Goal: Book appointment/travel/reservation

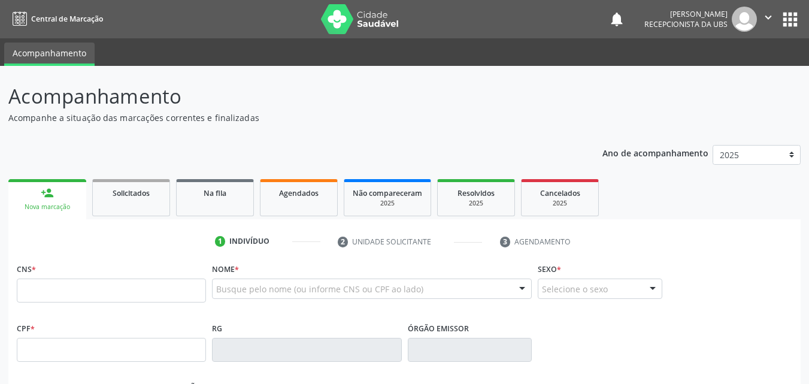
click at [50, 291] on input "text" at bounding box center [111, 290] width 189 height 24
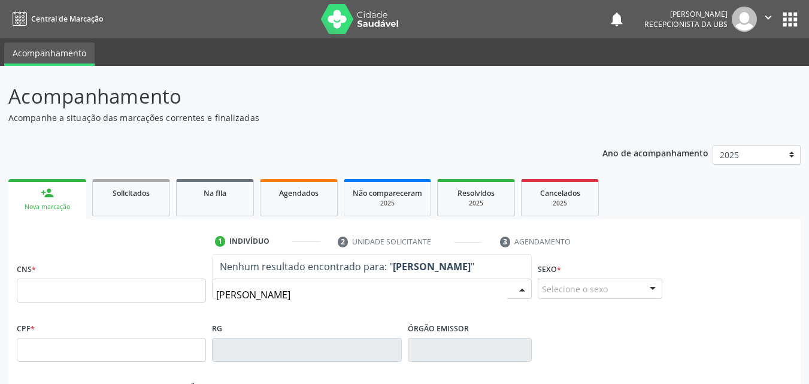
type input "[PERSON_NAME]"
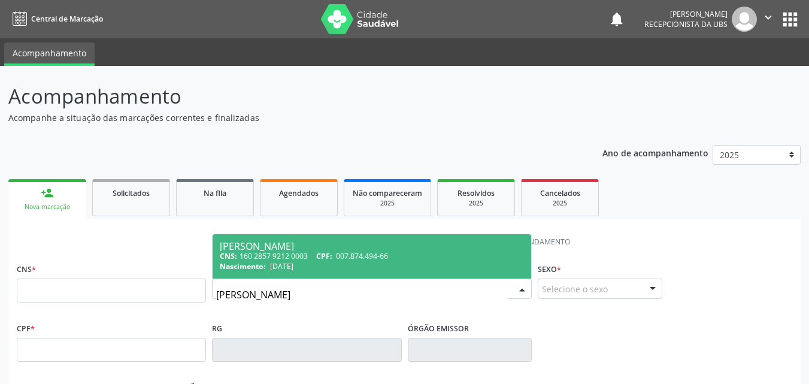
click at [327, 248] on div "[PERSON_NAME]" at bounding box center [372, 246] width 304 height 10
type input "160 2857 9212 0003"
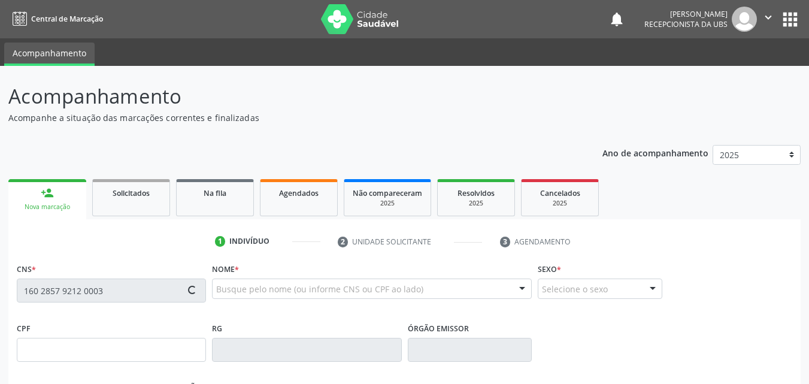
type input "007.874.494-66"
type input "[DATE]"
type input "[PERSON_NAME]"
type input "[PHONE_NUMBER]"
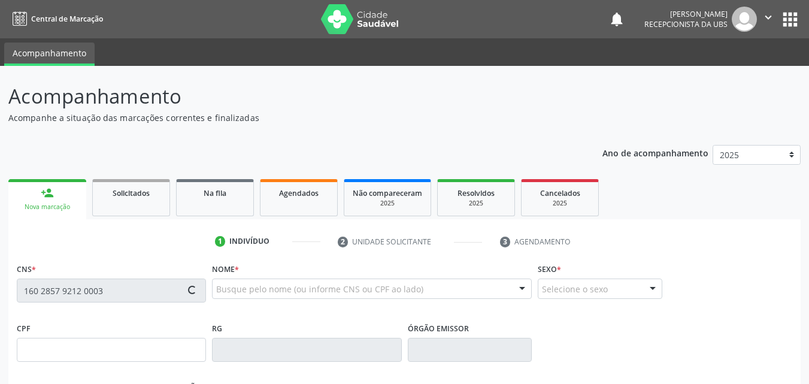
type input "656.631.954-91"
type input "365"
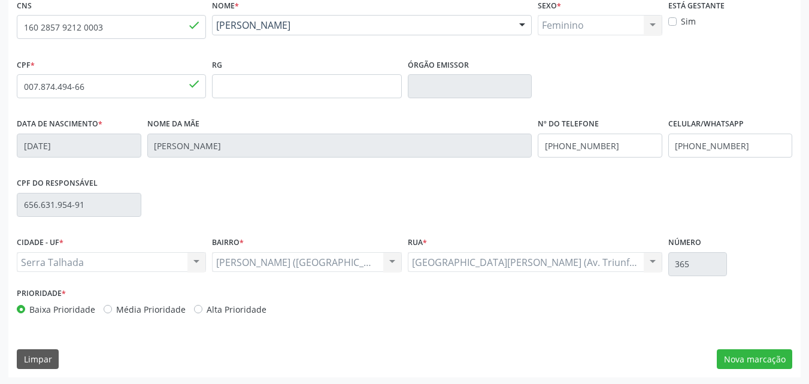
scroll to position [265, 0]
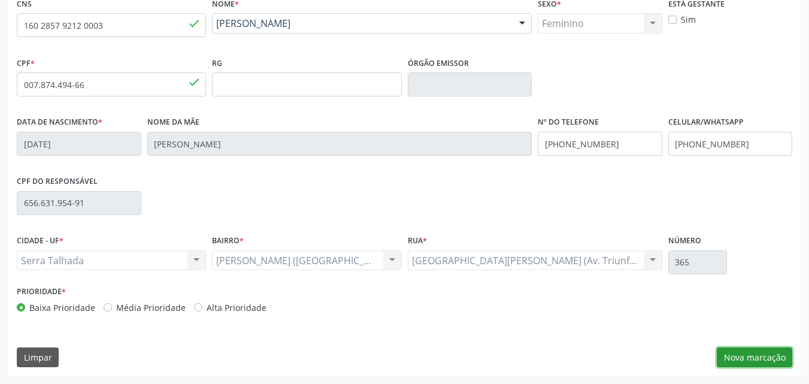
click at [725, 359] on button "Nova marcação" at bounding box center [753, 357] width 75 height 20
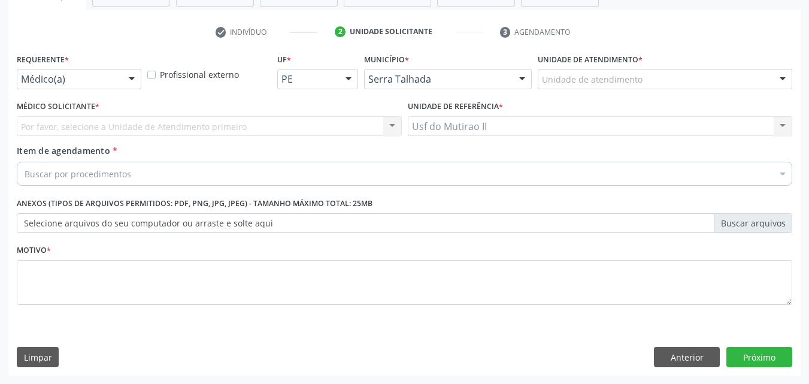
scroll to position [209, 0]
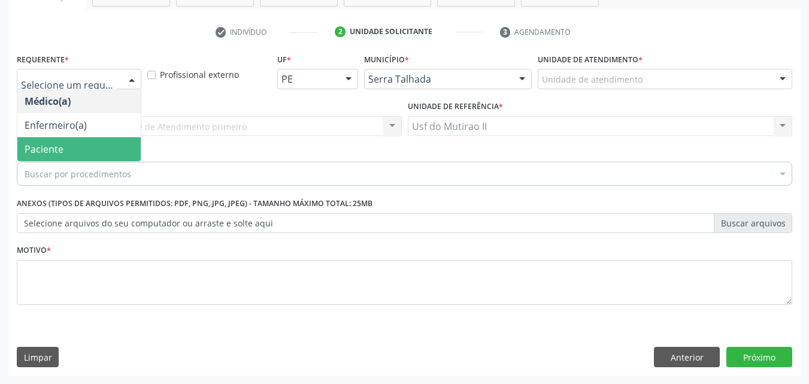
click at [84, 154] on span "Paciente" at bounding box center [78, 149] width 123 height 24
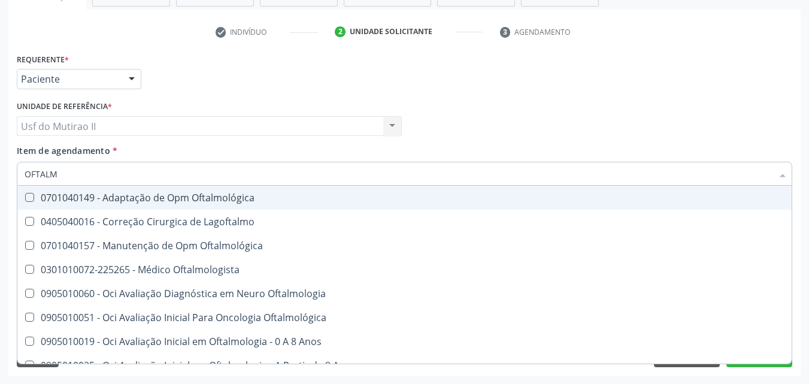
type input "OFTALMO"
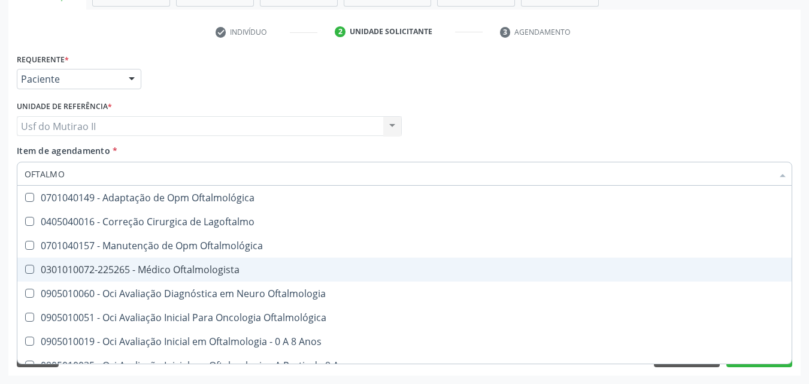
click at [117, 260] on span "0301010072-225265 - Médico Oftalmologista" at bounding box center [404, 269] width 774 height 24
checkbox Oftalmologista "true"
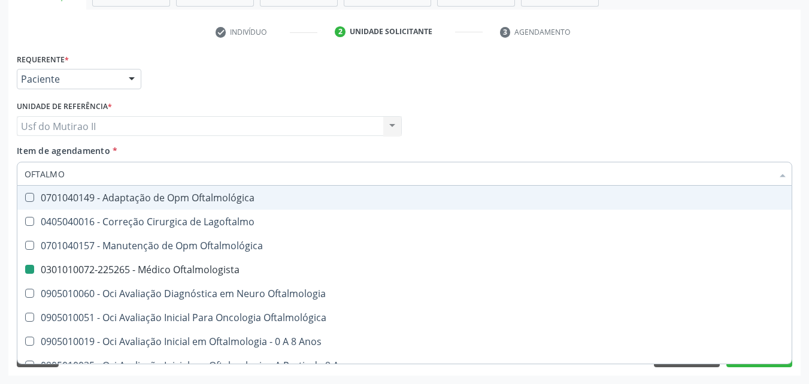
click at [494, 102] on div "Médico Solicitante Por favor, selecione a Unidade de Atendimento primeiro Nenhu…" at bounding box center [404, 121] width 781 height 47
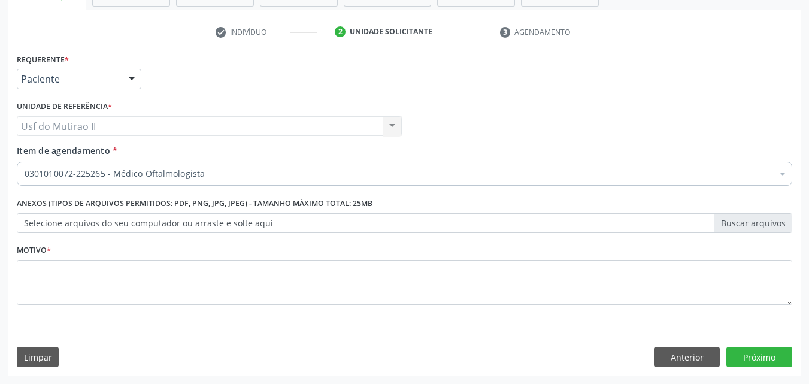
checkbox Oftalmologista "true"
checkbox Manutenção "false"
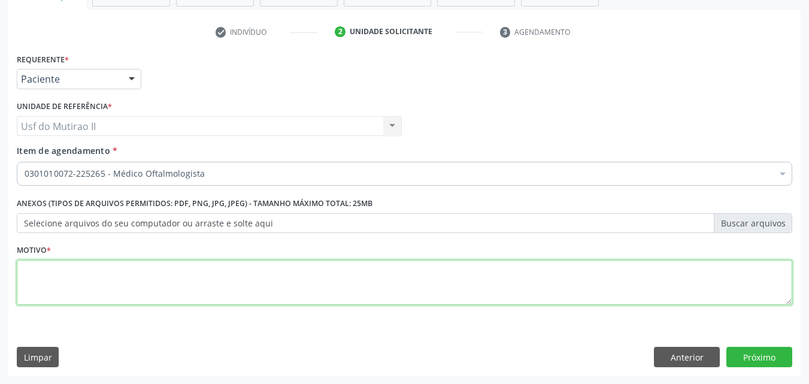
click at [546, 287] on textarea at bounding box center [404, 282] width 775 height 45
type textarea "."
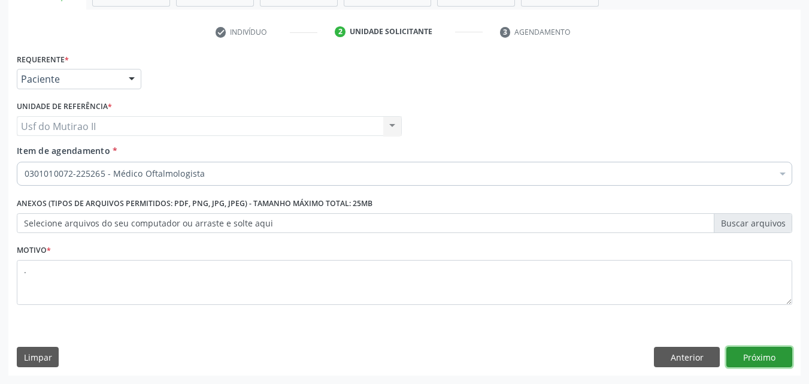
click at [749, 357] on button "Próximo" at bounding box center [759, 357] width 66 height 20
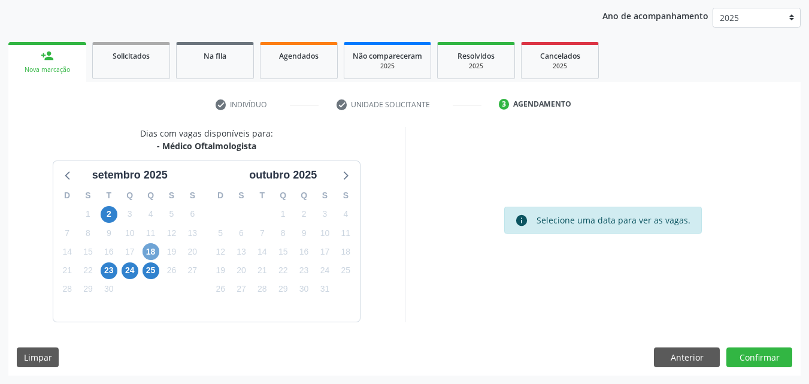
click at [148, 252] on span "18" at bounding box center [150, 251] width 17 height 17
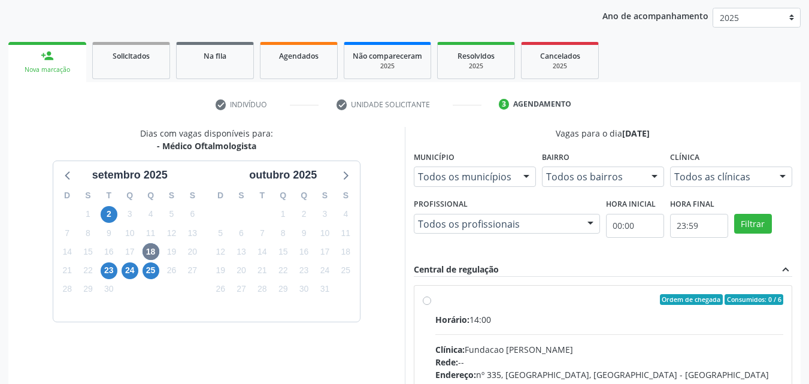
click at [447, 303] on div "Ordem de chegada Consumidos: 0 / 6" at bounding box center [609, 299] width 348 height 11
click at [431, 303] on input "Ordem de chegada Consumidos: 0 / 6 Horário: 14:00 Clínica: Fundacao Altino Vent…" at bounding box center [427, 299] width 8 height 11
radio input "true"
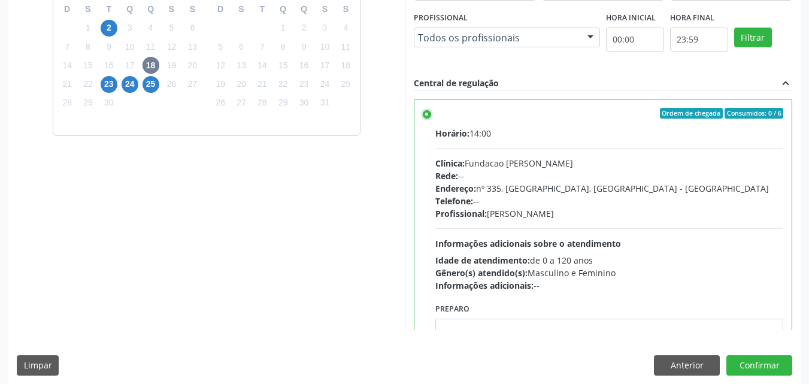
scroll to position [332, 0]
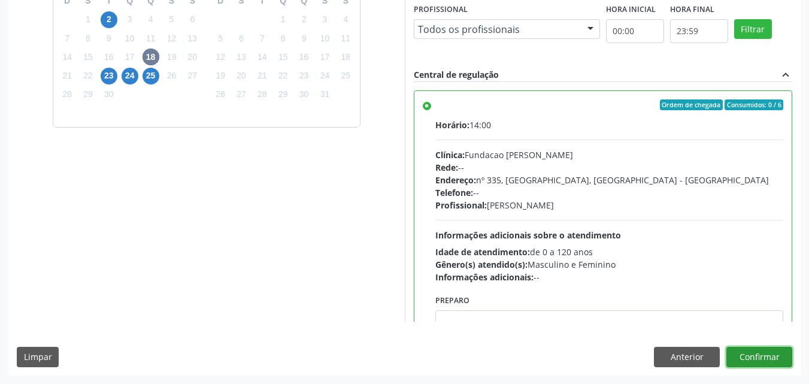
click at [754, 351] on button "Confirmar" at bounding box center [759, 357] width 66 height 20
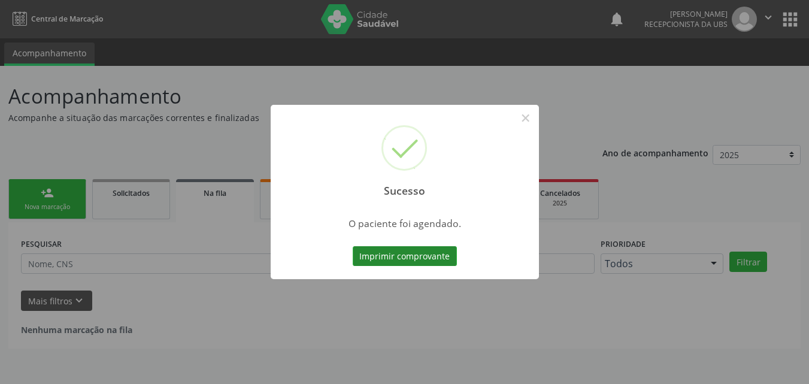
scroll to position [0, 0]
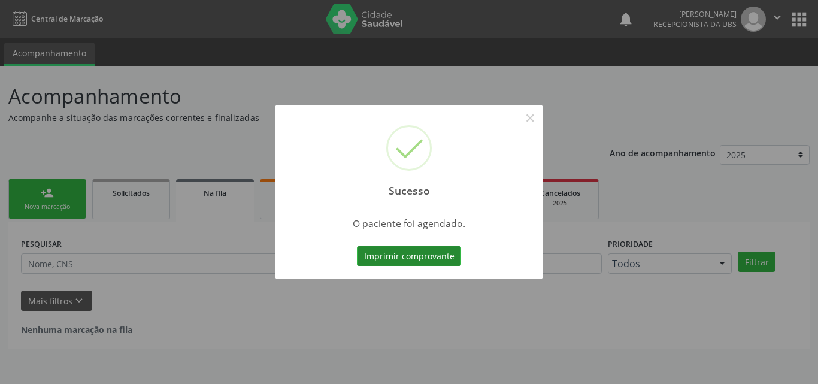
click at [420, 258] on button "Imprimir comprovante" at bounding box center [409, 256] width 104 height 20
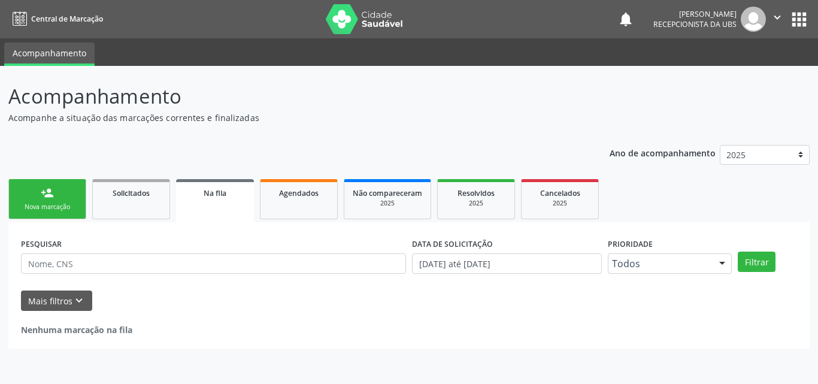
click at [35, 188] on link "person_add Nova marcação" at bounding box center [47, 199] width 78 height 40
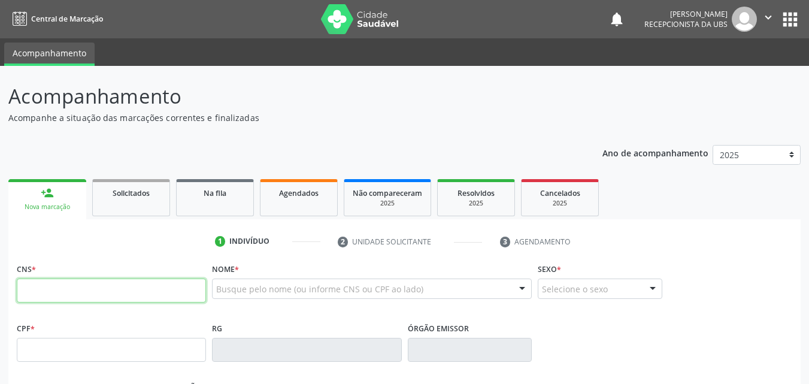
click at [67, 287] on input "text" at bounding box center [111, 290] width 189 height 24
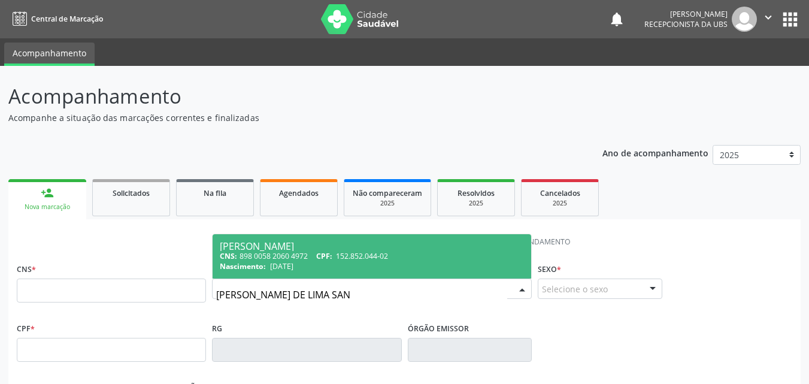
type input "ANDRESSA LORRANY DE LIMA SANT"
click at [378, 247] on div "Andressa Lorrany de Lima Santos" at bounding box center [372, 246] width 304 height 10
type input "898 0058 2060 4972"
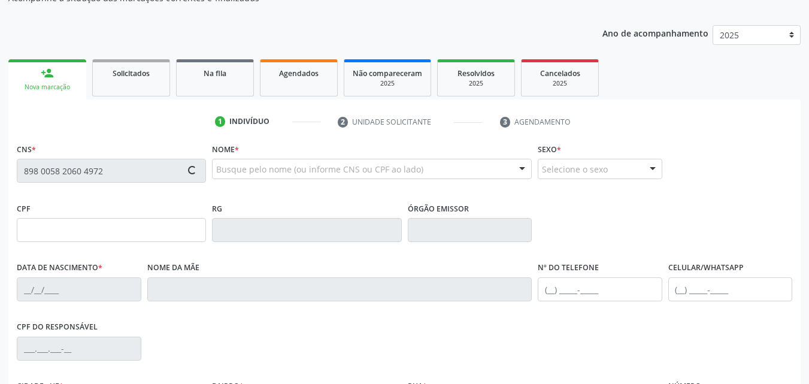
type input "152.852.044-02"
type input "20/05/2013"
type input "Ana Lucia de Lima Silva"
type input "(87) 99642-9345"
type input "094.793.054-02"
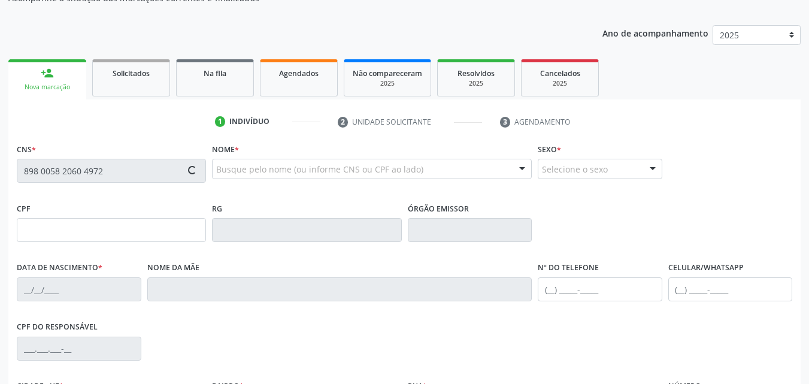
type input "970"
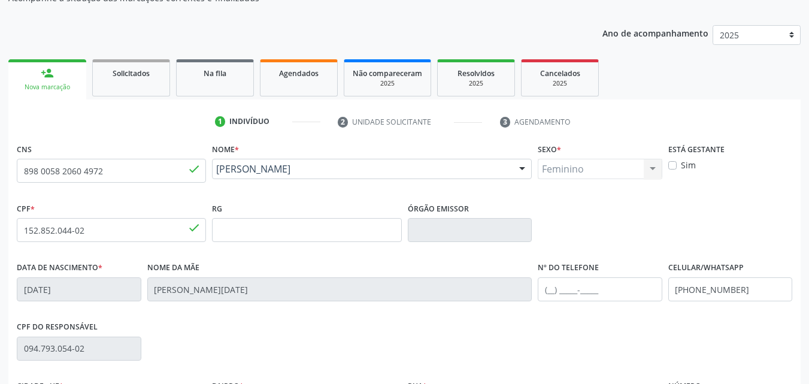
scroll to position [265, 0]
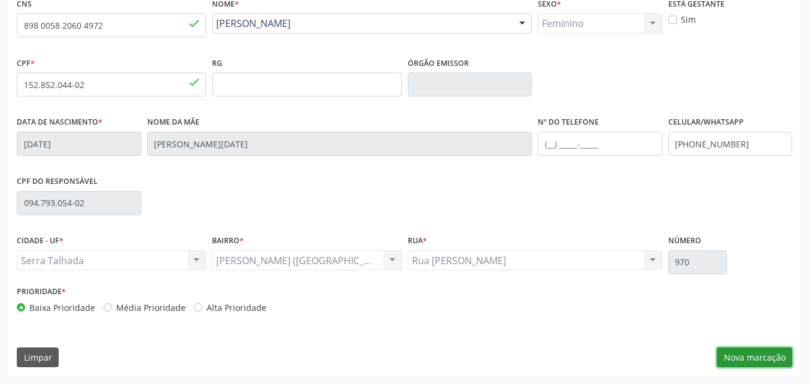
click at [748, 362] on button "Nova marcação" at bounding box center [753, 357] width 75 height 20
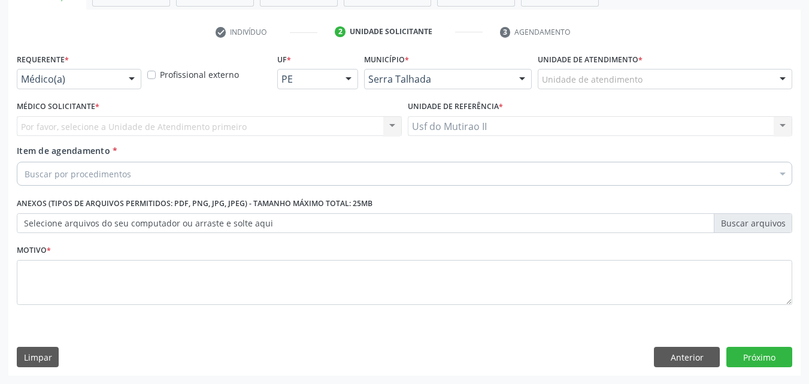
scroll to position [209, 0]
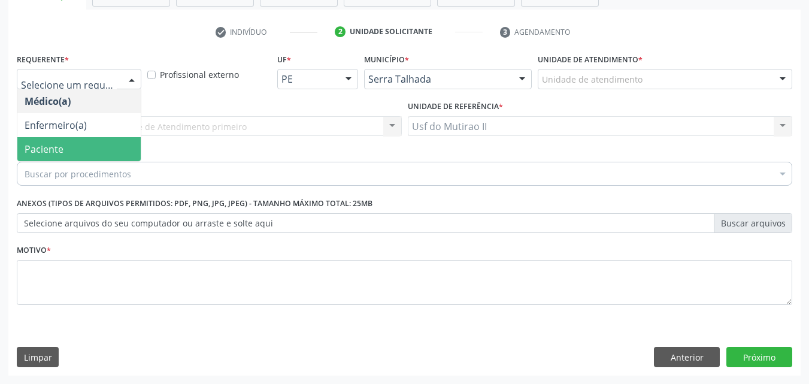
click at [88, 146] on span "Paciente" at bounding box center [78, 149] width 123 height 24
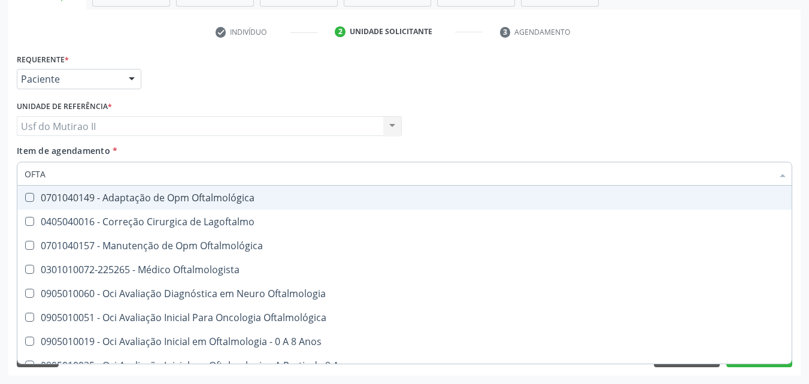
type input "OFTAL"
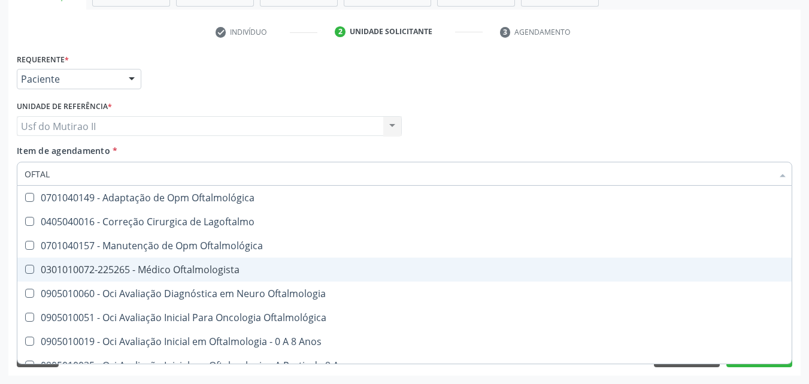
click at [146, 272] on div "0301010072-225265 - Médico Oftalmologista" at bounding box center [405, 270] width 760 height 10
checkbox Oftalmologista "true"
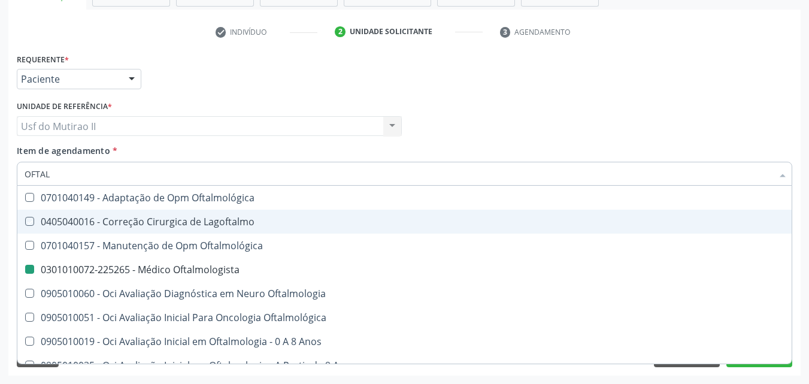
click at [763, 148] on div "Item de agendamento * OFTAL Desfazer seleção 0701040149 - Adaptação de Opm Ofta…" at bounding box center [404, 163] width 775 height 38
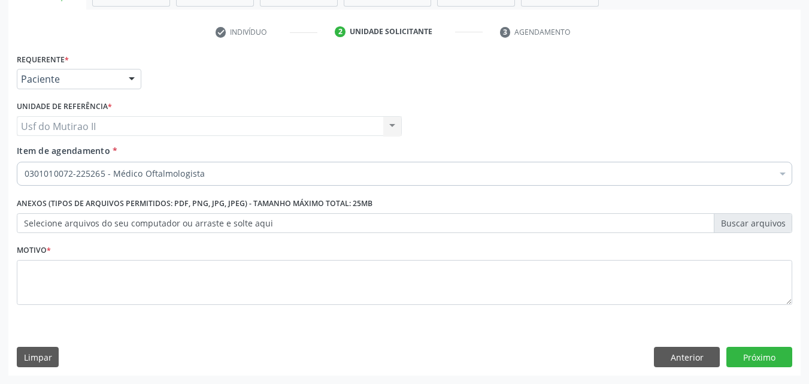
drag, startPoint x: 377, startPoint y: 306, endPoint x: 363, endPoint y: 297, distance: 16.6
click at [363, 297] on fieldset "Motivo *" at bounding box center [404, 277] width 775 height 72
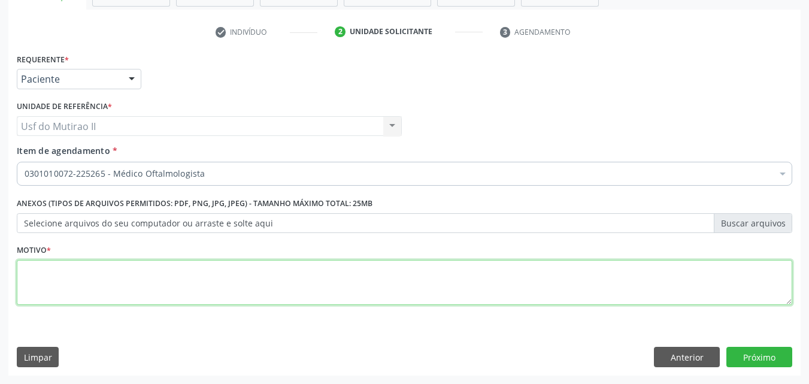
click at [362, 297] on textarea at bounding box center [404, 282] width 775 height 45
type textarea "."
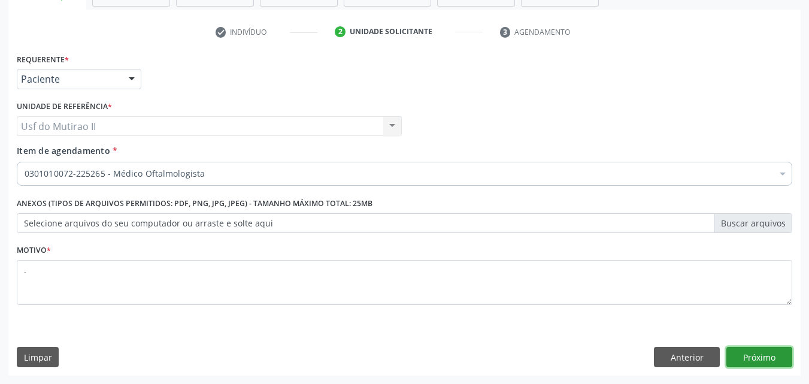
click at [743, 353] on button "Próximo" at bounding box center [759, 357] width 66 height 20
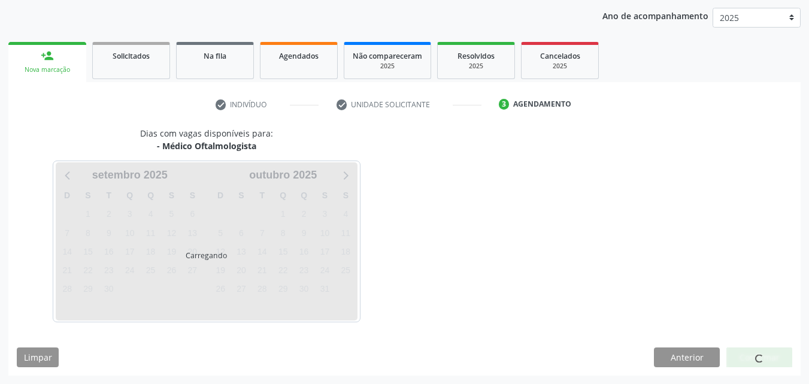
scroll to position [137, 0]
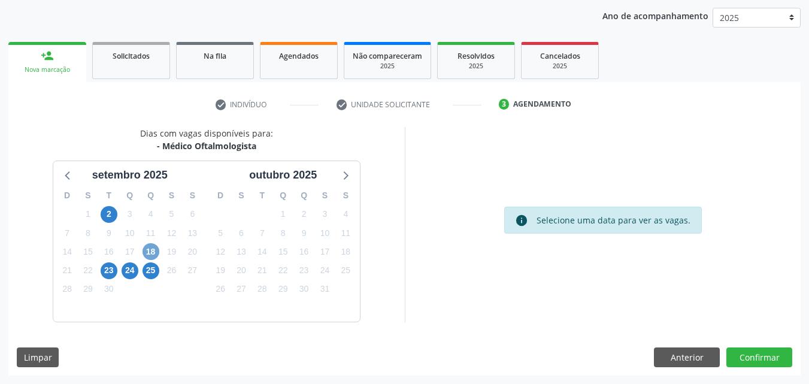
click at [153, 252] on span "18" at bounding box center [150, 251] width 17 height 17
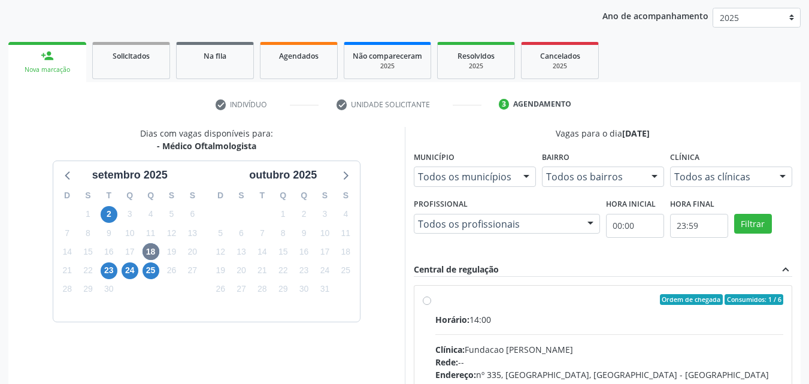
click at [469, 314] on span "Horário:" at bounding box center [452, 319] width 34 height 11
click at [431, 305] on input "Ordem de chegada Consumidos: 1 / 6 Horário: 14:00 Clínica: Fundacao Altino Vent…" at bounding box center [427, 299] width 8 height 11
radio input "true"
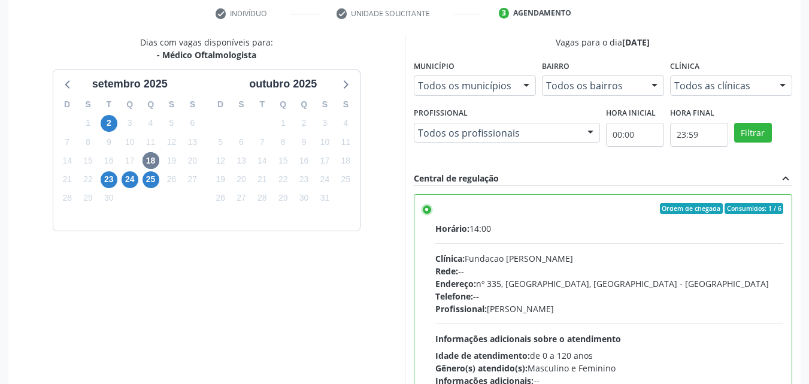
scroll to position [332, 0]
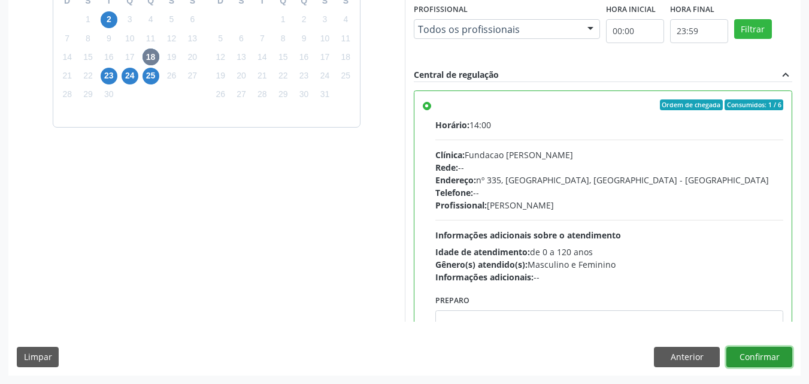
click at [740, 357] on button "Confirmar" at bounding box center [759, 357] width 66 height 20
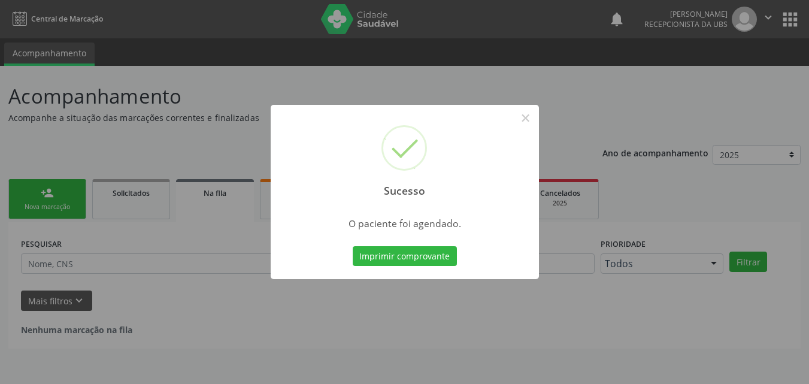
scroll to position [0, 0]
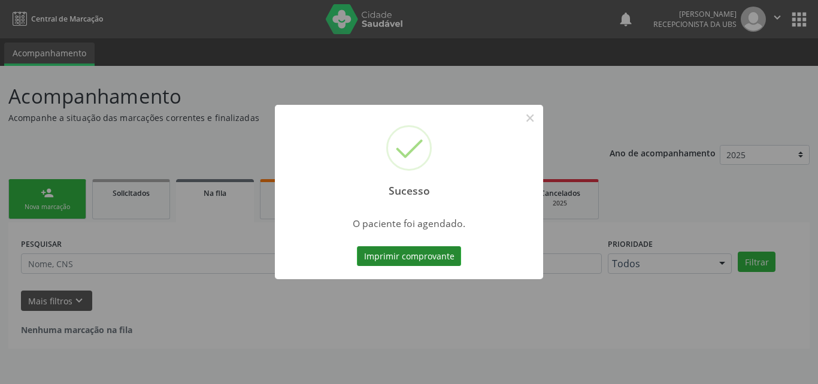
click at [437, 263] on button "Imprimir comprovante" at bounding box center [409, 256] width 104 height 20
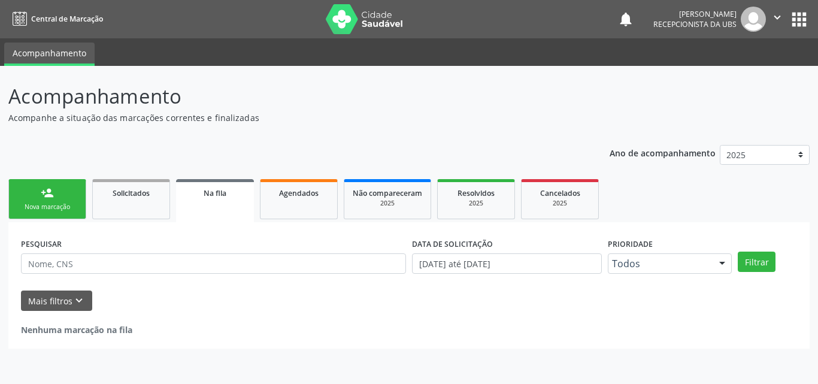
click at [59, 195] on link "person_add Nova marcação" at bounding box center [47, 199] width 78 height 40
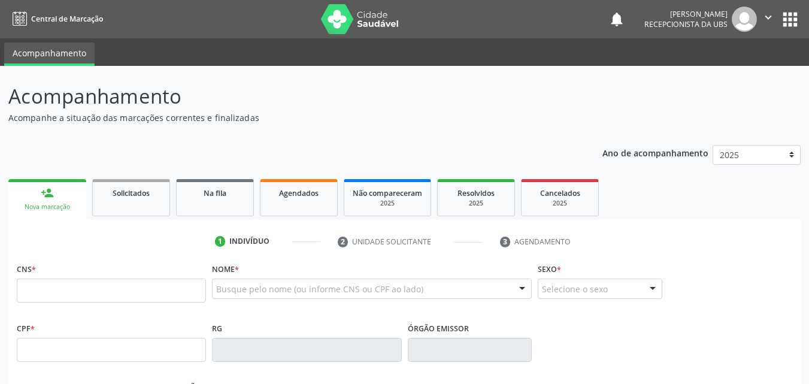
click at [267, 299] on div "Busque pelo nome (ou informe CNS ou CPF ao lado) Nenhum resultado encontrado pa…" at bounding box center [372, 292] width 320 height 29
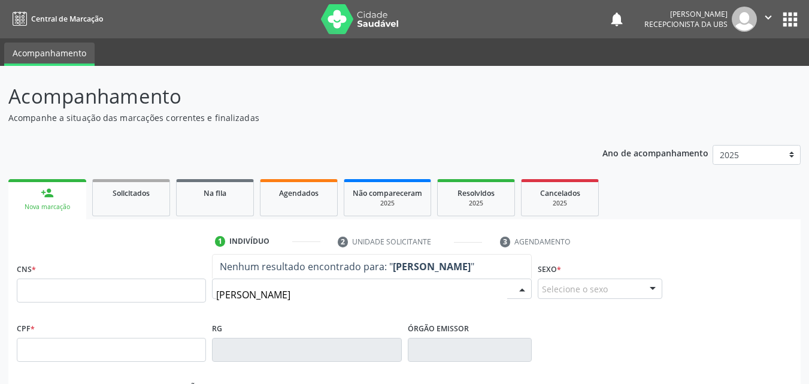
type input "LUIS MIGUEL DE SOUZA ALVES VIANA"
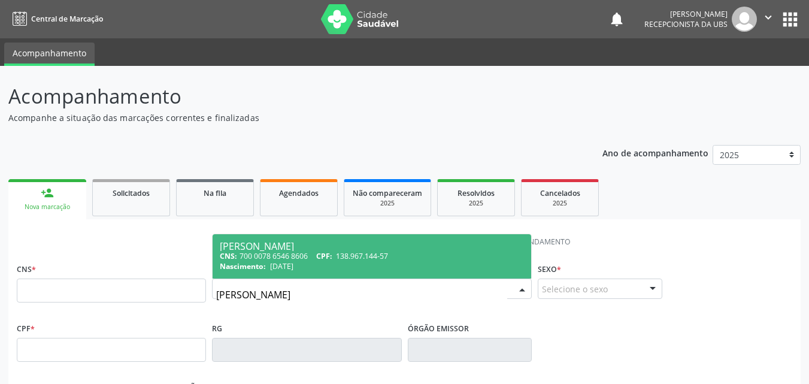
click at [344, 251] on span "138.967.144-57" at bounding box center [362, 256] width 52 height 10
type input "700 0078 6546 8606"
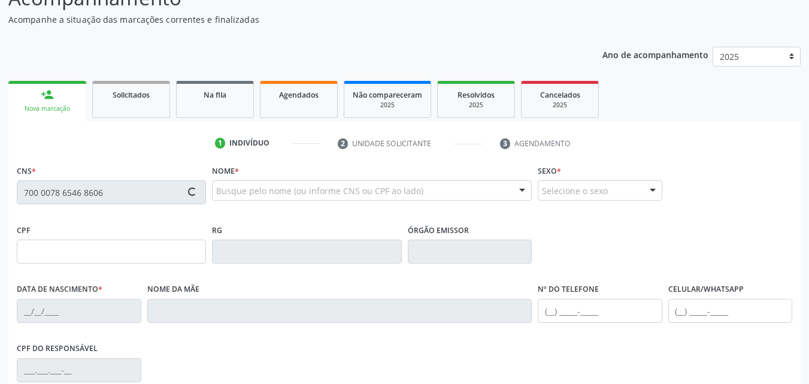
scroll to position [265, 0]
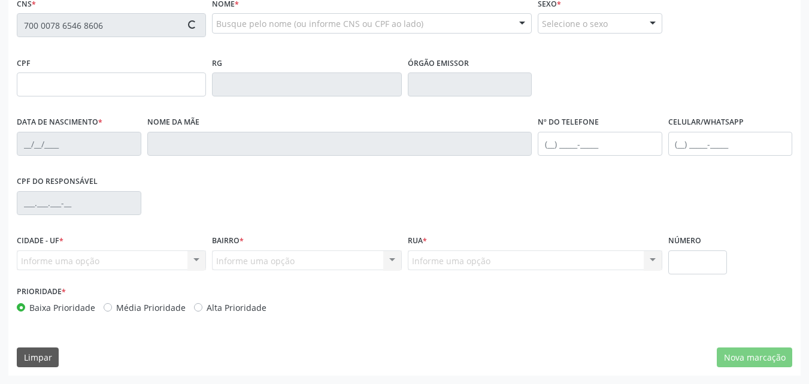
type input "138.967.144-57"
type input "30/08/2014"
type input "Deniza José de Souza"
type input "(87) 9959-1978"
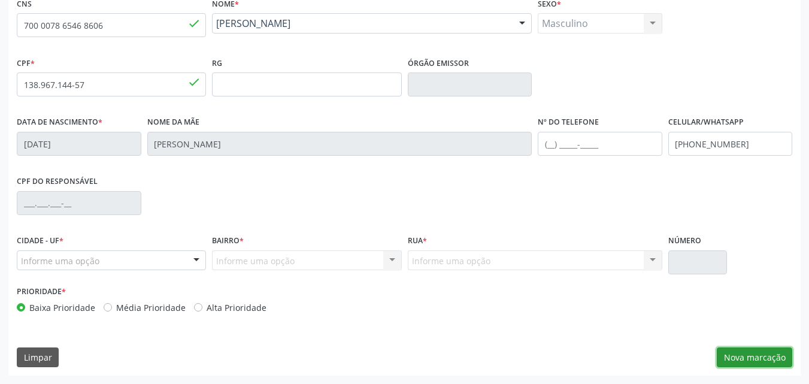
click at [740, 356] on button "Nova marcação" at bounding box center [753, 357] width 75 height 20
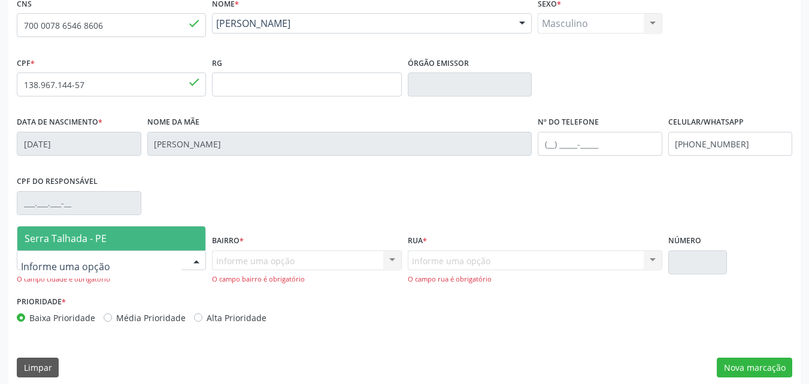
click at [178, 265] on div at bounding box center [111, 260] width 189 height 20
click at [149, 228] on span "Serra Talhada - PE" at bounding box center [111, 238] width 188 height 24
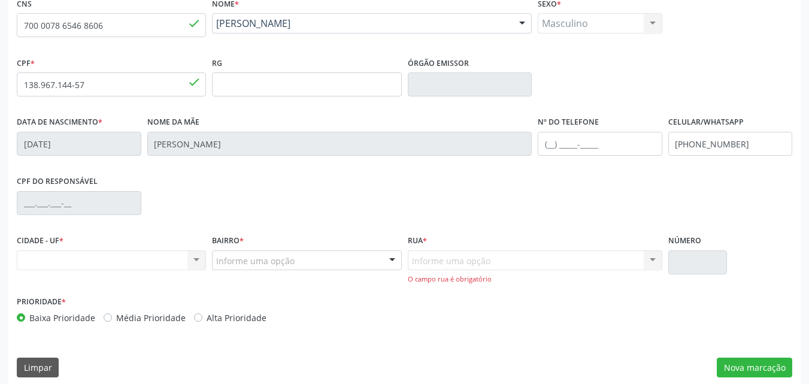
click at [397, 258] on div at bounding box center [392, 261] width 18 height 20
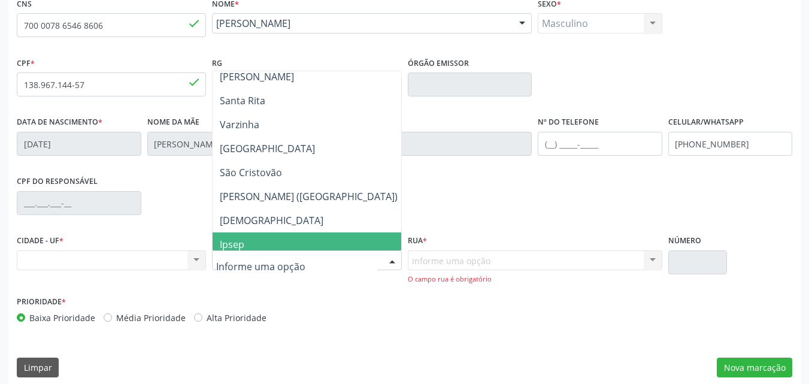
scroll to position [239, 0]
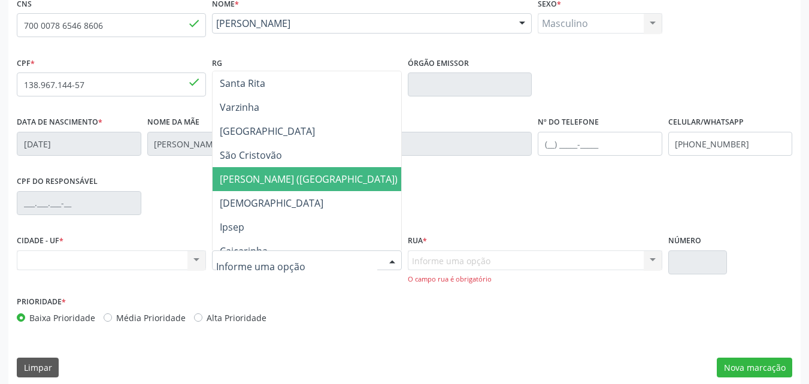
drag, startPoint x: 308, startPoint y: 186, endPoint x: 463, endPoint y: 238, distance: 163.2
click at [310, 186] on span "[PERSON_NAME] ([GEOGRAPHIC_DATA])" at bounding box center [308, 179] width 192 height 24
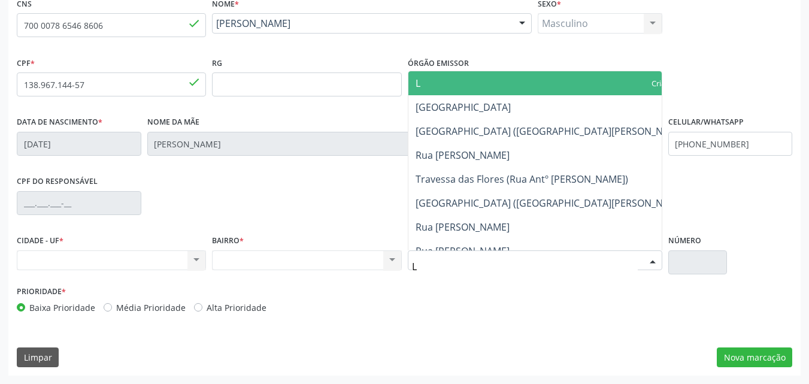
type input "LE"
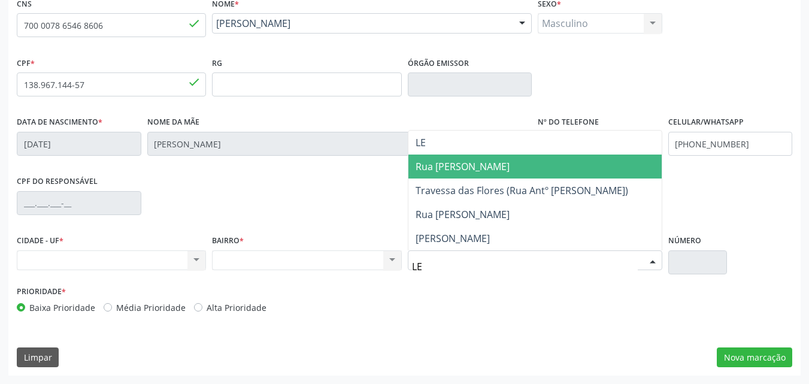
click at [485, 169] on span "Rua Leonilda Barbosa Neto" at bounding box center [462, 166] width 94 height 13
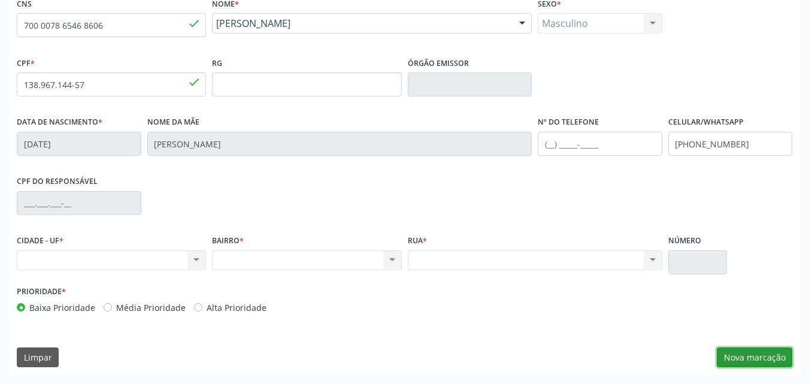
click at [744, 356] on button "Nova marcação" at bounding box center [753, 357] width 75 height 20
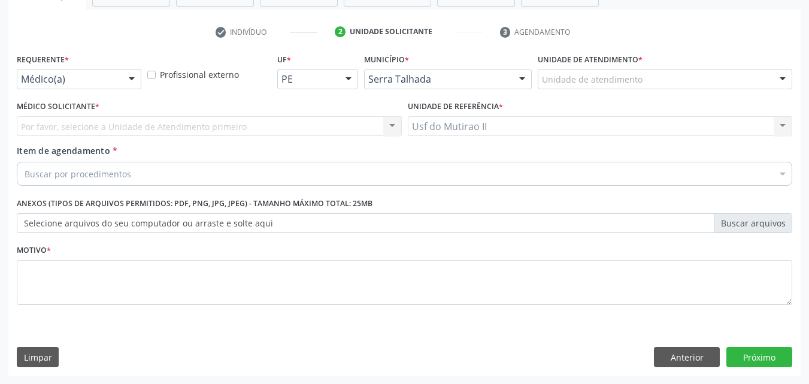
scroll to position [209, 0]
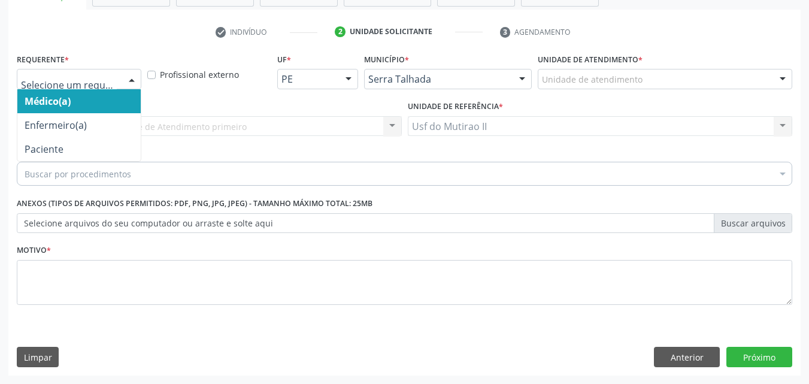
click at [137, 78] on div at bounding box center [132, 79] width 18 height 20
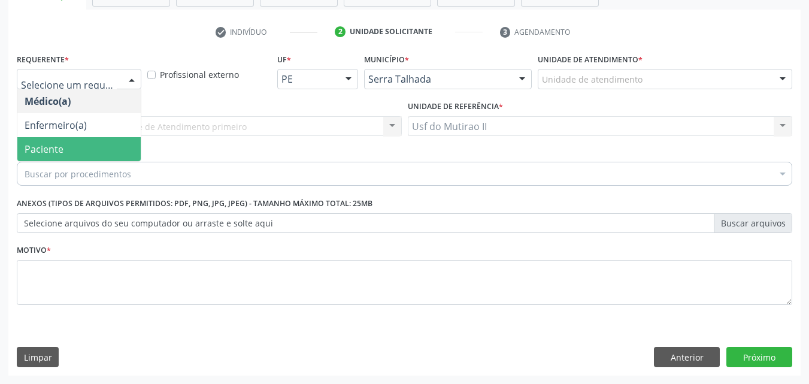
click at [95, 148] on span "Paciente" at bounding box center [78, 149] width 123 height 24
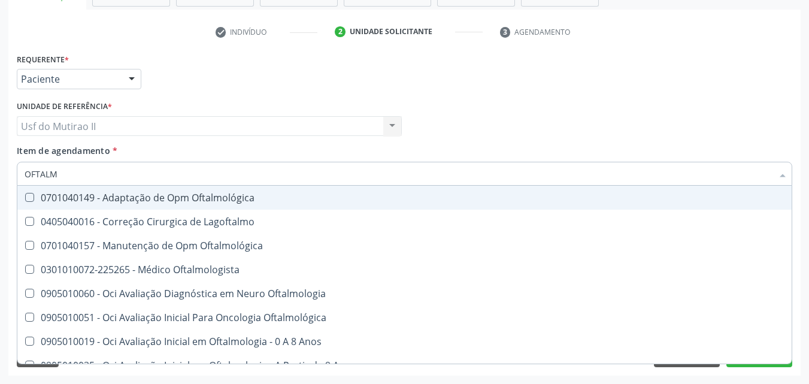
type input "OFTALMO"
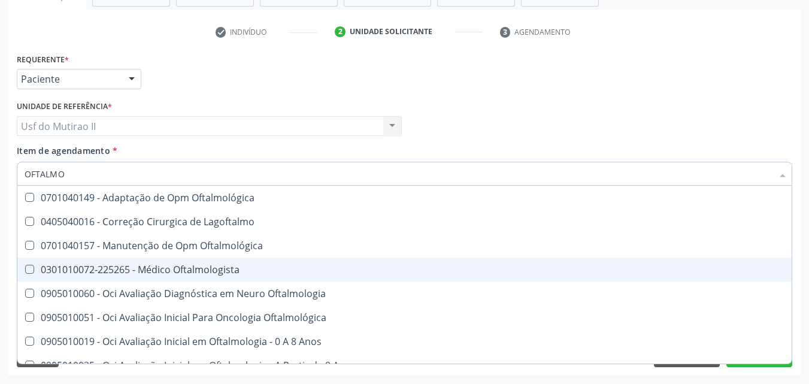
click at [122, 265] on div "0301010072-225265 - Médico Oftalmologista" at bounding box center [405, 270] width 760 height 10
checkbox Oftalmologista "true"
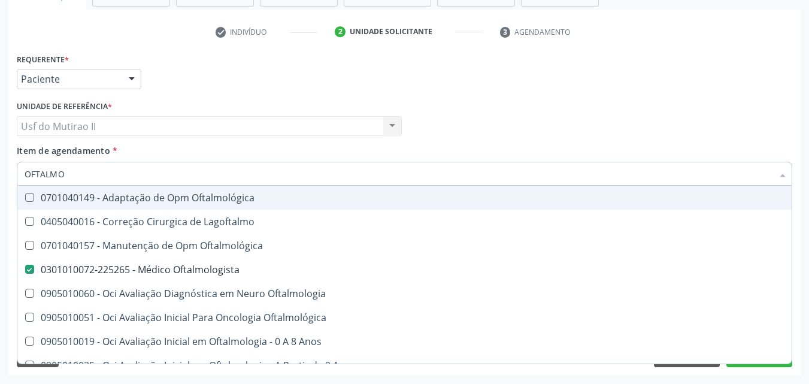
click at [477, 121] on div "Médico Solicitante Por favor, selecione a Unidade de Atendimento primeiro Nenhu…" at bounding box center [404, 121] width 781 height 47
checkbox Lagoftalmo "true"
checkbox Oftalmologista "false"
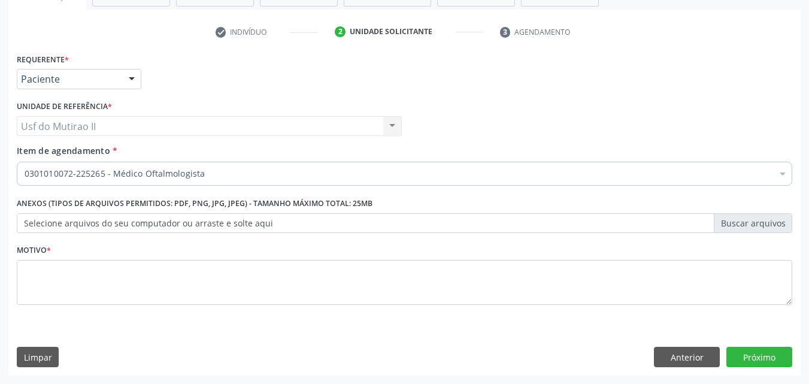
scroll to position [0, 0]
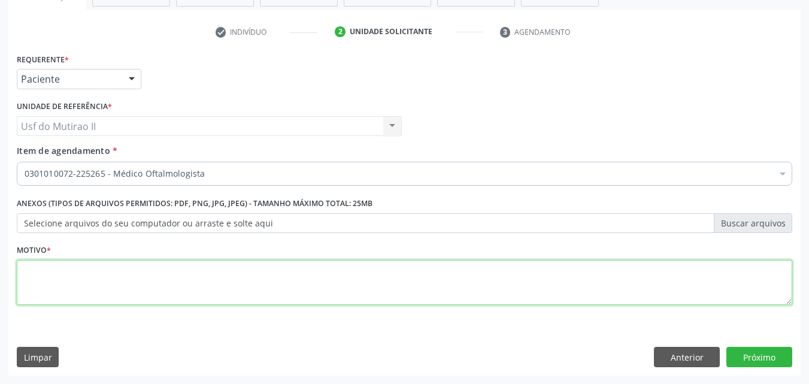
click at [410, 286] on textarea at bounding box center [404, 282] width 775 height 45
type textarea "."
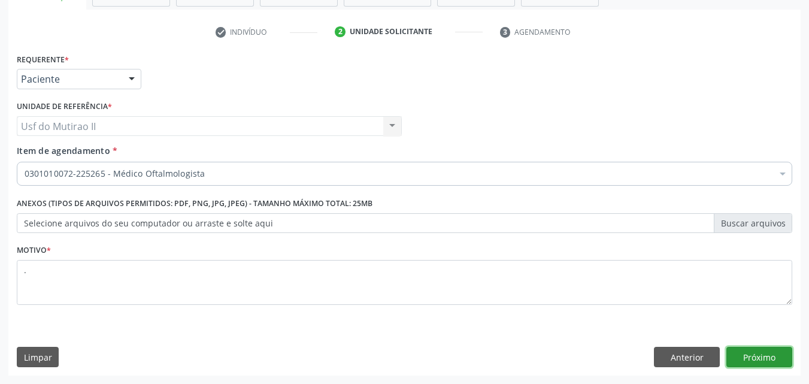
click at [759, 354] on button "Próximo" at bounding box center [759, 357] width 66 height 20
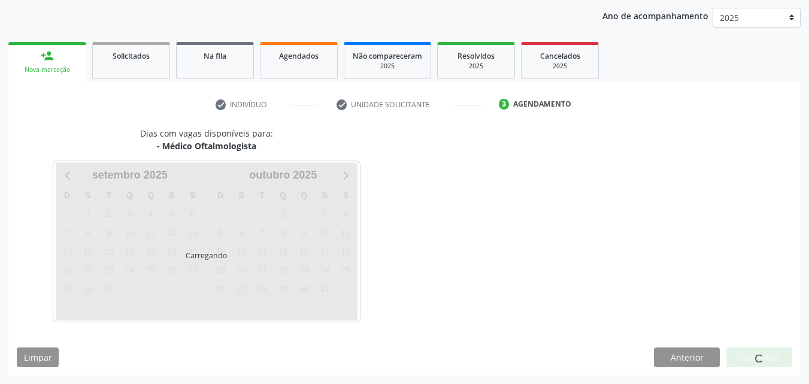
scroll to position [137, 0]
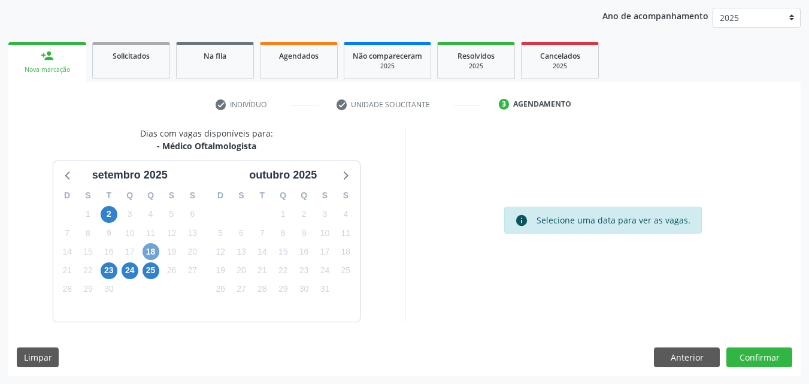
click at [146, 250] on span "18" at bounding box center [150, 251] width 17 height 17
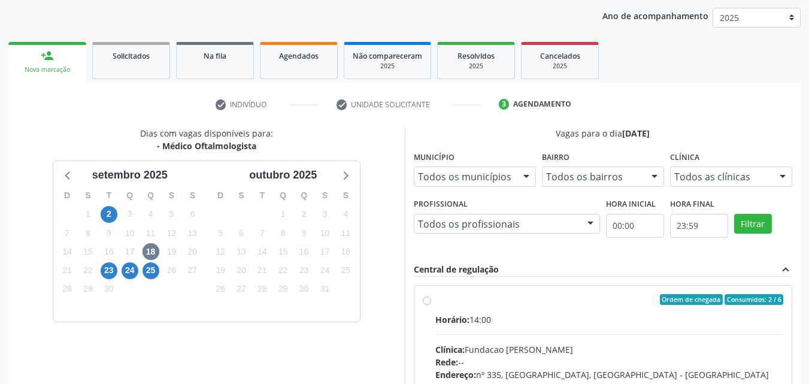
click at [457, 296] on div "Ordem de chegada Consumidos: 2 / 6" at bounding box center [609, 299] width 348 height 11
click at [431, 296] on input "Ordem de chegada Consumidos: 2 / 6 Horário: 14:00 Clínica: Fundacao Altino Vent…" at bounding box center [427, 299] width 8 height 11
radio input "true"
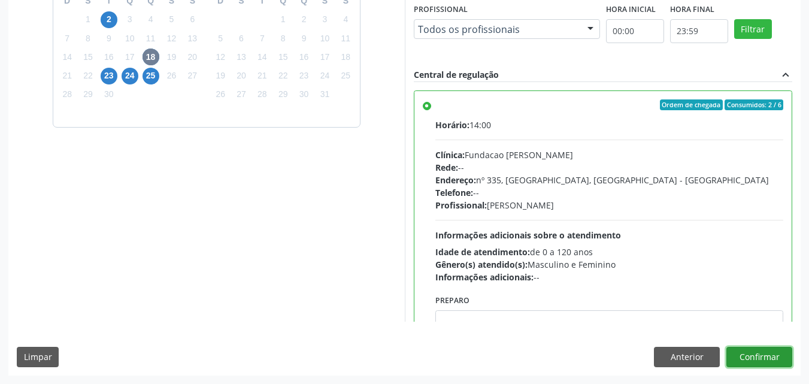
click at [750, 354] on button "Confirmar" at bounding box center [759, 357] width 66 height 20
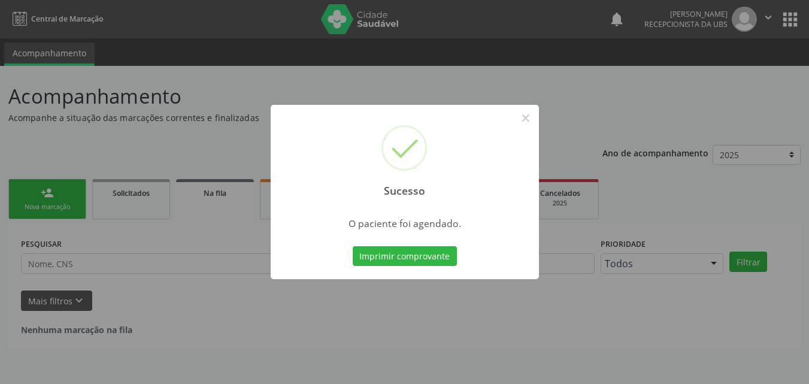
scroll to position [0, 0]
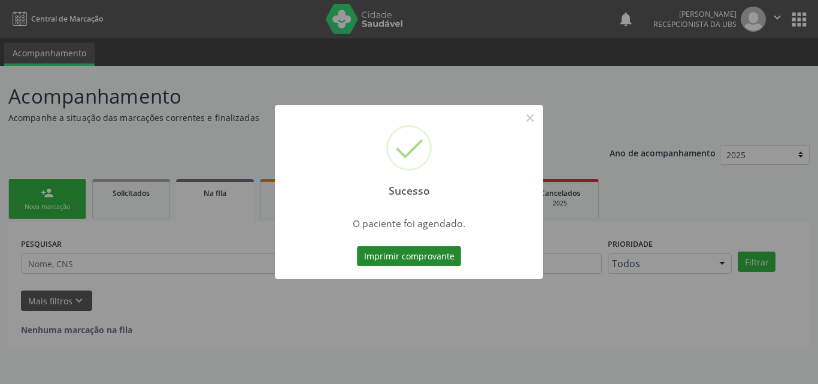
click at [441, 251] on button "Imprimir comprovante" at bounding box center [409, 256] width 104 height 20
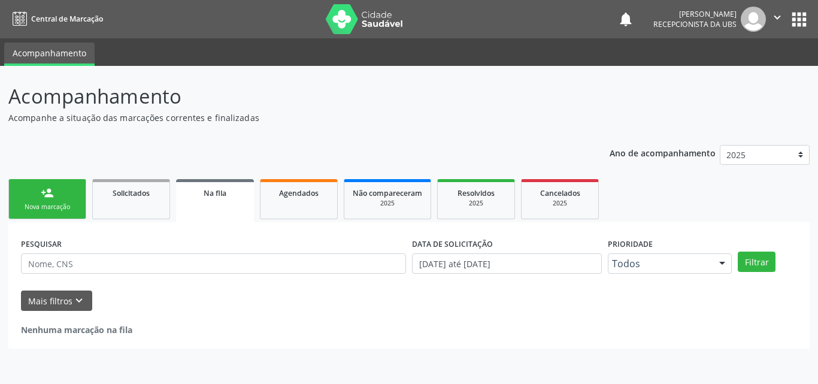
click at [36, 193] on link "person_add Nova marcação" at bounding box center [47, 199] width 78 height 40
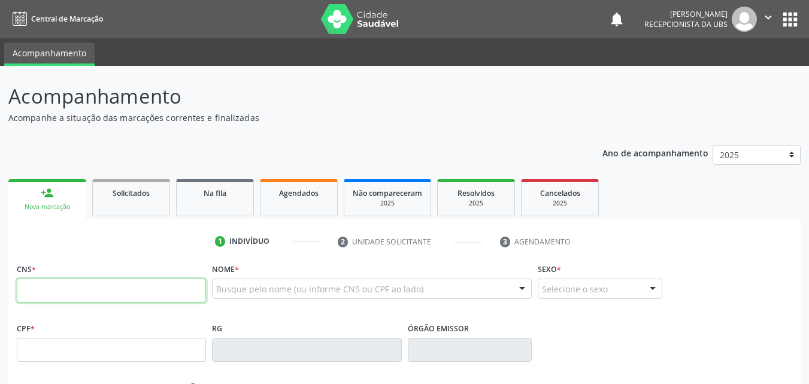
click at [89, 302] on input "text" at bounding box center [111, 290] width 189 height 24
type input "705 0008 3125 8050"
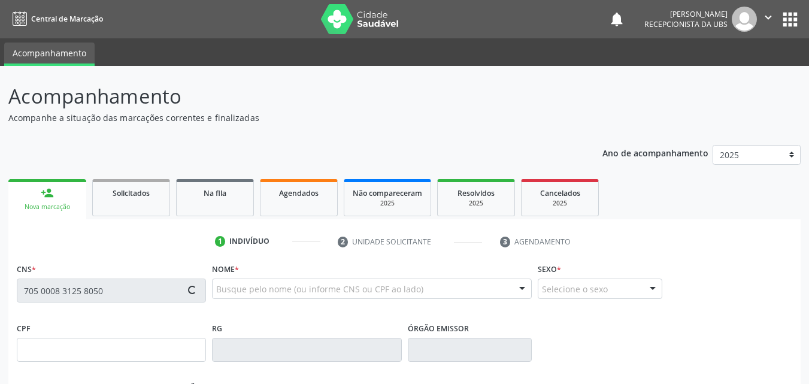
type input "246.223.918-99"
type input "25/08/1963"
type input "Creusa Virgulino de Souza"
type input "(87) 99645-5035"
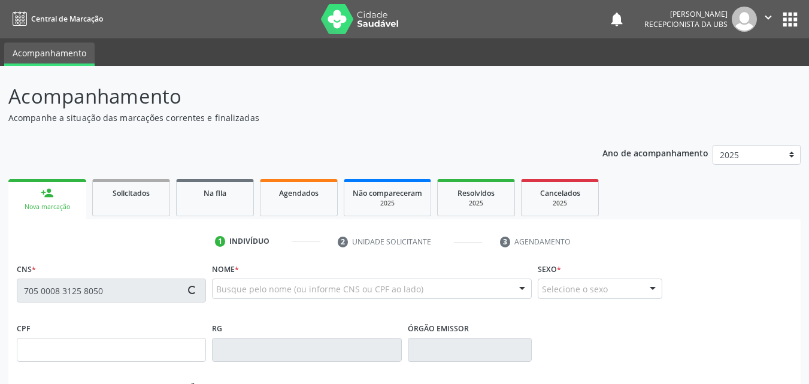
type input "114"
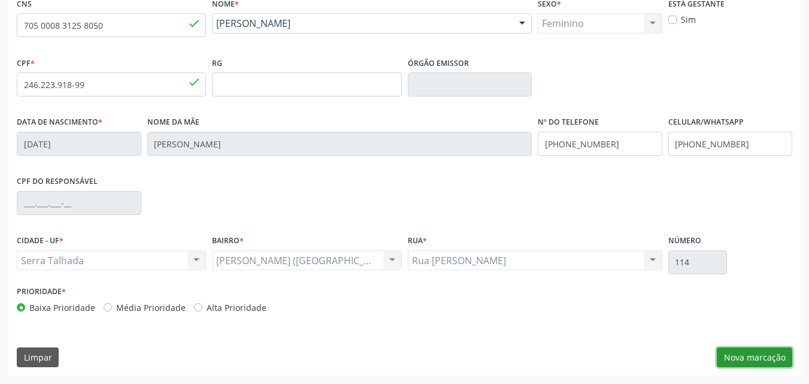
click at [755, 351] on button "Nova marcação" at bounding box center [753, 357] width 75 height 20
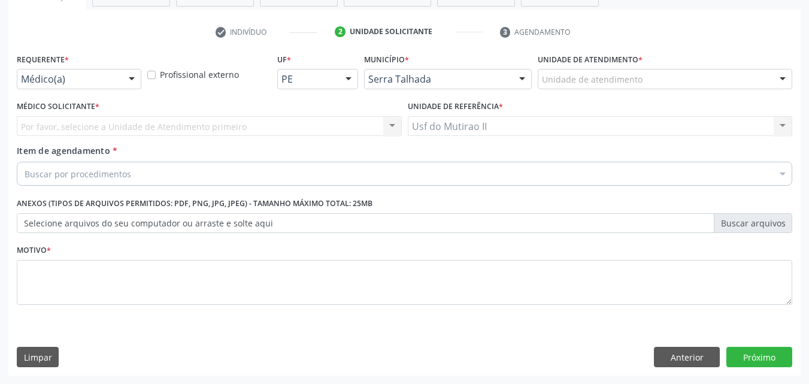
click at [92, 72] on div "Médico(a)" at bounding box center [79, 79] width 124 height 20
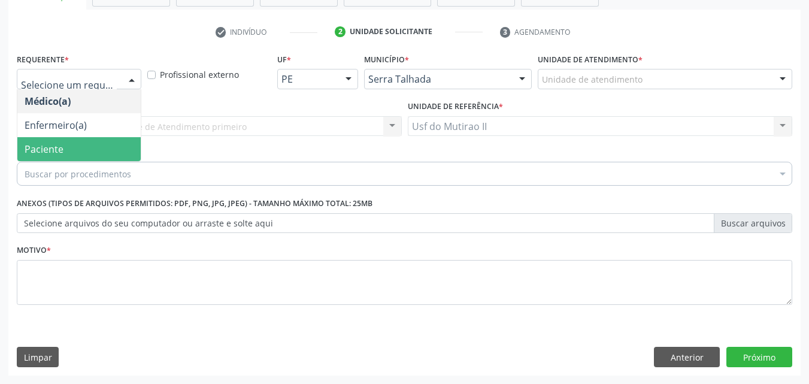
click at [66, 151] on span "Paciente" at bounding box center [78, 149] width 123 height 24
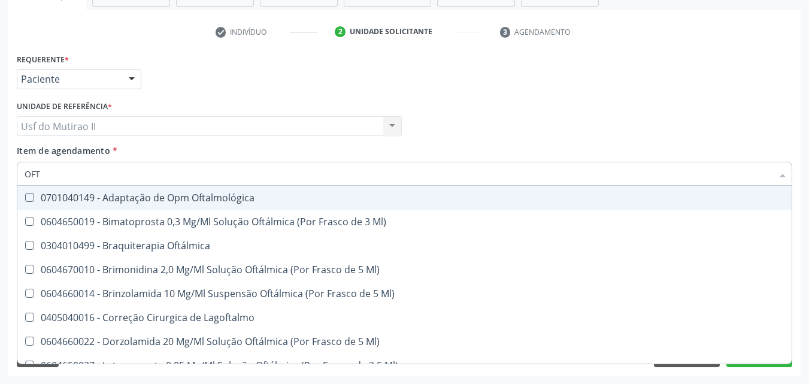
type input "OFTA"
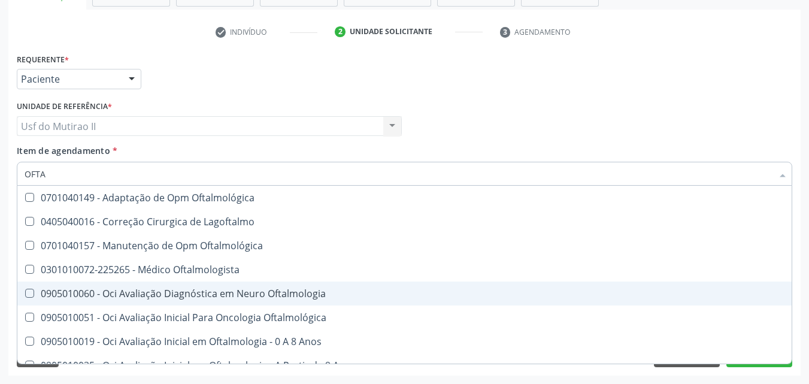
click at [141, 282] on span "0905010060 - Oci Avaliação Diagnóstica em Neuro Oftalmologia" at bounding box center [404, 293] width 774 height 24
checkbox Oftalmologia "true"
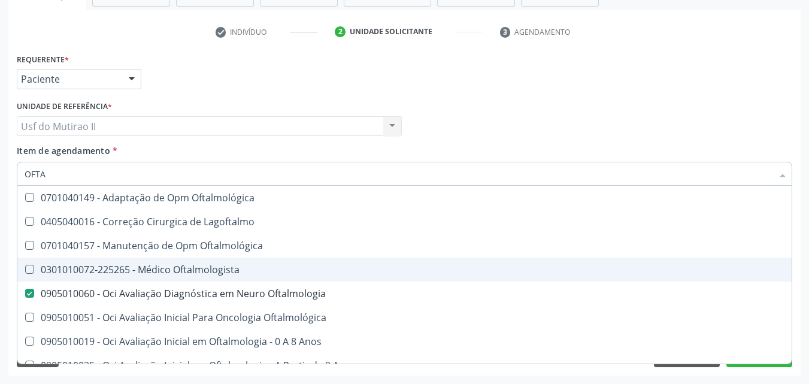
click at [146, 272] on div "0301010072-225265 - Médico Oftalmologista" at bounding box center [405, 270] width 760 height 10
checkbox Oftalmologista "true"
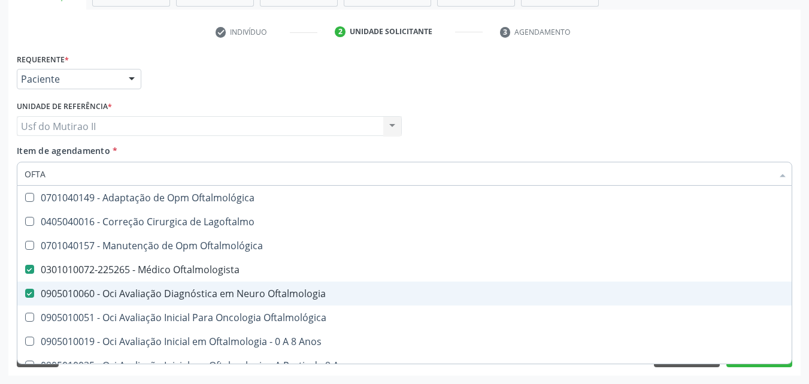
click at [153, 293] on div "0905010060 - Oci Avaliação Diagnóstica em Neuro Oftalmologia" at bounding box center [405, 293] width 760 height 10
checkbox Oftalmologia "false"
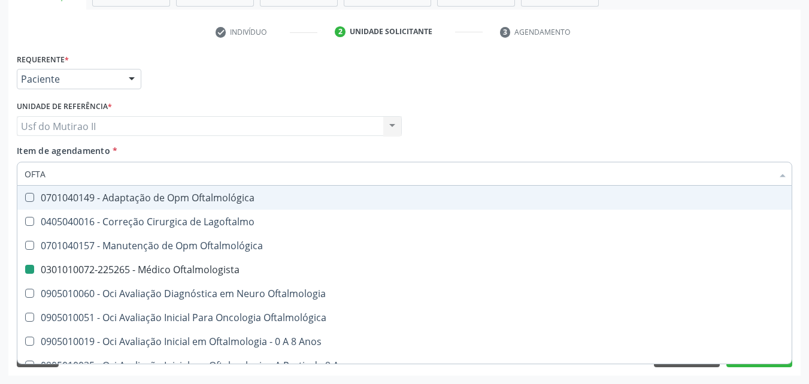
click at [433, 132] on div "Médico Solicitante Por favor, selecione a Unidade de Atendimento primeiro Nenhu…" at bounding box center [404, 121] width 781 height 47
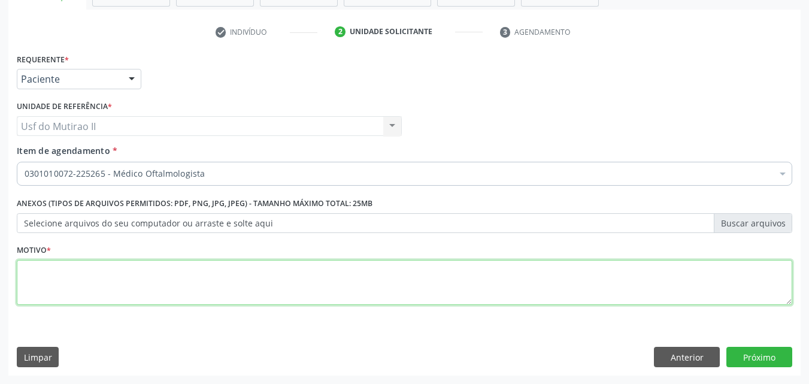
click at [337, 271] on textarea at bounding box center [404, 282] width 775 height 45
type textarea "."
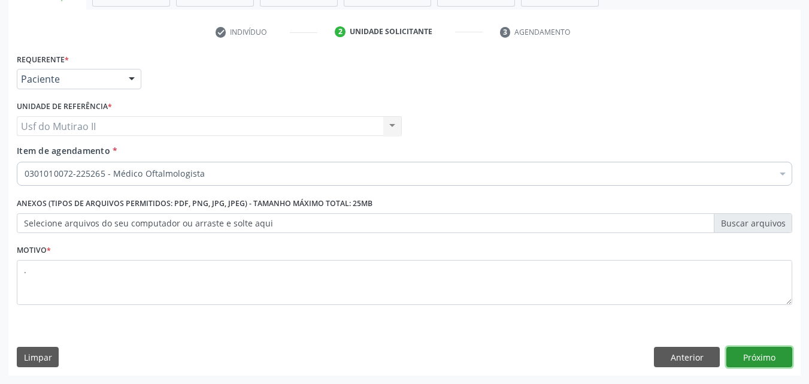
click at [741, 360] on button "Próximo" at bounding box center [759, 357] width 66 height 20
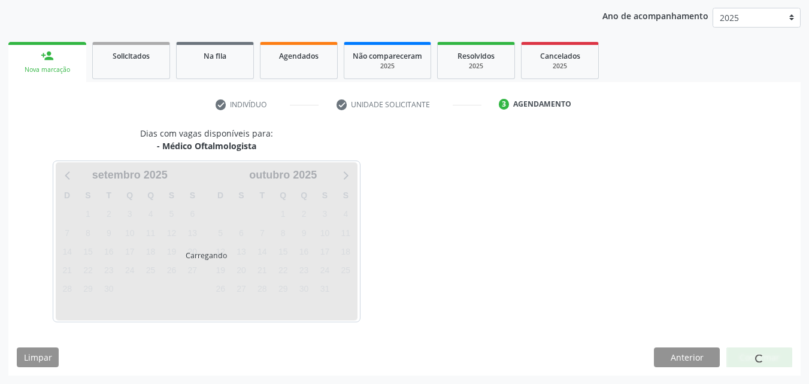
scroll to position [137, 0]
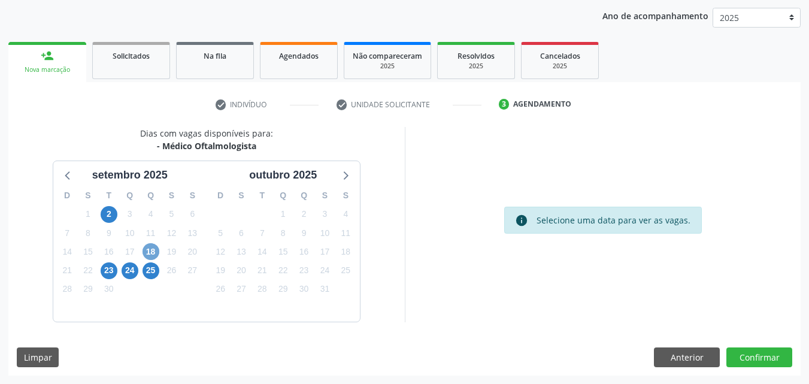
click at [148, 254] on span "18" at bounding box center [150, 251] width 17 height 17
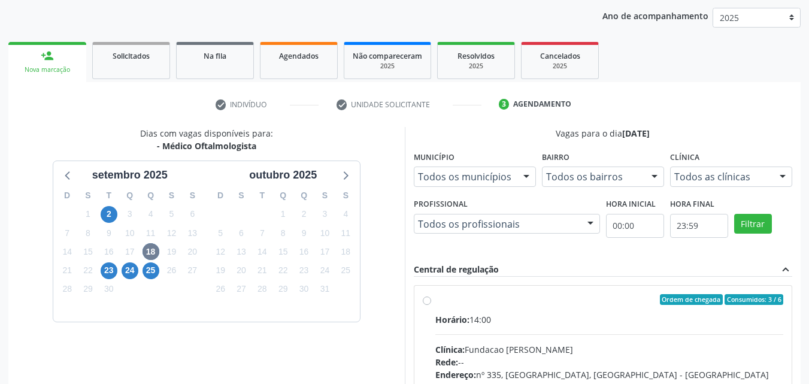
drag, startPoint x: 512, startPoint y: 306, endPoint x: 538, endPoint y: 305, distance: 25.8
click at [512, 307] on label "Ordem de chegada Consumidos: 3 / 6 Horário: 14:00 Clínica: Fundacao Altino Vent…" at bounding box center [609, 386] width 348 height 184
click at [431, 305] on input "Ordem de chegada Consumidos: 3 / 6 Horário: 14:00 Clínica: Fundacao Altino Vent…" at bounding box center [427, 299] width 8 height 11
radio input "true"
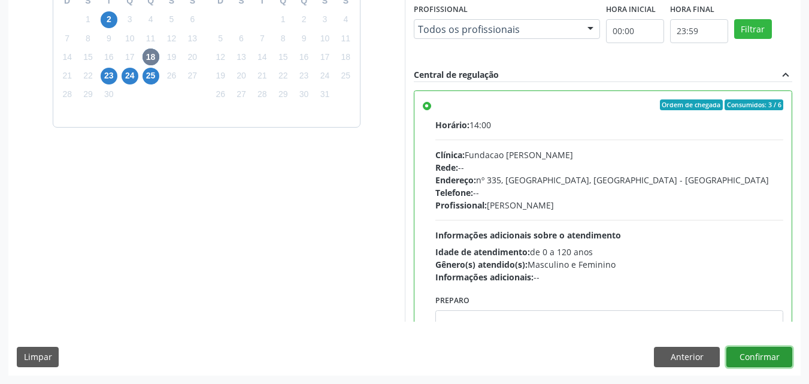
click at [755, 358] on button "Confirmar" at bounding box center [759, 357] width 66 height 20
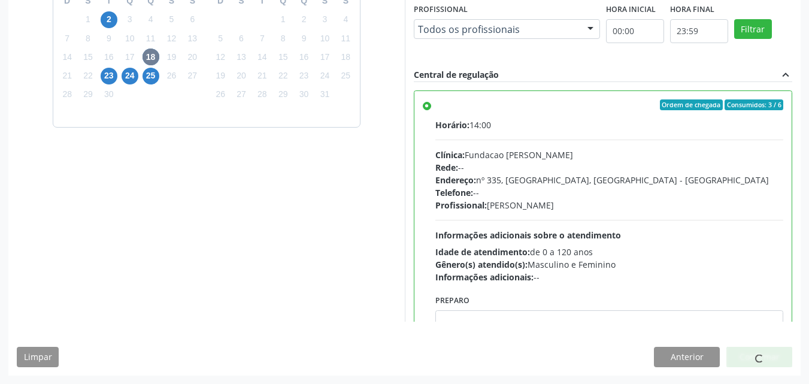
scroll to position [0, 0]
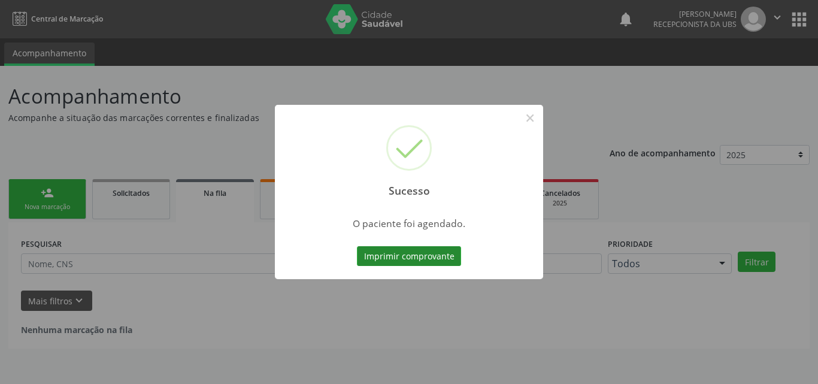
click at [415, 253] on button "Imprimir comprovante" at bounding box center [409, 256] width 104 height 20
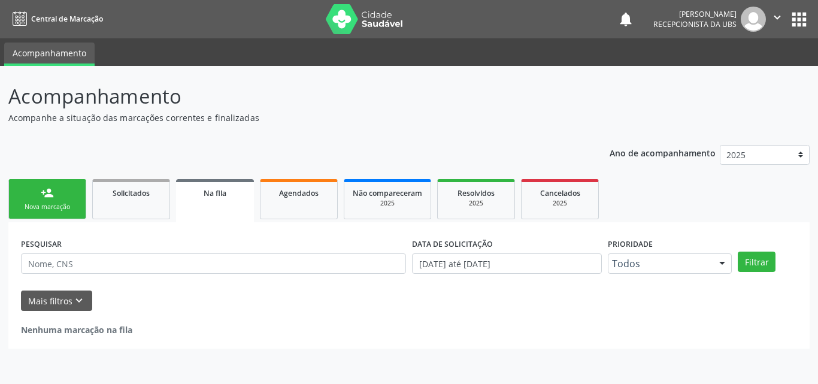
click at [63, 205] on div "Nova marcação" at bounding box center [47, 206] width 60 height 9
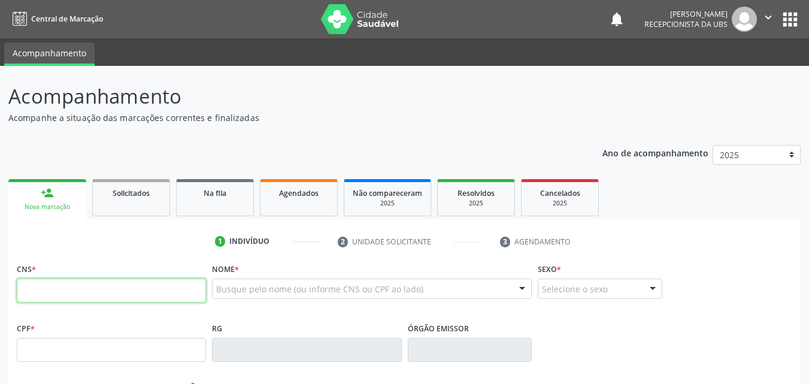
click at [71, 294] on input "text" at bounding box center [111, 290] width 189 height 24
type input "706 8037 6978 8628"
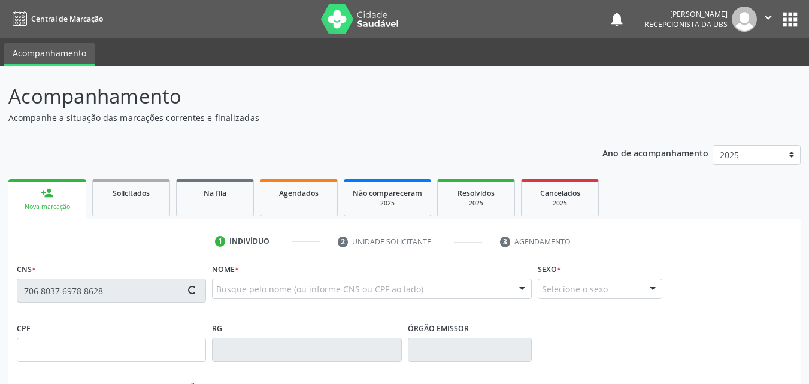
type input "28/01/1996"
type input "Maria Aparecida Cabral"
type input "(87) 99942-8986"
type input "(87) 98172-6573"
type input "1395"
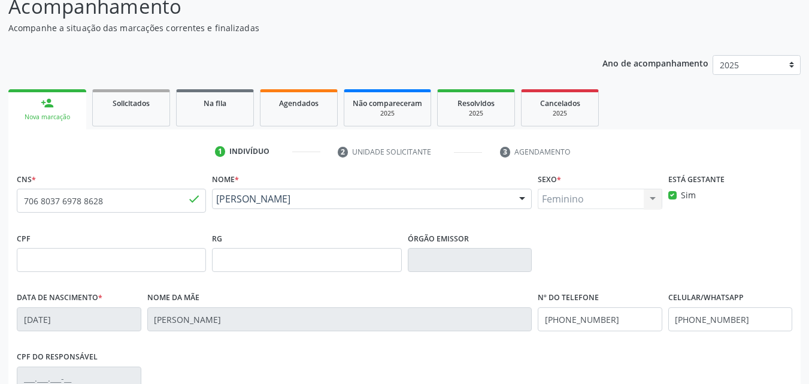
scroll to position [265, 0]
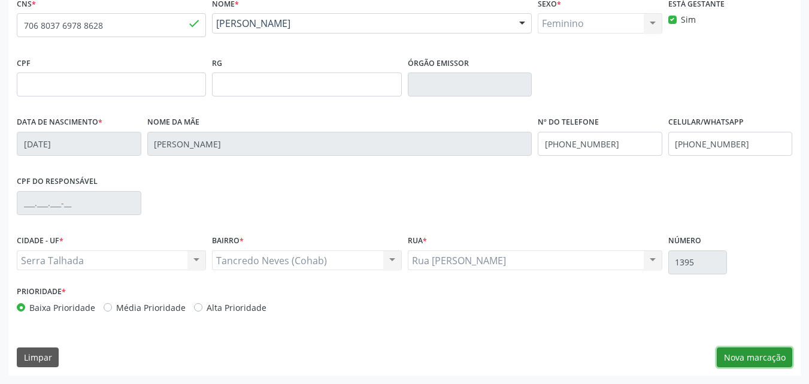
drag, startPoint x: 726, startPoint y: 356, endPoint x: 697, endPoint y: 322, distance: 45.0
click at [725, 356] on button "Nova marcação" at bounding box center [753, 357] width 75 height 20
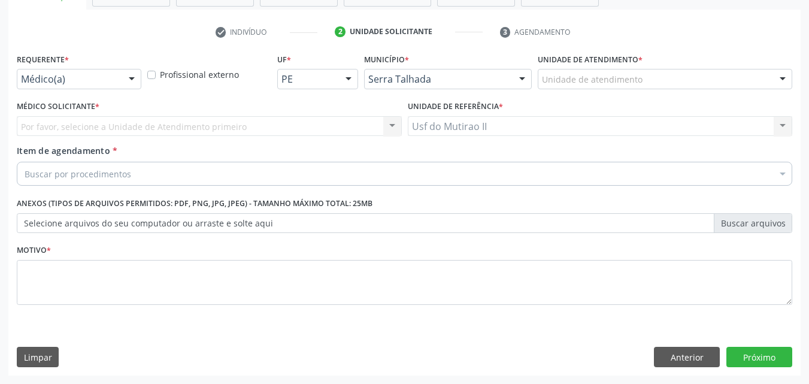
scroll to position [209, 0]
click at [111, 74] on div "Médico(a)" at bounding box center [79, 79] width 124 height 20
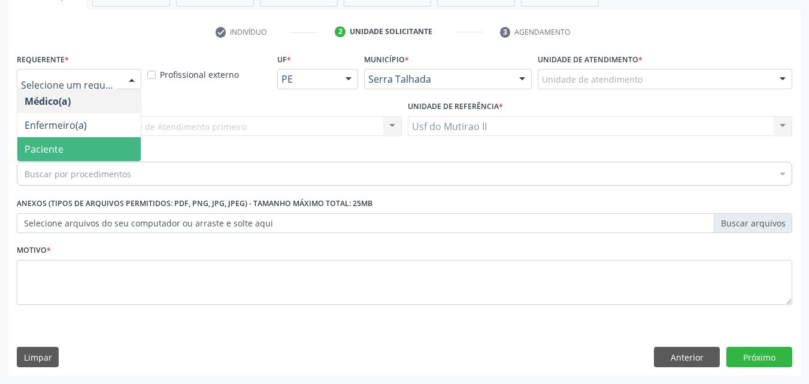
click at [83, 153] on span "Paciente" at bounding box center [78, 149] width 123 height 24
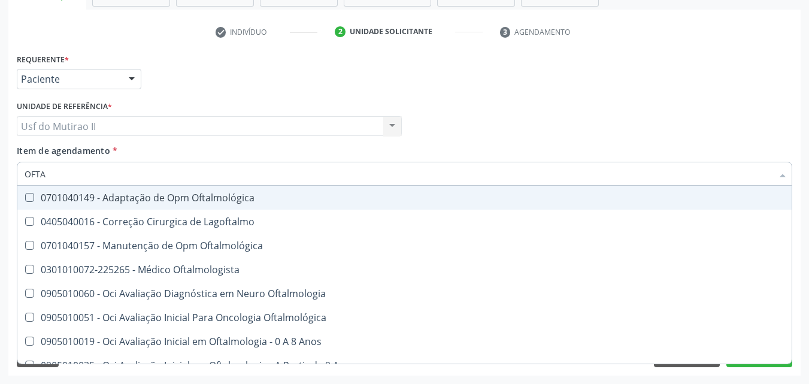
type input "OFTAL"
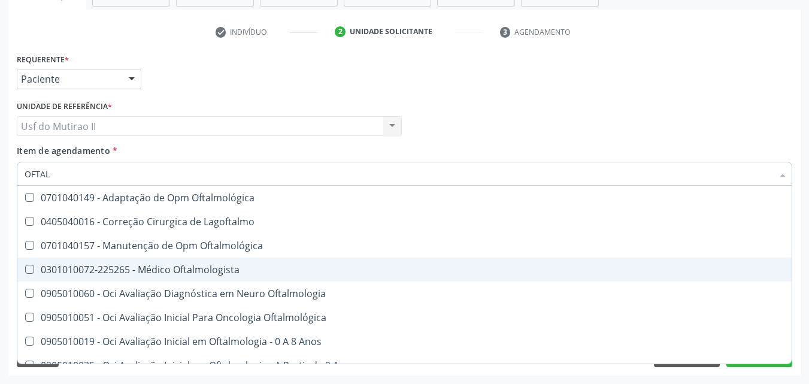
click at [115, 267] on div "0301010072-225265 - Médico Oftalmologista" at bounding box center [405, 270] width 760 height 10
checkbox Oftalmologista "true"
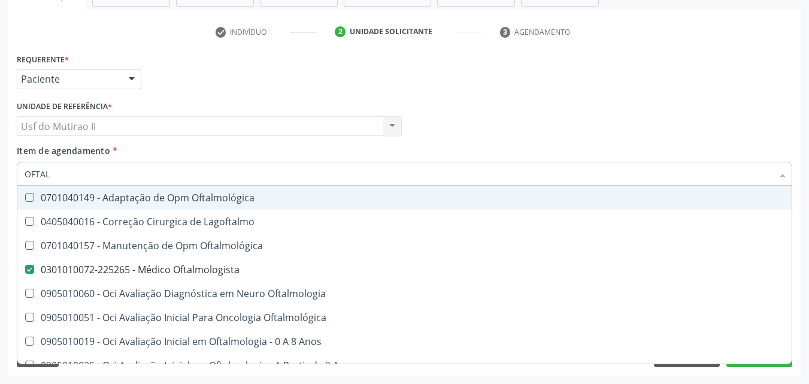
click at [427, 136] on div "Médico Solicitante Por favor, selecione a Unidade de Atendimento primeiro Nenhu…" at bounding box center [404, 121] width 781 height 47
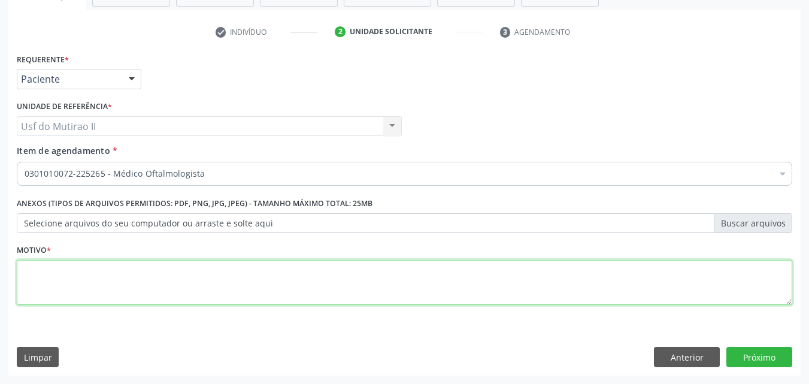
click at [266, 287] on textarea at bounding box center [404, 282] width 775 height 45
type textarea "."
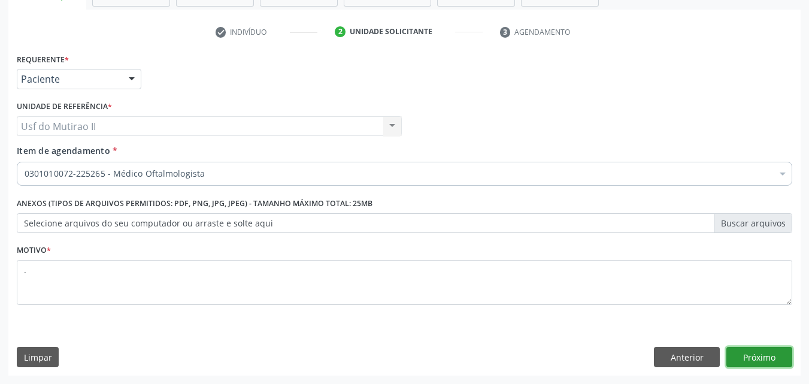
click at [770, 352] on button "Próximo" at bounding box center [759, 357] width 66 height 20
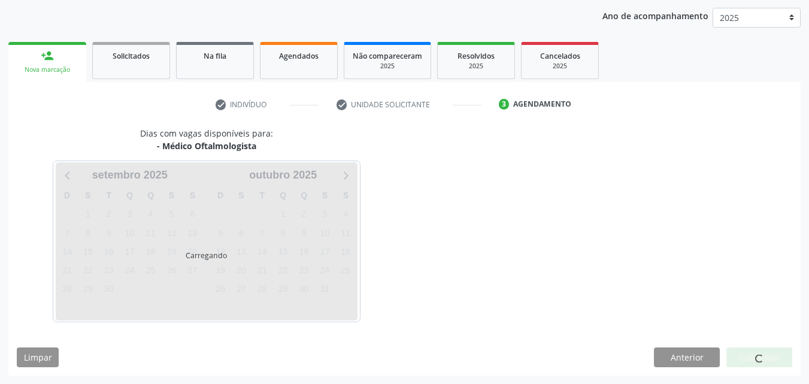
scroll to position [137, 0]
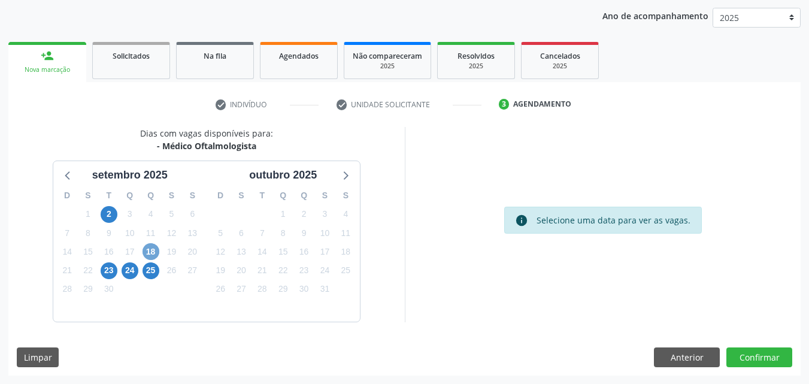
click at [153, 245] on span "18" at bounding box center [150, 251] width 17 height 17
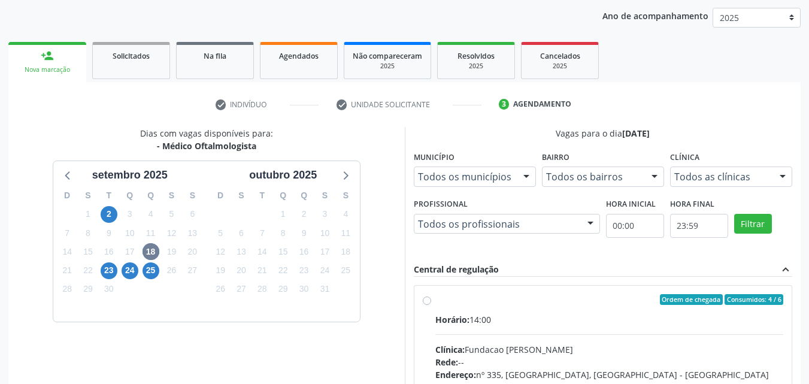
click at [431, 305] on input "Ordem de chegada Consumidos: 4 / 6 Horário: 14:00 Clínica: Fundacao Altino Vent…" at bounding box center [427, 299] width 8 height 11
radio input "true"
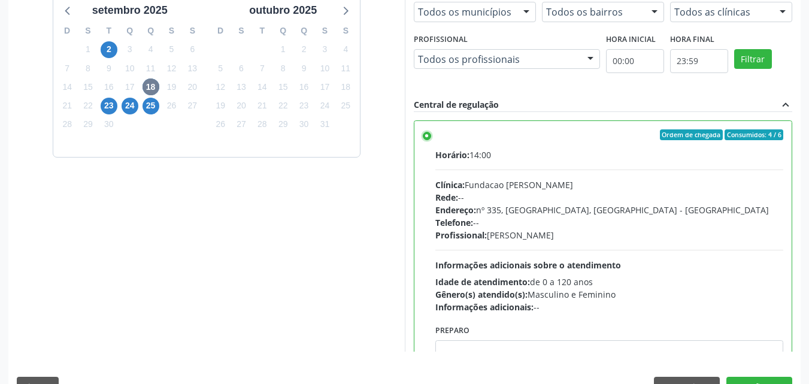
scroll to position [332, 0]
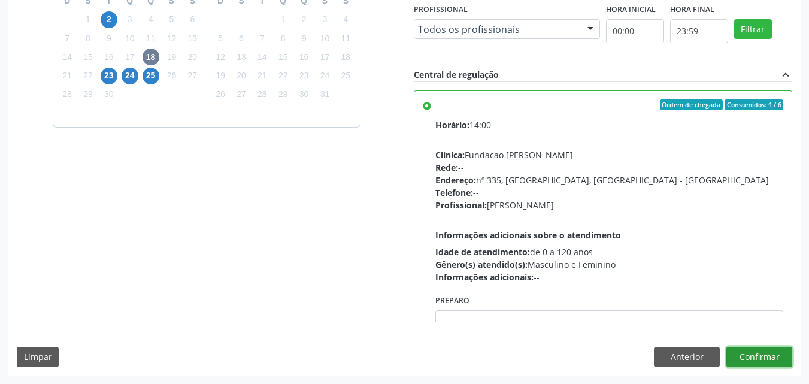
click at [778, 357] on button "Confirmar" at bounding box center [759, 357] width 66 height 20
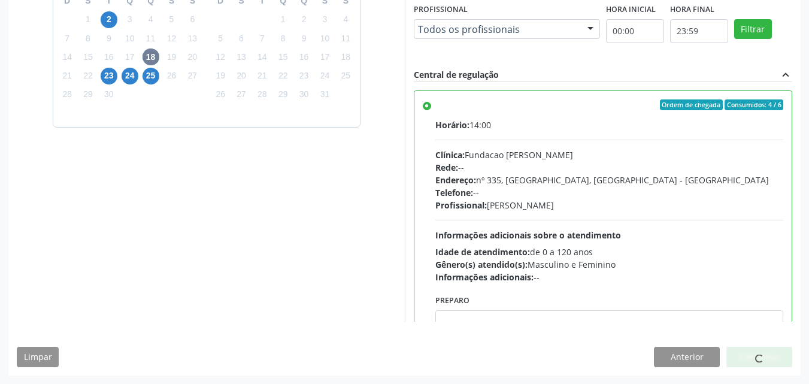
scroll to position [0, 0]
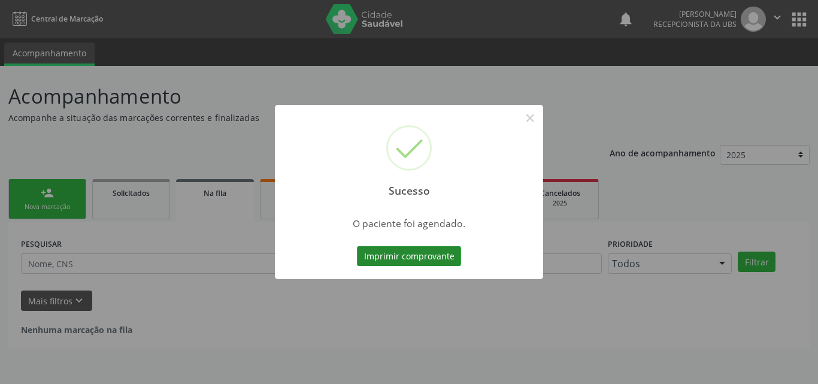
click at [420, 256] on button "Imprimir comprovante" at bounding box center [409, 256] width 104 height 20
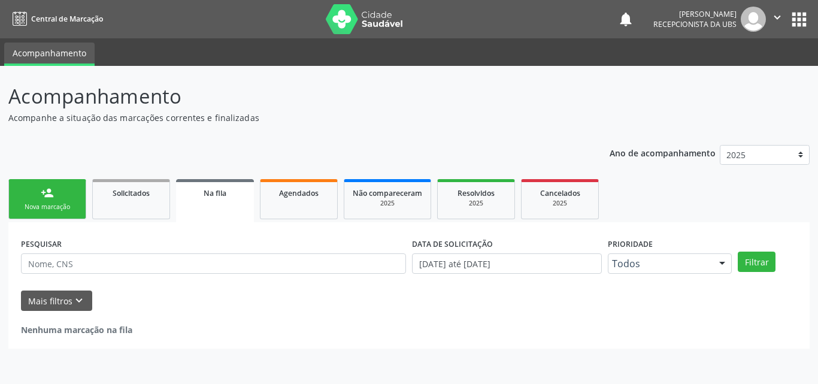
click at [44, 199] on div "person_add" at bounding box center [47, 192] width 13 height 13
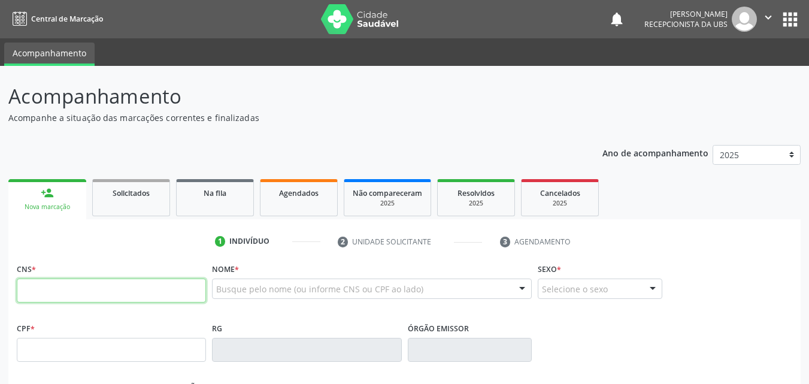
click at [78, 294] on input "text" at bounding box center [111, 290] width 189 height 24
type input "701 4086 5479 9934"
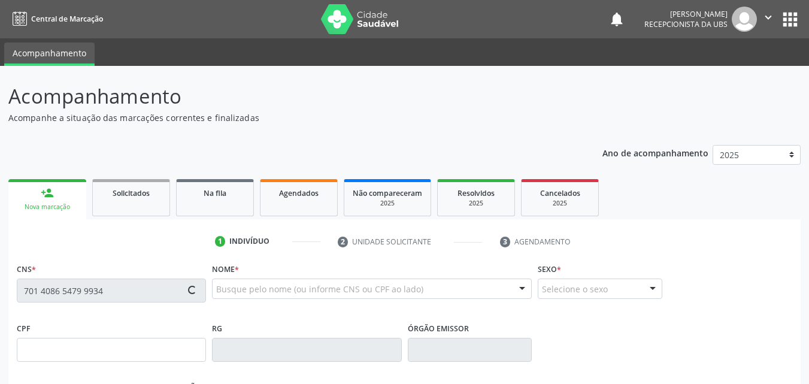
type input "115.518.224-31"
type input "11/08/2001"
type input "Sueli Maria da Silva"
type input "(87) 99930-6907"
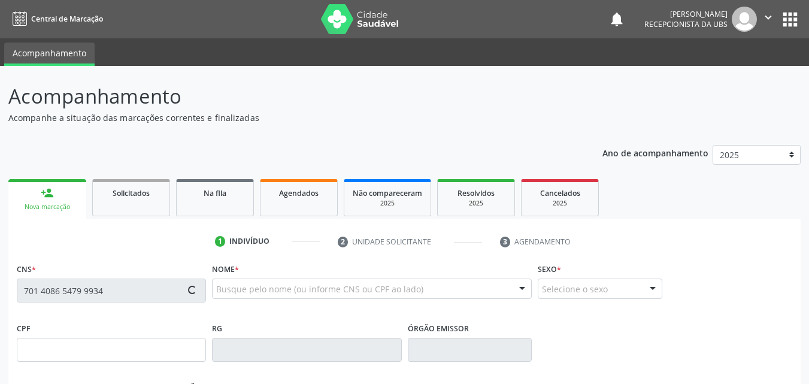
type input "027.076.064-48"
type input "167"
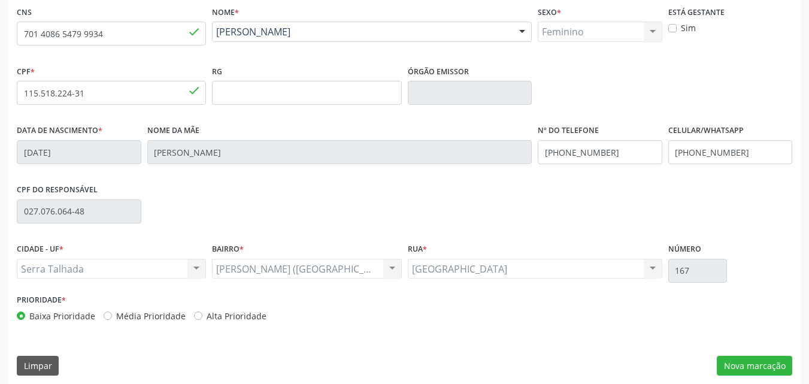
scroll to position [265, 0]
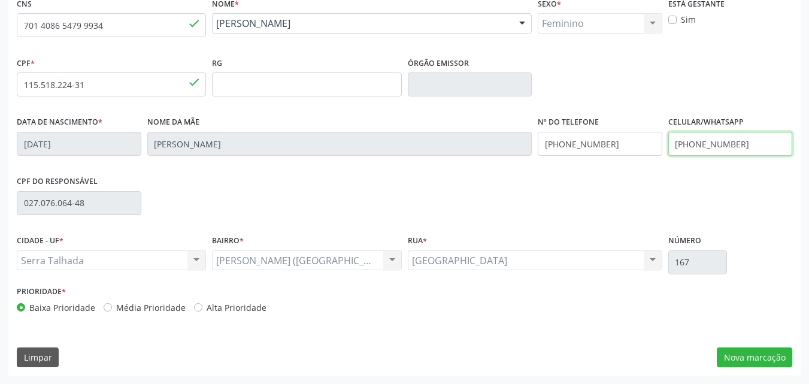
drag, startPoint x: 753, startPoint y: 146, endPoint x: 655, endPoint y: 151, distance: 98.3
click at [655, 151] on div "Data de nascimento * 11/08/2001 Nome da mãe Sueli Maria da Silva Nº do Telefone…" at bounding box center [404, 142] width 781 height 59
type input "(87) 99603-7834"
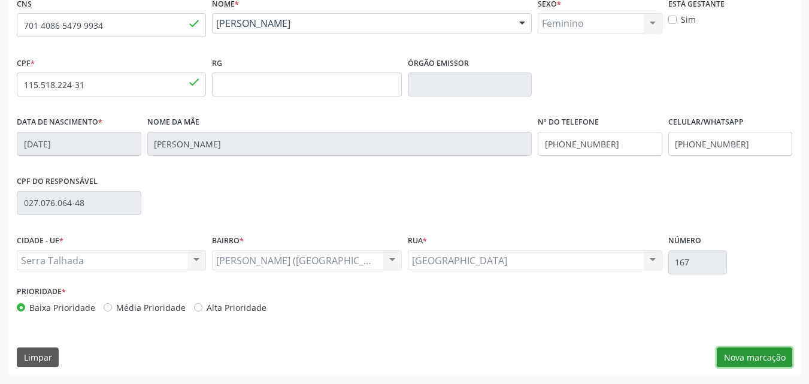
click at [740, 357] on button "Nova marcação" at bounding box center [753, 357] width 75 height 20
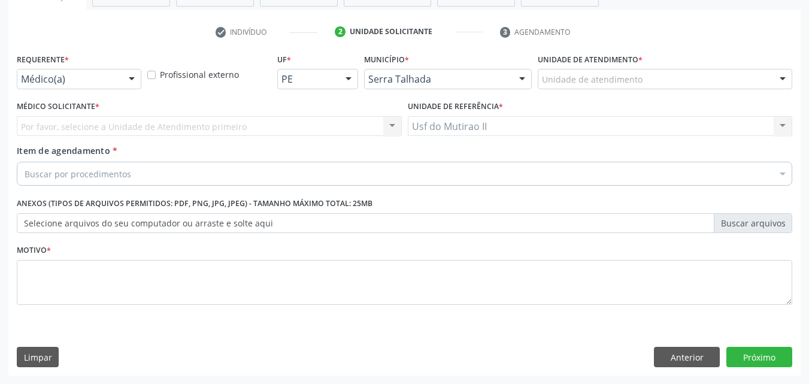
scroll to position [209, 0]
click at [131, 71] on div at bounding box center [132, 79] width 18 height 20
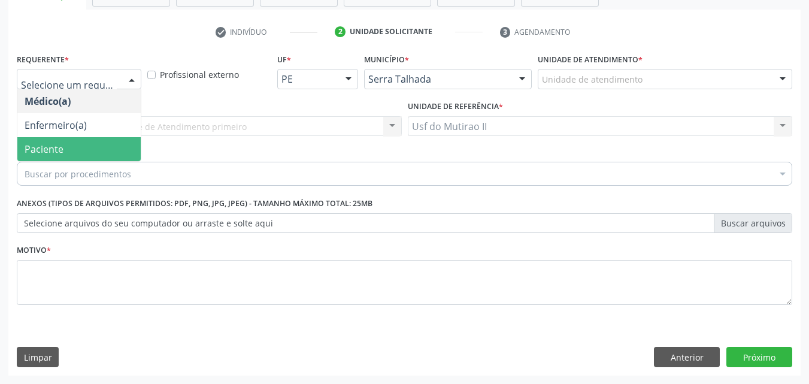
click at [96, 146] on span "Paciente" at bounding box center [78, 149] width 123 height 24
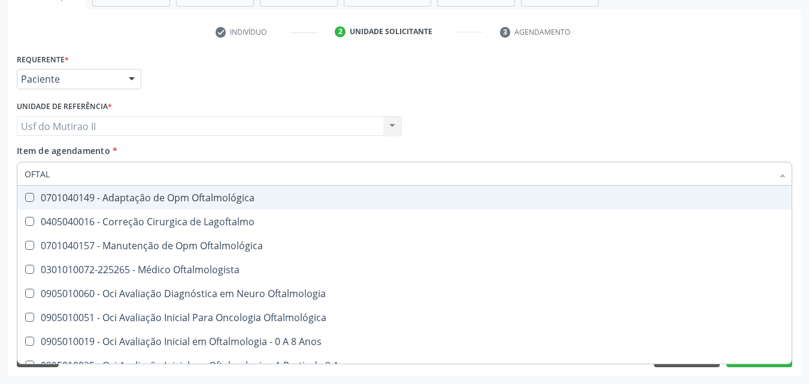
type input "OFTALM"
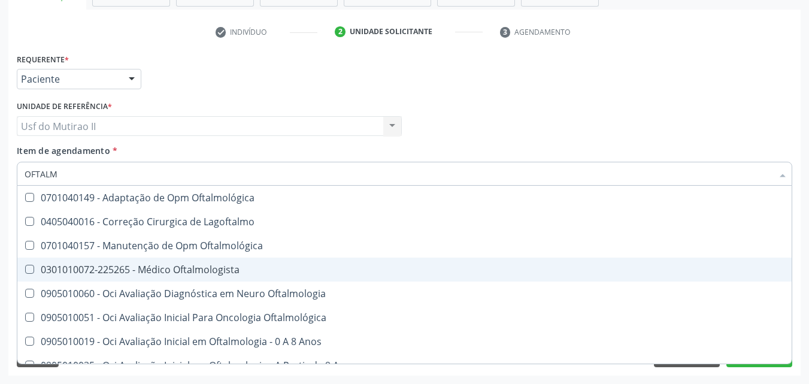
click at [174, 268] on div "0301010072-225265 - Médico Oftalmologista" at bounding box center [405, 270] width 760 height 10
checkbox Oftalmologista "true"
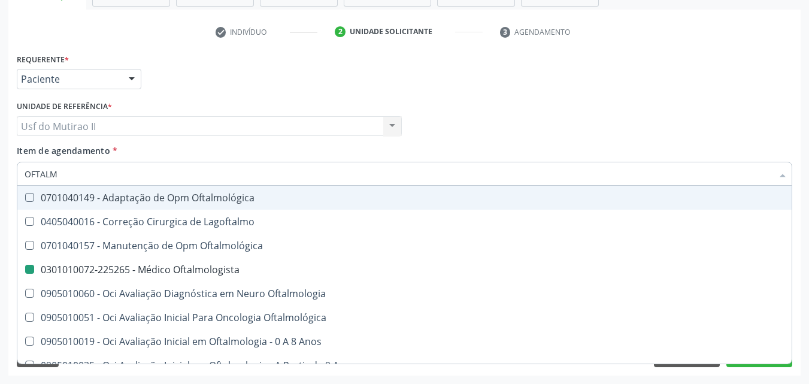
click at [418, 128] on div "Médico Solicitante Por favor, selecione a Unidade de Atendimento primeiro Nenhu…" at bounding box center [404, 121] width 781 height 47
checkbox Lagoftalmo "true"
checkbox Oftalmologista "false"
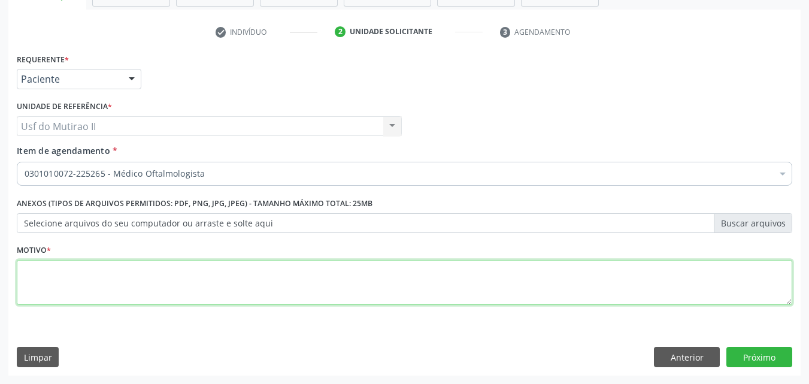
drag, startPoint x: 247, startPoint y: 299, endPoint x: 243, endPoint y: 293, distance: 7.8
click at [244, 295] on textarea at bounding box center [404, 282] width 775 height 45
type textarea "."
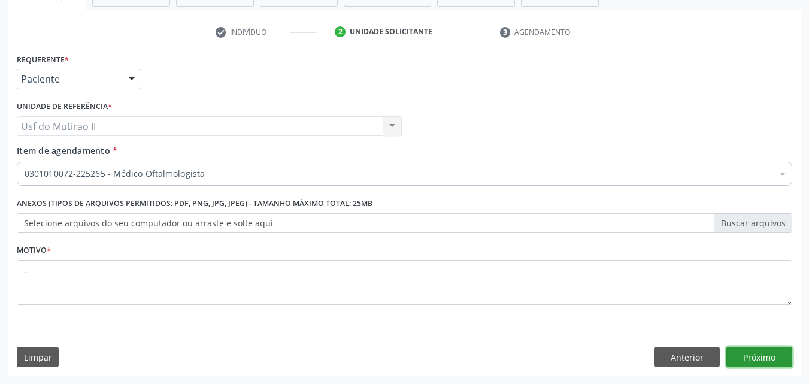
click at [764, 360] on button "Próximo" at bounding box center [759, 357] width 66 height 20
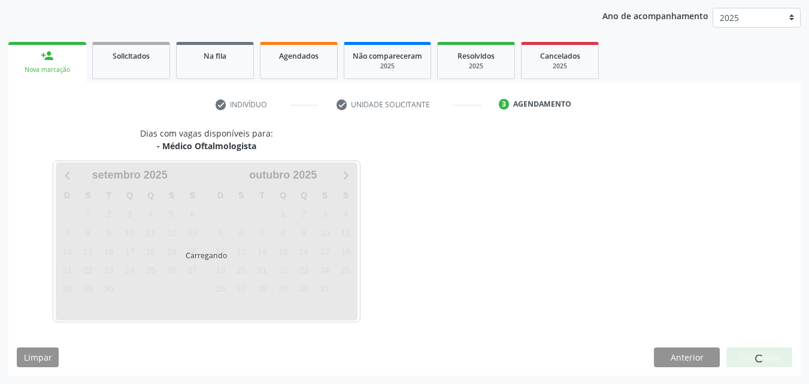
scroll to position [137, 0]
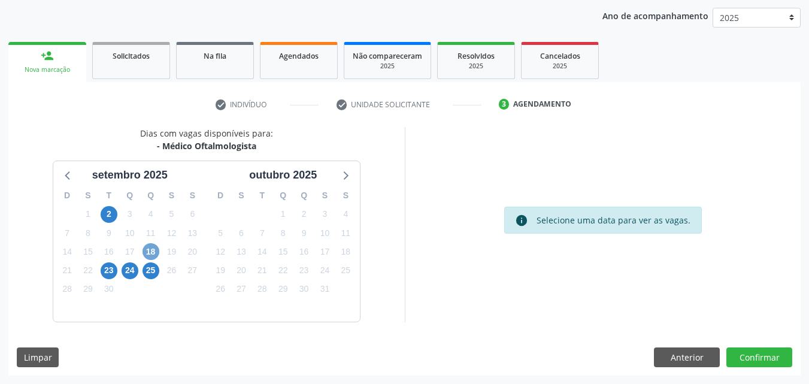
click at [153, 249] on span "18" at bounding box center [150, 251] width 17 height 17
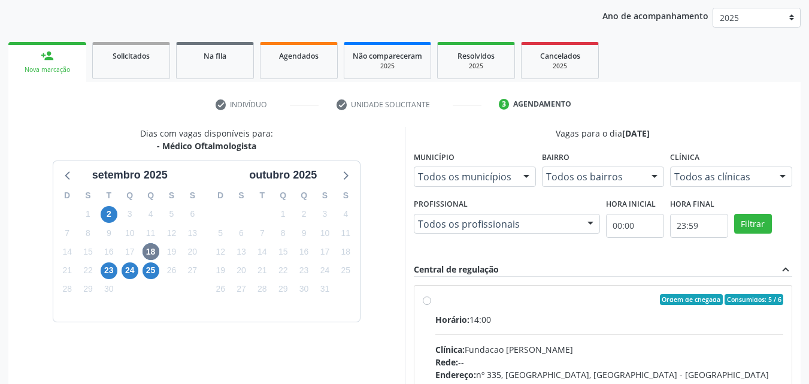
click at [519, 318] on div "Horário: 14:00" at bounding box center [609, 319] width 348 height 13
click at [431, 305] on input "Ordem de chegada Consumidos: 5 / 6 Horário: 14:00 Clínica: Fundacao Altino Vent…" at bounding box center [427, 299] width 8 height 11
radio input "true"
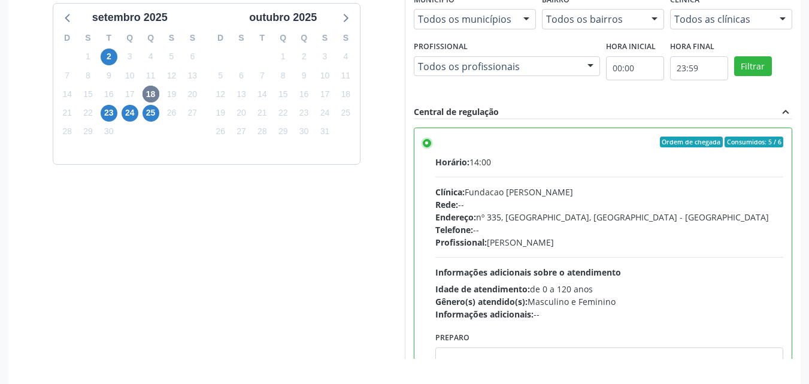
scroll to position [332, 0]
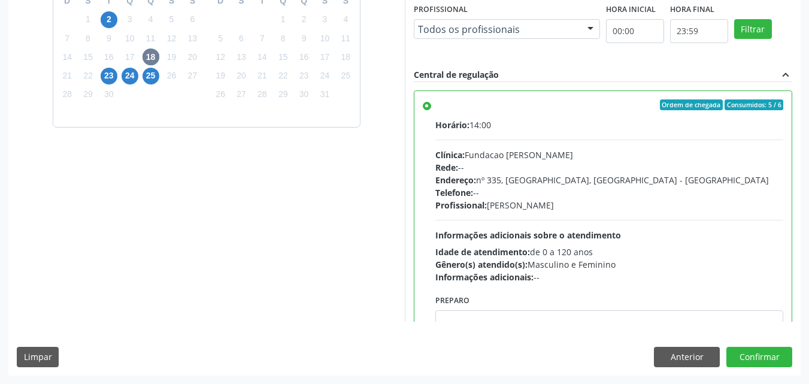
click at [745, 345] on div "Dias com vagas disponíveis para: - Médico Oftalmologista setembro 2025 D S T Q …" at bounding box center [404, 153] width 792 height 442
click at [746, 351] on button "Confirmar" at bounding box center [759, 357] width 66 height 20
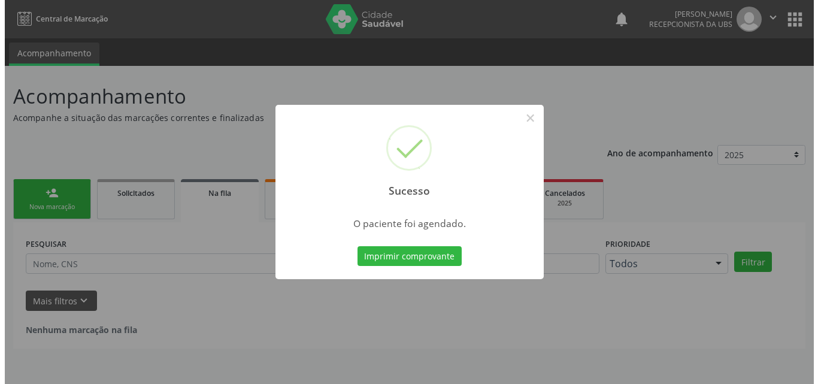
scroll to position [0, 0]
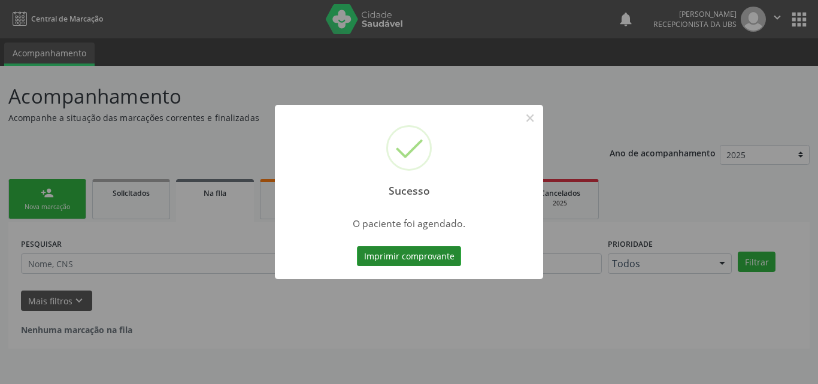
click at [428, 263] on button "Imprimir comprovante" at bounding box center [409, 256] width 104 height 20
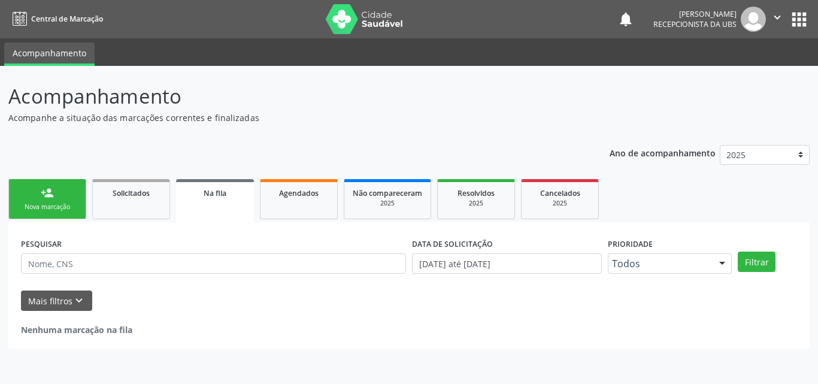
click at [50, 206] on div "Nova marcação" at bounding box center [47, 206] width 60 height 9
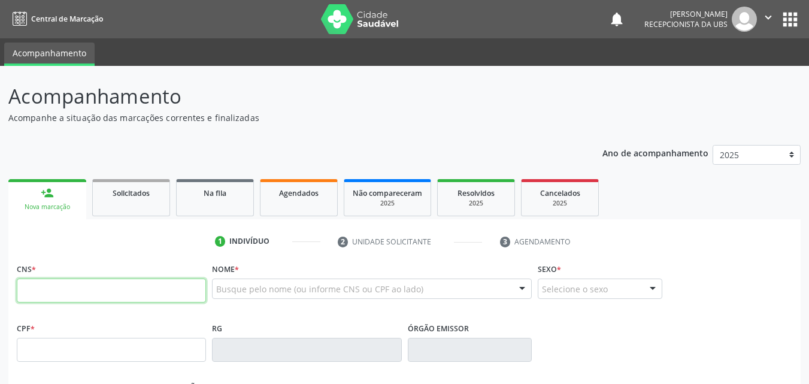
click at [65, 296] on input "text" at bounding box center [111, 290] width 189 height 24
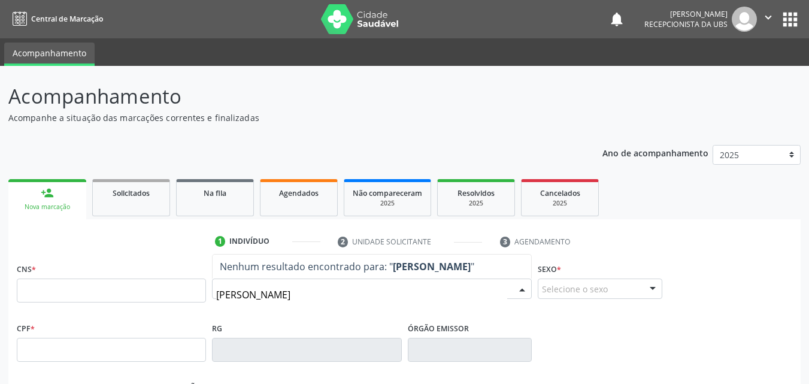
type input "[PERSON_NAME]"
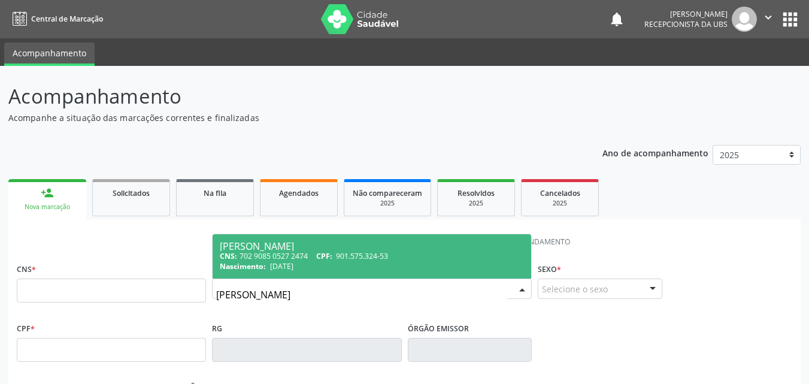
click at [352, 257] on span "901.575.324-53" at bounding box center [362, 256] width 52 height 10
type input "702 9085 0527 2474"
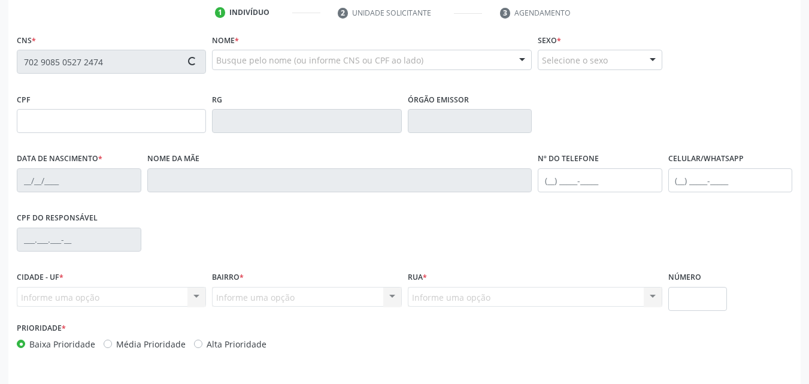
scroll to position [265, 0]
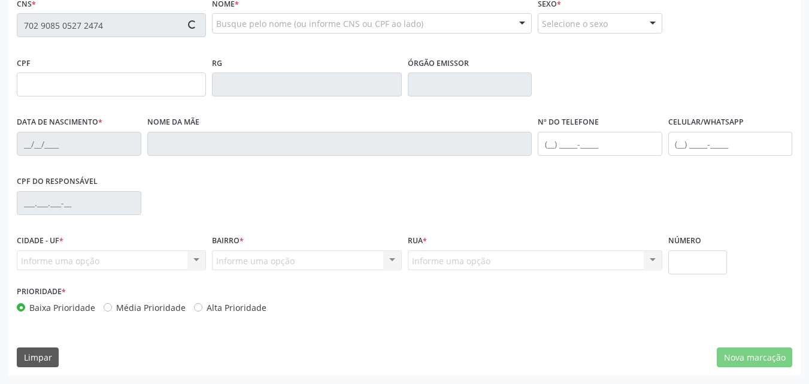
type input "901.575.324-53"
type input "[DATE]"
type input "[PERSON_NAME]"
type input "[PHONE_NUMBER]"
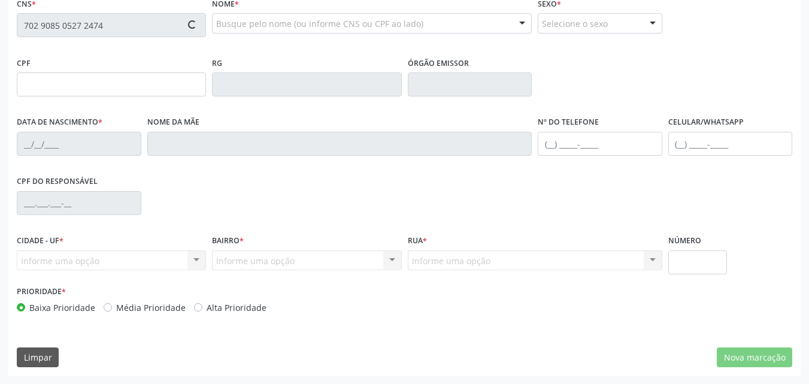
type input "856"
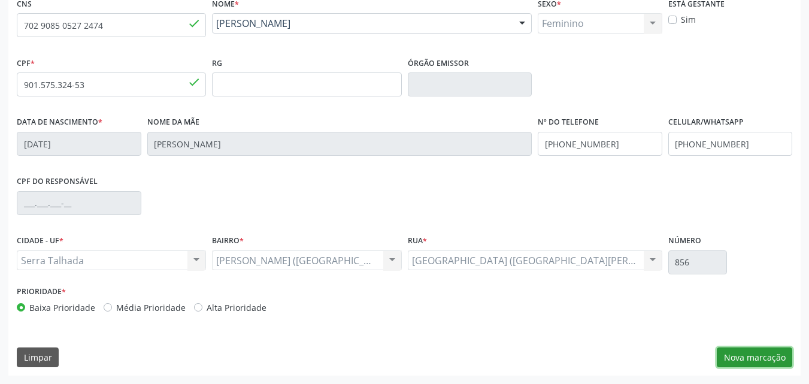
click at [731, 355] on button "Nova marcação" at bounding box center [753, 357] width 75 height 20
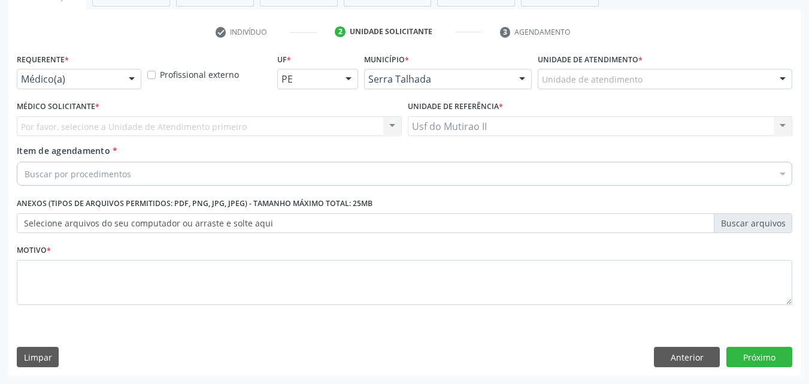
scroll to position [209, 0]
click at [123, 72] on div at bounding box center [132, 79] width 18 height 20
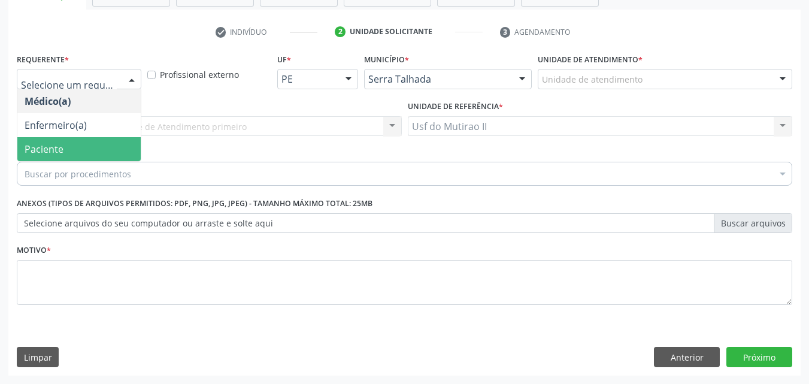
click at [90, 147] on span "Paciente" at bounding box center [78, 149] width 123 height 24
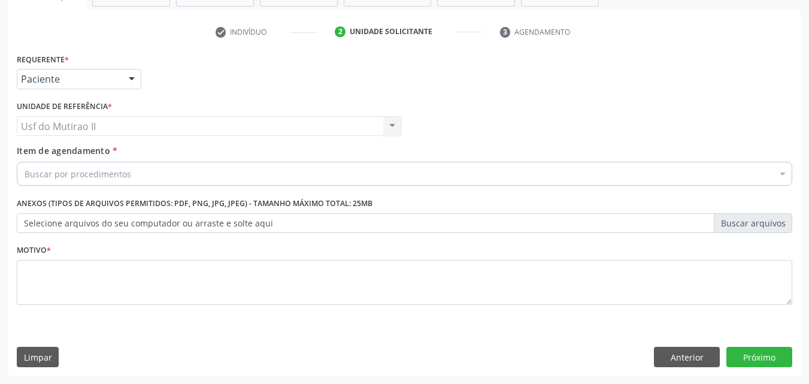
click at [109, 181] on div "Buscar por procedimentos" at bounding box center [404, 174] width 775 height 24
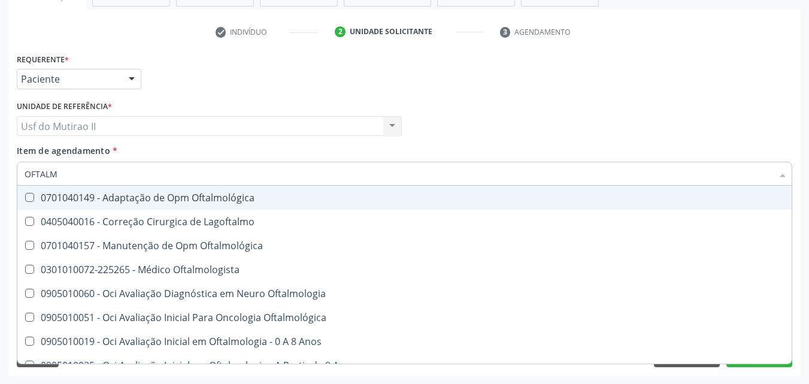
type input "OFTALMO"
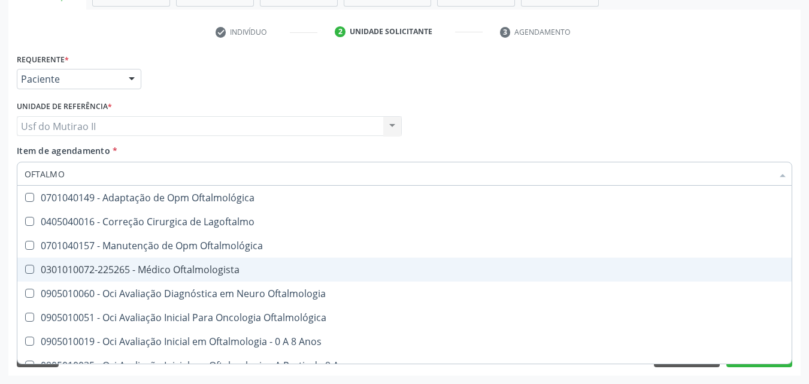
click at [145, 260] on span "0301010072-225265 - Médico Oftalmologista" at bounding box center [404, 269] width 774 height 24
checkbox Oftalmologista "true"
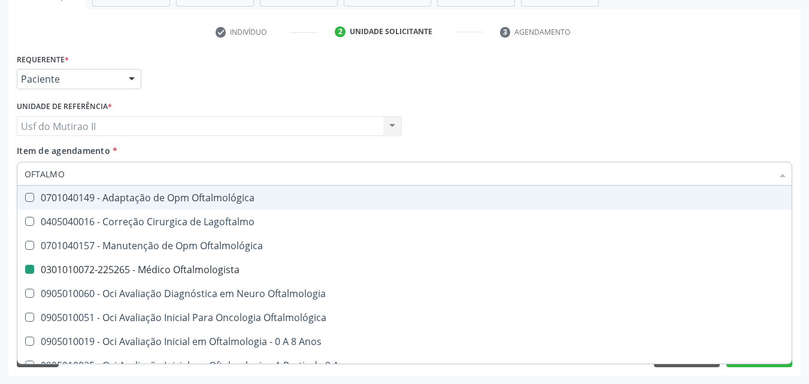
click at [414, 129] on div "Médico Solicitante Por favor, selecione a Unidade de Atendimento primeiro Nenhu…" at bounding box center [404, 121] width 781 height 47
checkbox Lagoftalmo "true"
checkbox Oftalmologista "false"
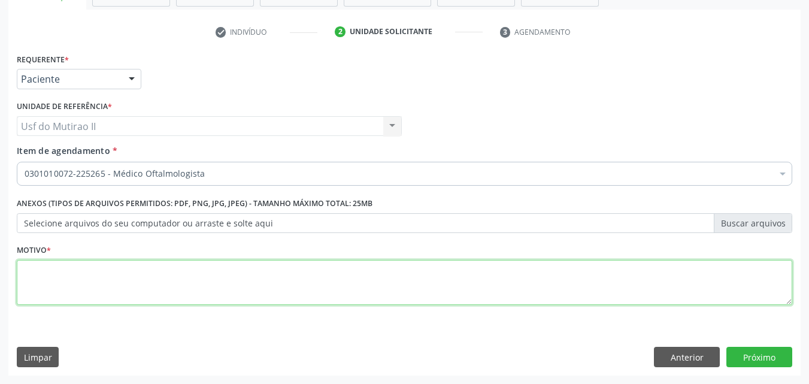
click at [299, 263] on textarea at bounding box center [404, 282] width 775 height 45
type textarea "."
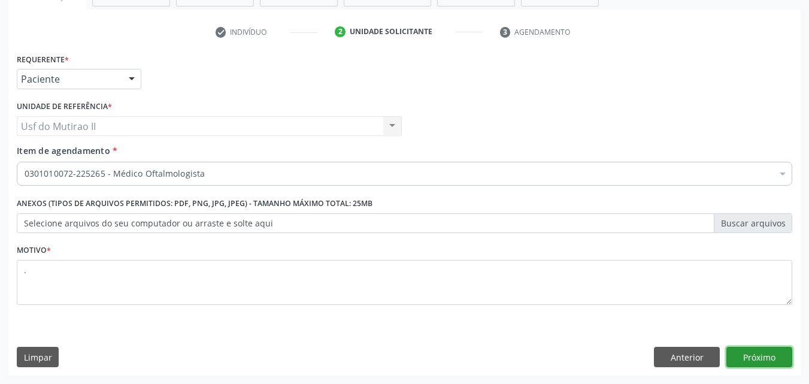
click at [743, 363] on button "Próximo" at bounding box center [759, 357] width 66 height 20
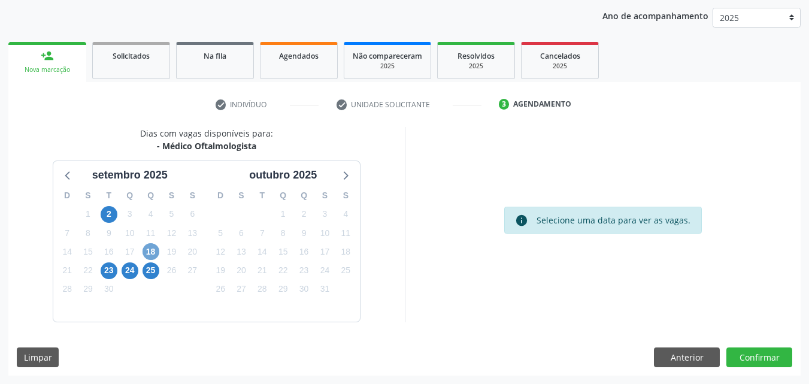
click at [156, 248] on span "18" at bounding box center [150, 251] width 17 height 17
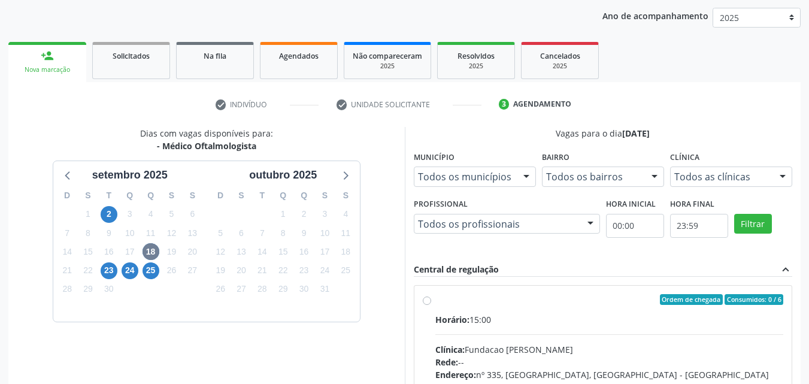
click at [474, 321] on div "Horário: 15:00" at bounding box center [609, 319] width 348 height 13
click at [431, 305] on input "Ordem de chegada Consumidos: 0 / 6 Horário: 15:00 Clínica: Fundacao [PERSON_NAM…" at bounding box center [427, 299] width 8 height 11
radio input "true"
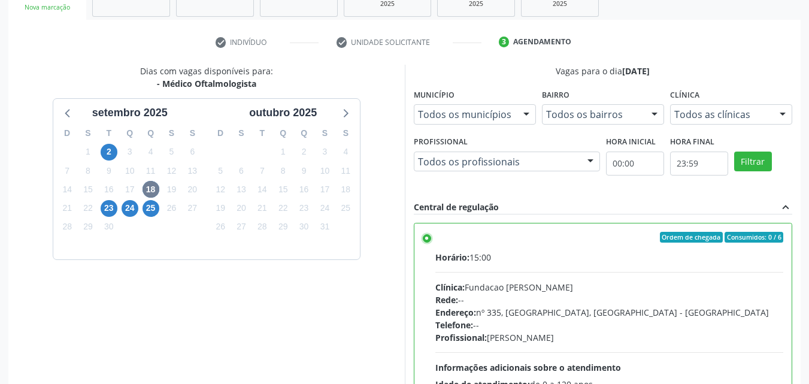
scroll to position [332, 0]
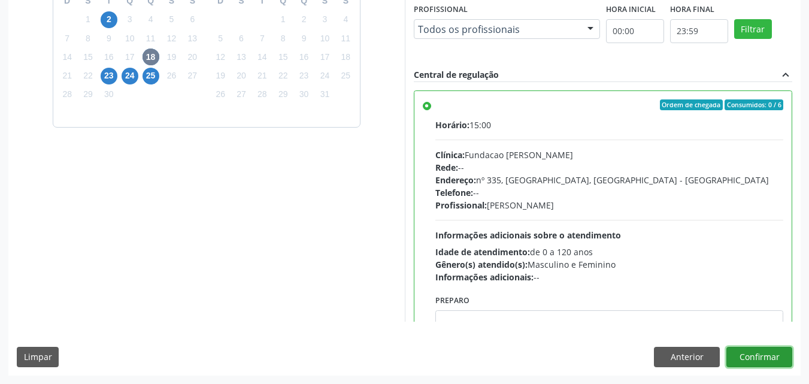
click at [760, 354] on button "Confirmar" at bounding box center [759, 357] width 66 height 20
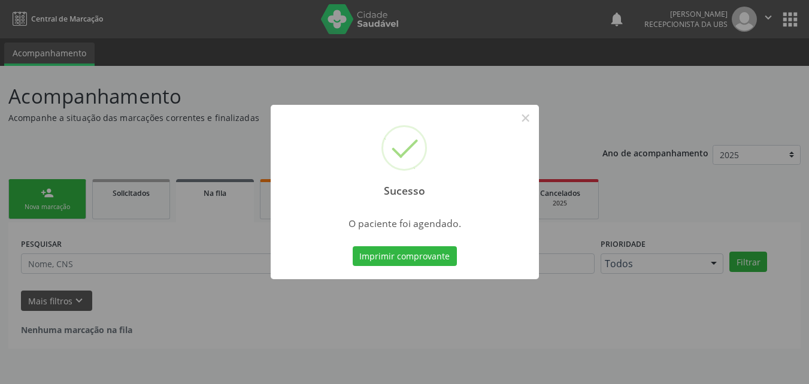
scroll to position [0, 0]
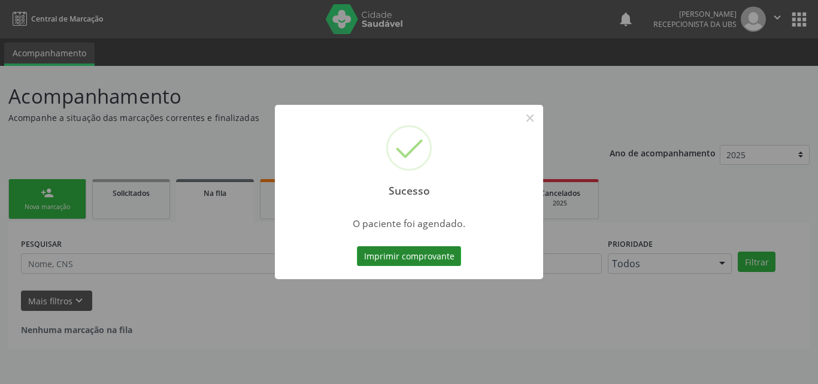
click at [431, 251] on button "Imprimir comprovante" at bounding box center [409, 256] width 104 height 20
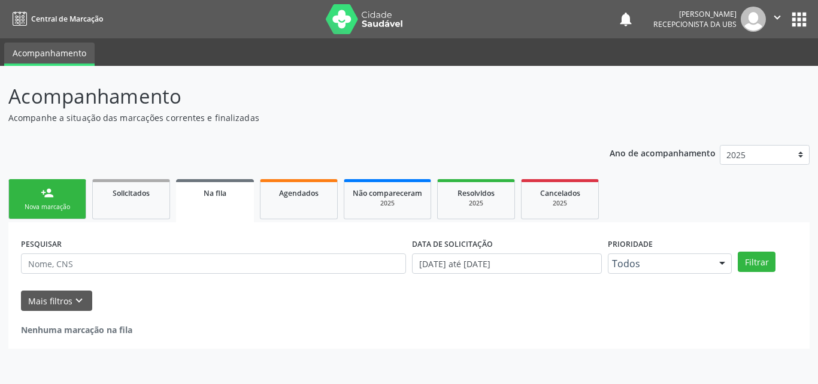
click at [53, 209] on div "Nova marcação" at bounding box center [47, 206] width 60 height 9
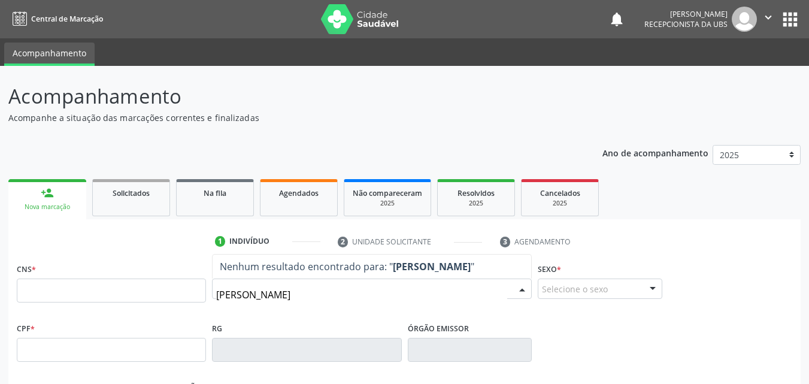
type input "[PERSON_NAME]"
drag, startPoint x: 338, startPoint y: 295, endPoint x: 177, endPoint y: 277, distance: 162.0
click at [177, 282] on div "CNS * Nome * [PERSON_NAME] resultado encontrado para: " [PERSON_NAME] " Não há …" at bounding box center [404, 289] width 781 height 59
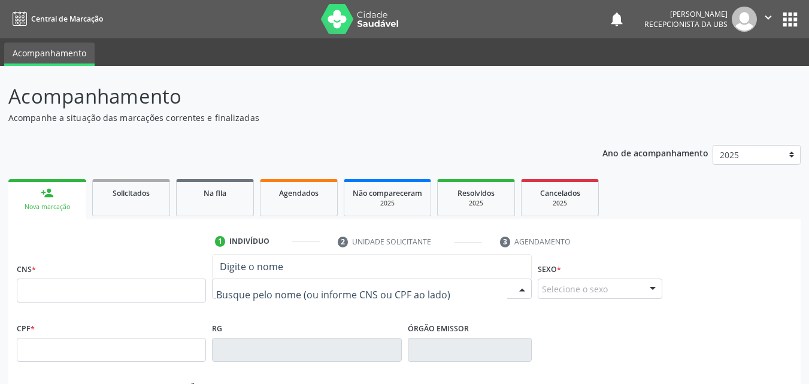
type input "8"
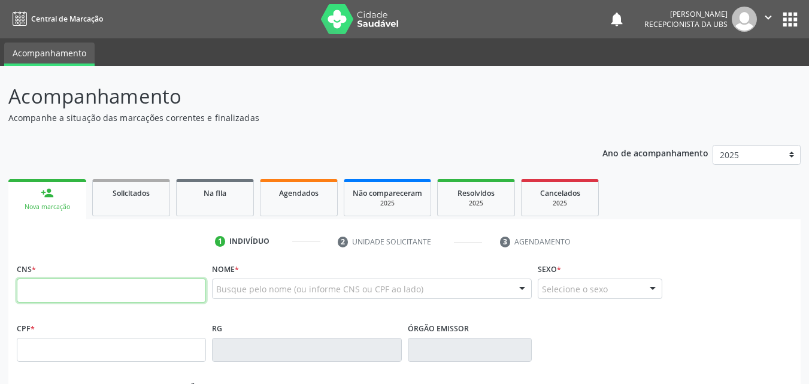
click at [160, 284] on input "text" at bounding box center [111, 290] width 189 height 24
type input "898 0010 5872 2281"
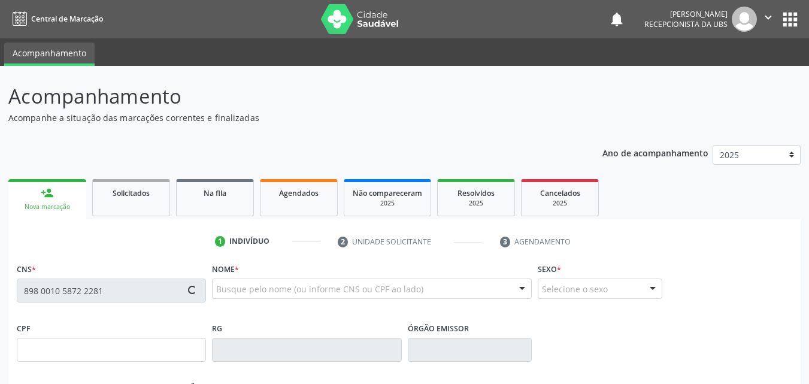
type input "155.586.484-81"
type input "[DATE]"
type input "[PERSON_NAME]"
type input "[PHONE_NUMBER]"
type input "014.717.666-24"
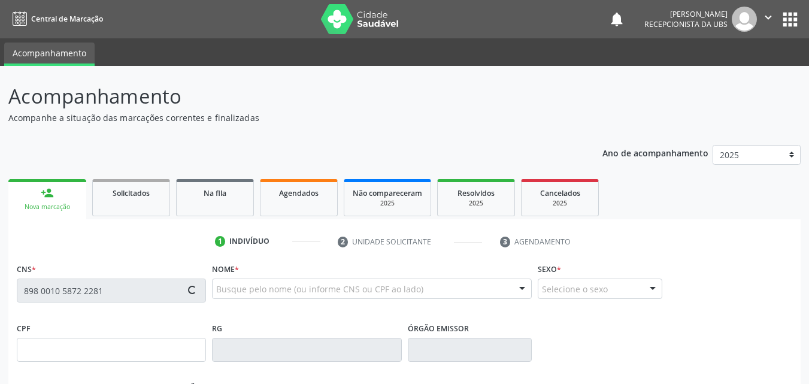
type input "S/N"
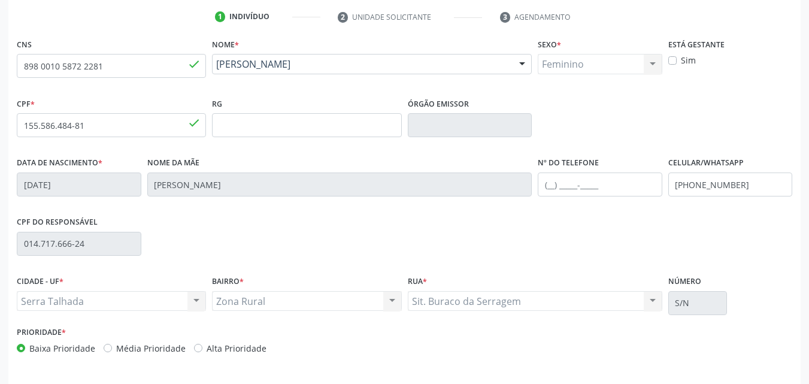
scroll to position [239, 0]
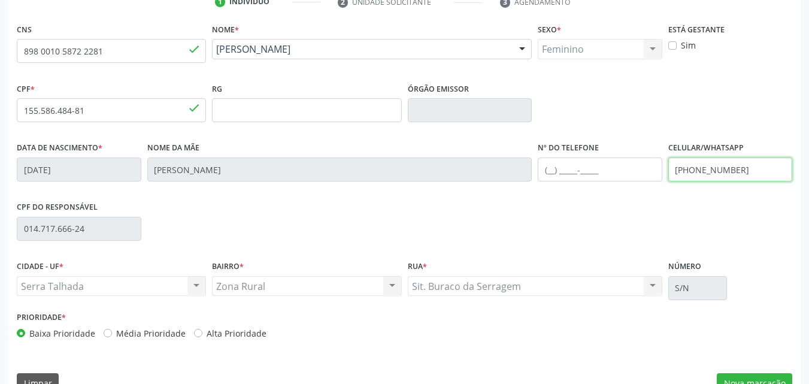
drag, startPoint x: 745, startPoint y: 175, endPoint x: 648, endPoint y: 189, distance: 97.9
click at [648, 189] on div "Data de nascimento * [DATE] Nome da mãe [PERSON_NAME] Nº do Telefone Celular/Wh…" at bounding box center [404, 168] width 781 height 59
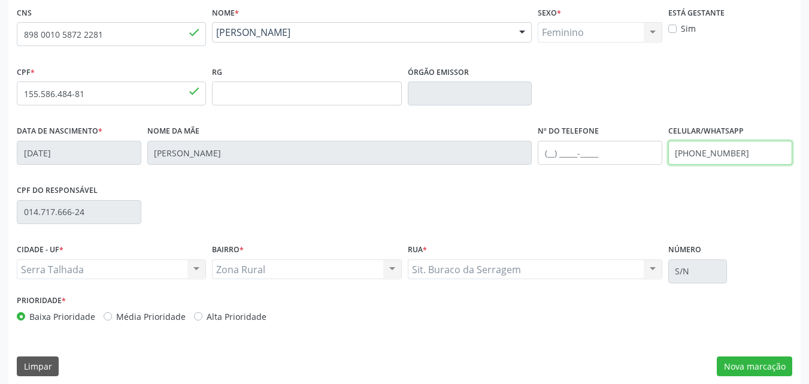
scroll to position [265, 0]
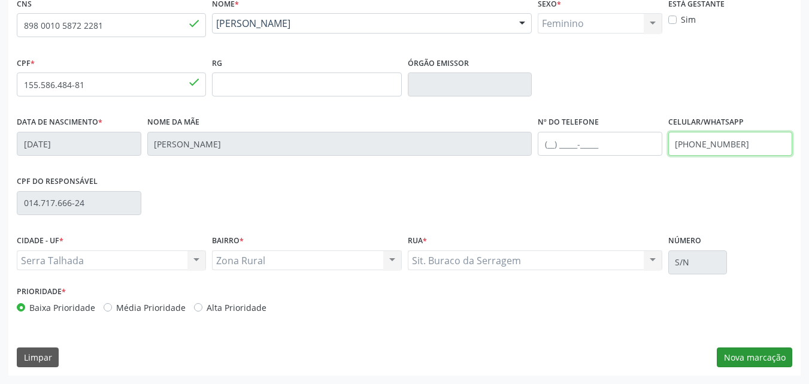
type input "[PHONE_NUMBER]"
click at [726, 351] on button "Nova marcação" at bounding box center [753, 357] width 75 height 20
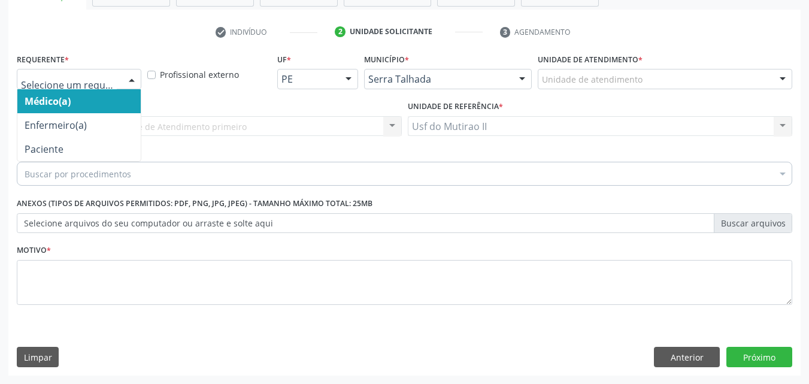
click at [124, 81] on div at bounding box center [132, 79] width 18 height 20
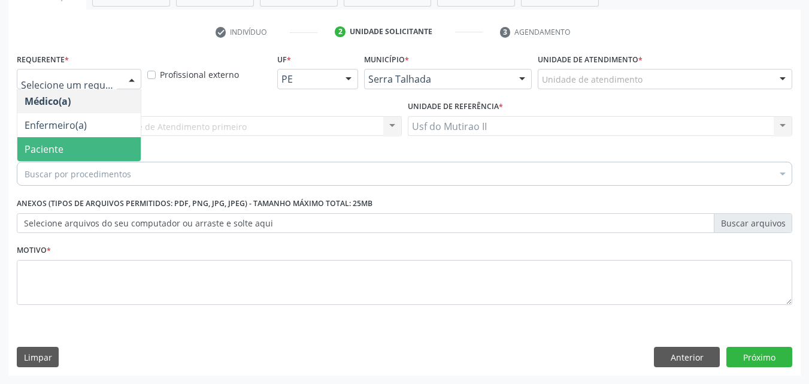
click at [116, 138] on span "Paciente" at bounding box center [78, 149] width 123 height 24
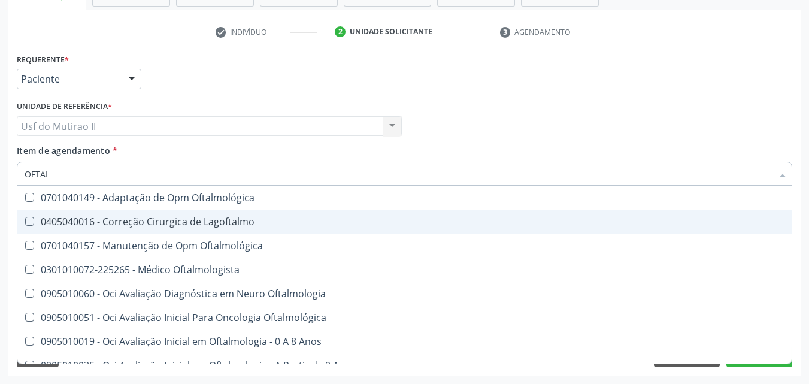
type input "OFTALM"
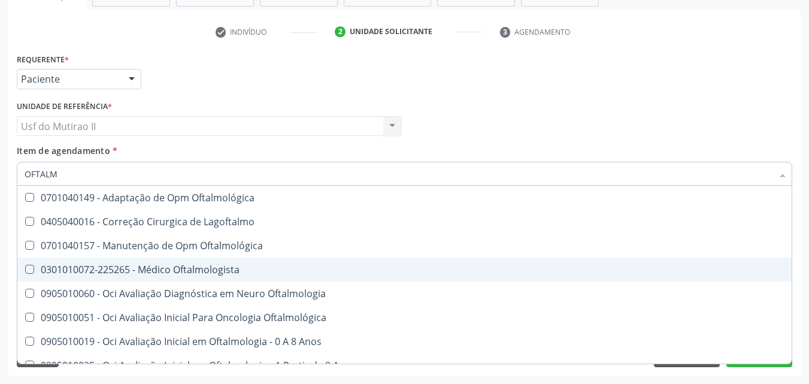
click at [162, 268] on div "0301010072-225265 - Médico Oftalmologista" at bounding box center [405, 270] width 760 height 10
checkbox Oftalmologista "true"
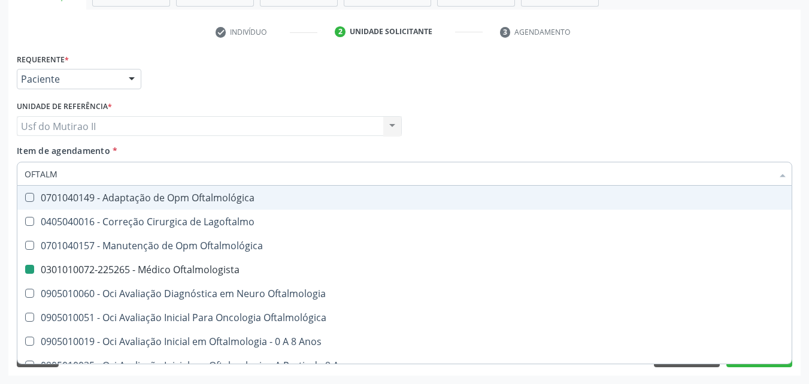
click at [421, 99] on div "Médico Solicitante Por favor, selecione a Unidade de Atendimento primeiro Nenhu…" at bounding box center [404, 121] width 781 height 47
checkbox Lagoftalmo "true"
checkbox Oftalmologista "false"
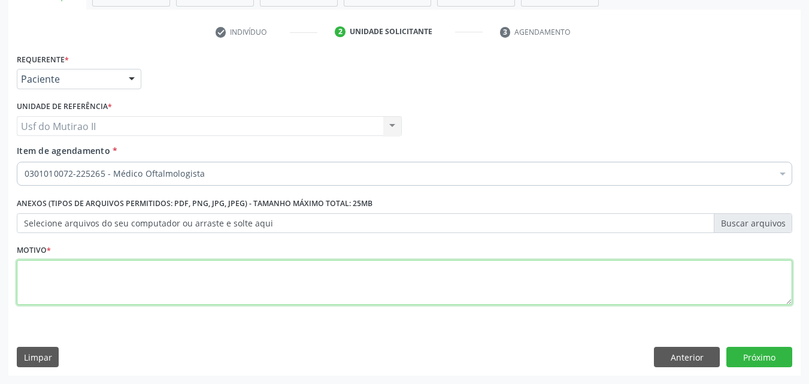
click at [278, 288] on textarea at bounding box center [404, 282] width 775 height 45
type textarea "."
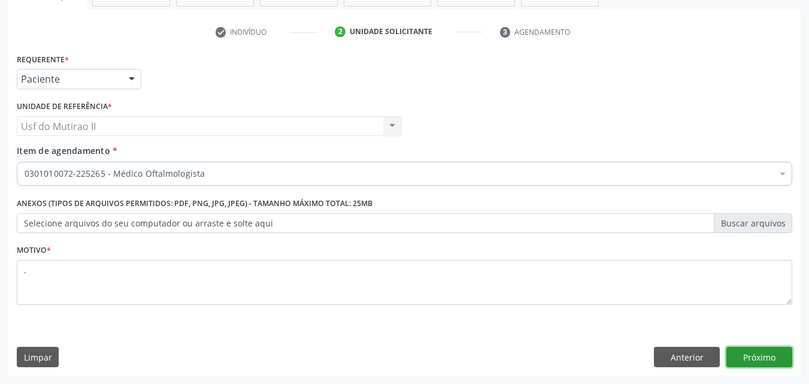
click at [779, 357] on button "Próximo" at bounding box center [759, 357] width 66 height 20
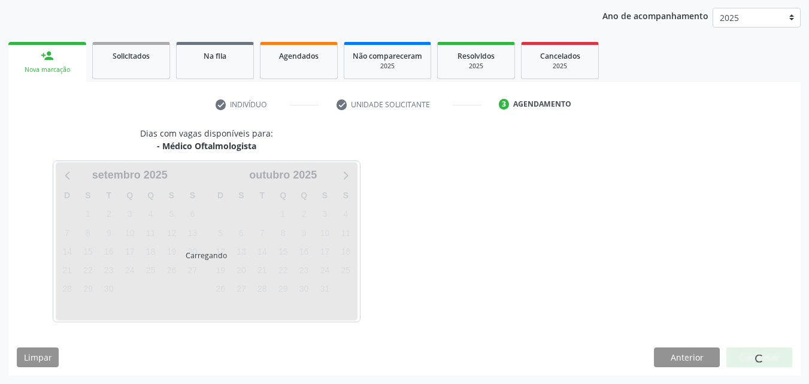
scroll to position [137, 0]
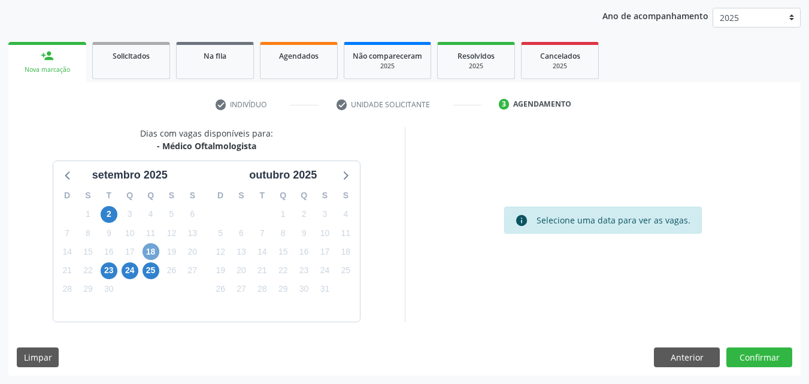
click at [145, 249] on span "18" at bounding box center [150, 251] width 17 height 17
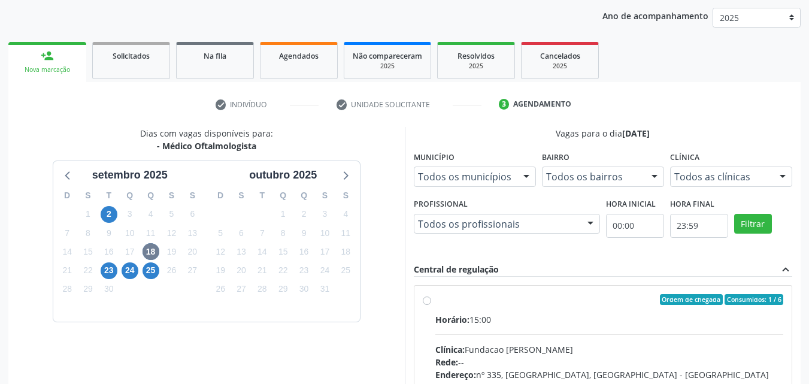
click at [441, 346] on span "Clínica:" at bounding box center [449, 349] width 29 height 11
click at [431, 305] on input "Ordem de chegada Consumidos: 1 / 6 Horário: 15:00 Clínica: Fundacao [PERSON_NAM…" at bounding box center [427, 299] width 8 height 11
radio input "true"
click at [106, 266] on span "23" at bounding box center [109, 270] width 17 height 17
click at [503, 321] on div "Horário: 11:00" at bounding box center [609, 319] width 348 height 13
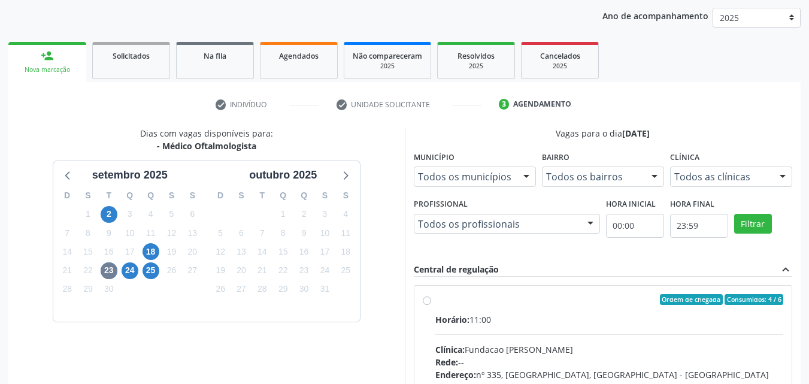
click at [431, 305] on input "Ordem de chegada Consumidos: 4 / 6 Horário: 11:00 Clínica: Fundacao [PERSON_NAM…" at bounding box center [427, 299] width 8 height 11
radio input "true"
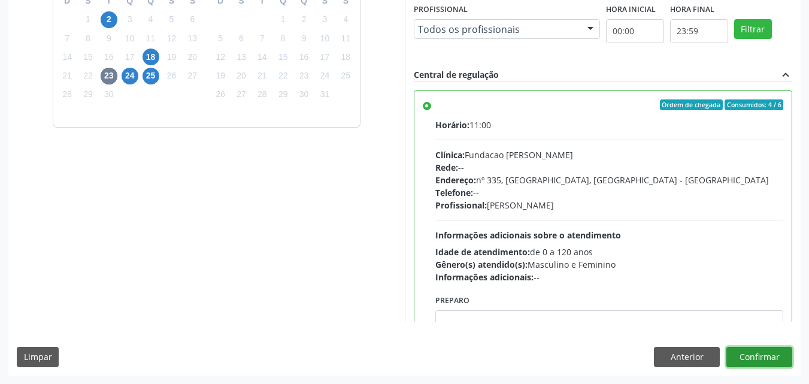
click at [750, 353] on button "Confirmar" at bounding box center [759, 357] width 66 height 20
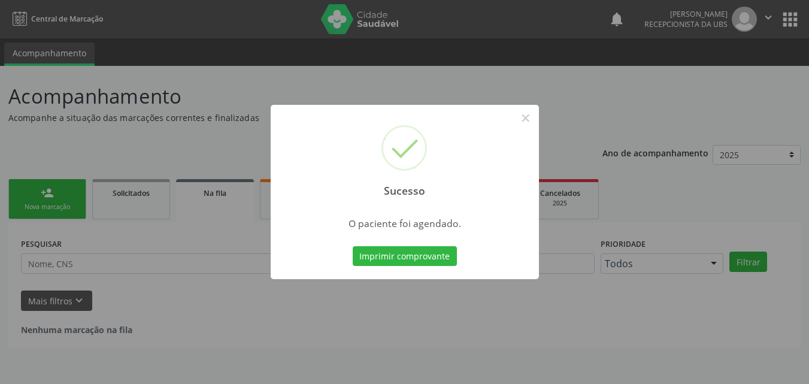
scroll to position [0, 0]
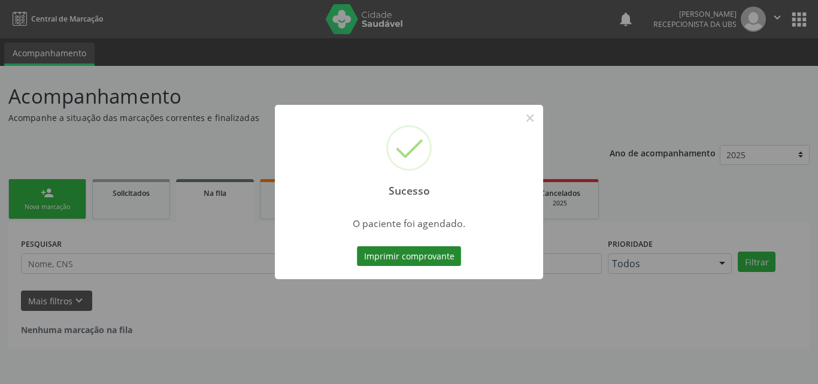
click at [443, 260] on button "Imprimir comprovante" at bounding box center [409, 256] width 104 height 20
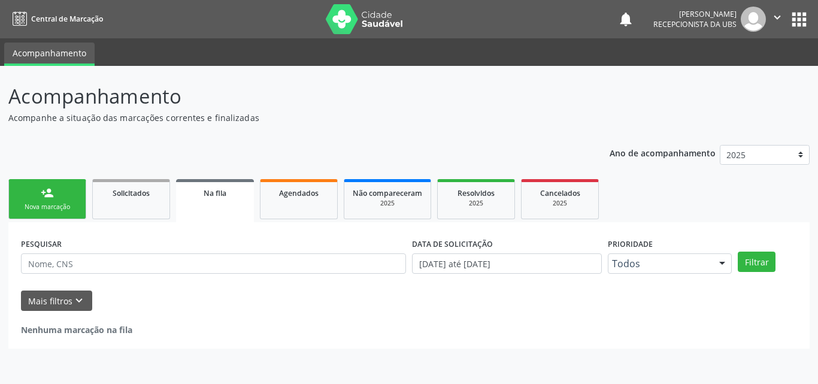
click at [59, 204] on div "Nova marcação" at bounding box center [47, 206] width 60 height 9
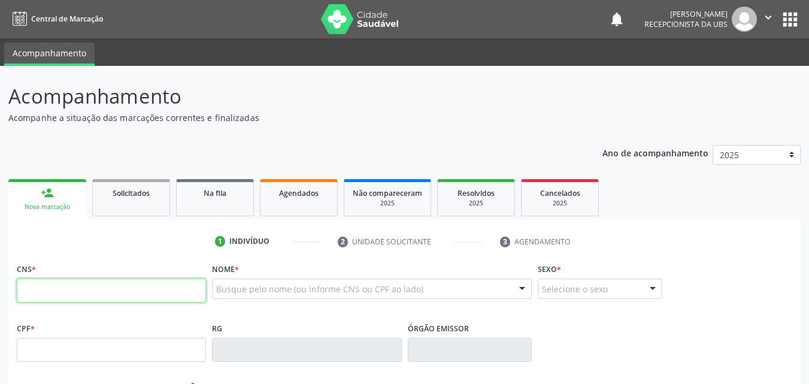
click at [94, 293] on input "text" at bounding box center [111, 290] width 189 height 24
type input "700 3059 7515 7031"
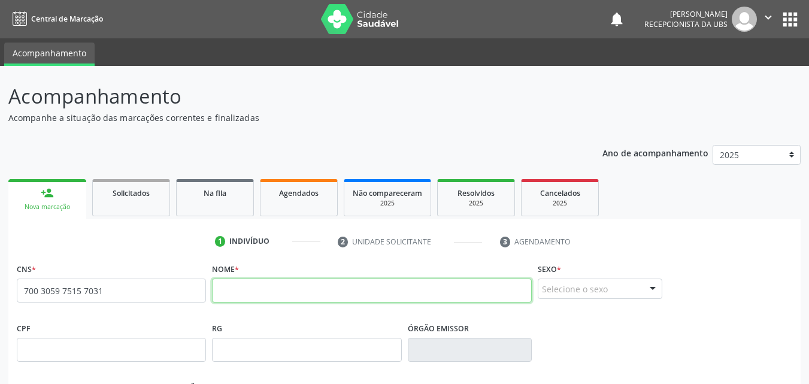
click at [357, 290] on input "text" at bounding box center [372, 290] width 320 height 24
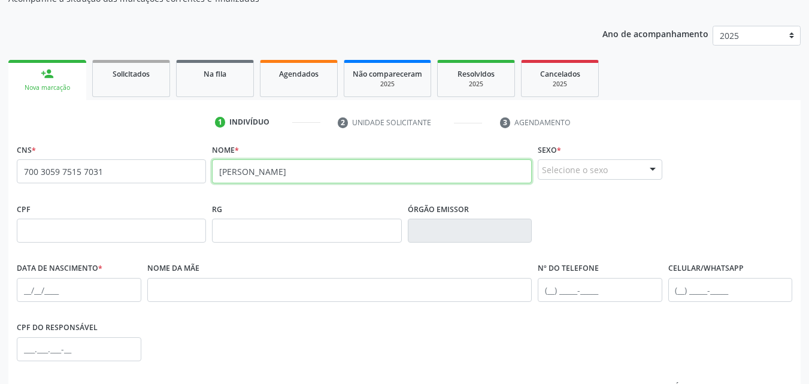
scroll to position [120, 0]
type input "[PERSON_NAME]"
drag, startPoint x: 113, startPoint y: 168, endPoint x: 0, endPoint y: 166, distance: 113.1
click at [0, 166] on div "Acompanhamento Acompanhe a situação das marcações correntes e finalizadas Relat…" at bounding box center [404, 237] width 809 height 583
drag, startPoint x: 339, startPoint y: 175, endPoint x: 174, endPoint y: 177, distance: 164.6
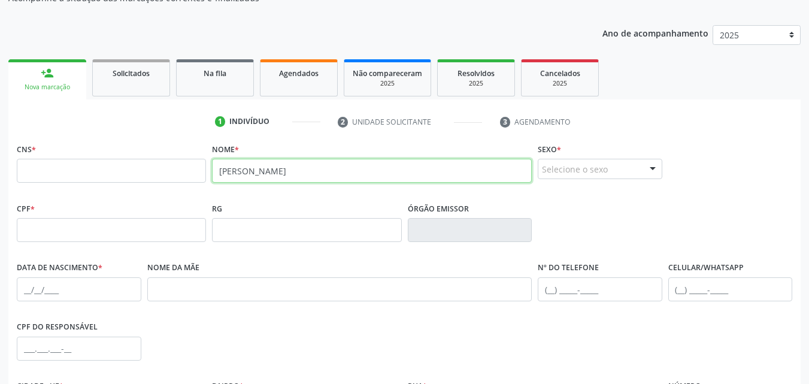
click at [177, 182] on div "CNS * Nome * [PERSON_NAME] DE LIMA Sexo * Selecione o sexo Masculino Feminino N…" at bounding box center [404, 169] width 781 height 59
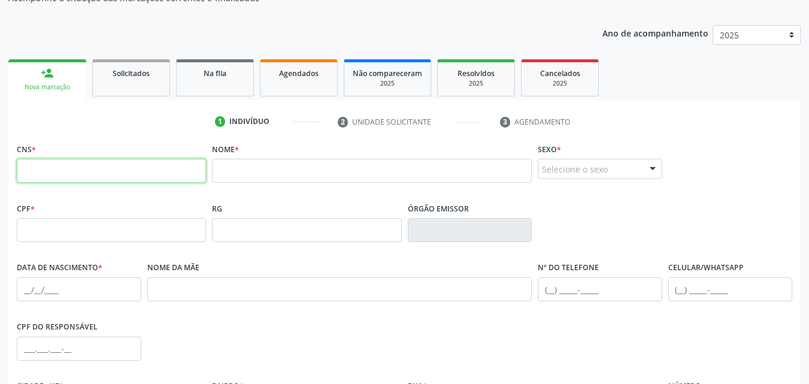
click at [120, 172] on input "text" at bounding box center [111, 171] width 189 height 24
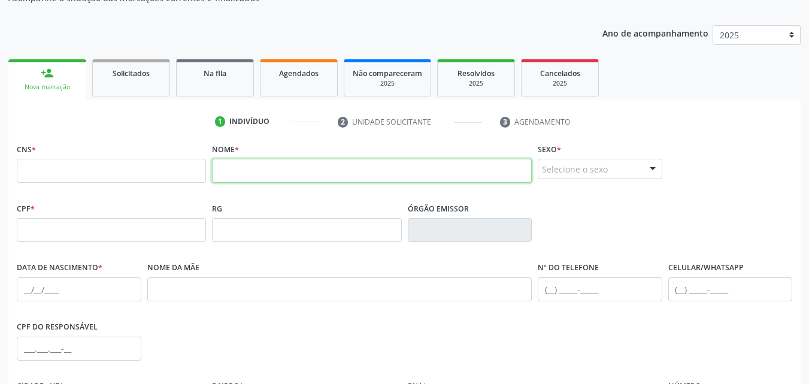
click at [240, 174] on input "text" at bounding box center [372, 171] width 320 height 24
click at [295, 169] on input "JUCIMALIA DA [PERSON_NAME]" at bounding box center [372, 171] width 320 height 24
click at [359, 172] on input "[PERSON_NAME]" at bounding box center [372, 171] width 320 height 24
type input "[PERSON_NAME]"
drag, startPoint x: 353, startPoint y: 174, endPoint x: 179, endPoint y: 165, distance: 174.4
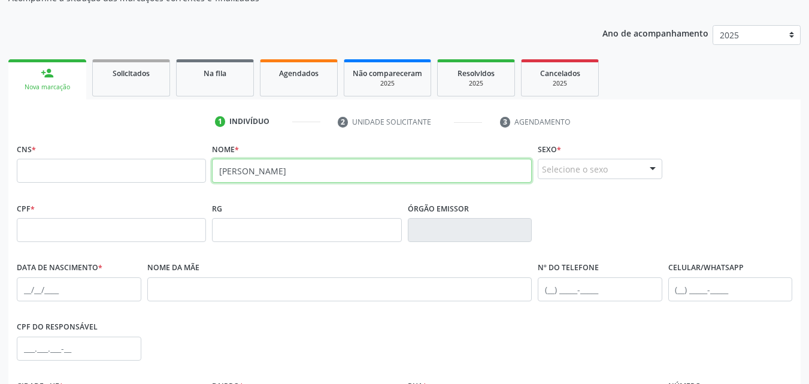
click at [179, 165] on div "CNS * Nome * [PERSON_NAME] * Selecione o sexo Masculino Feminino Nenhum resulta…" at bounding box center [404, 169] width 781 height 59
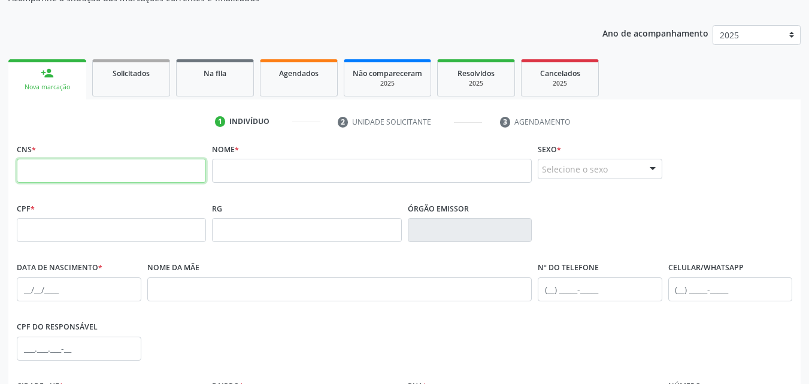
click at [175, 171] on input "text" at bounding box center [111, 171] width 189 height 24
type input "702 0048 3232 8981"
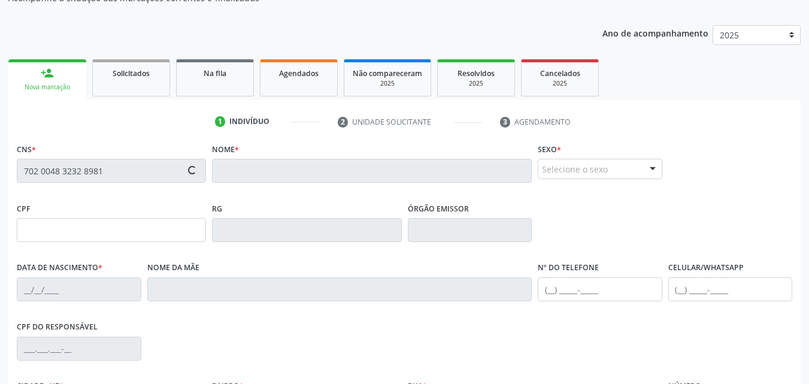
type input "[DATE]"
type input "[PERSON_NAME]"
type input "[PHONE_NUMBER]"
type input "015.198.224-48"
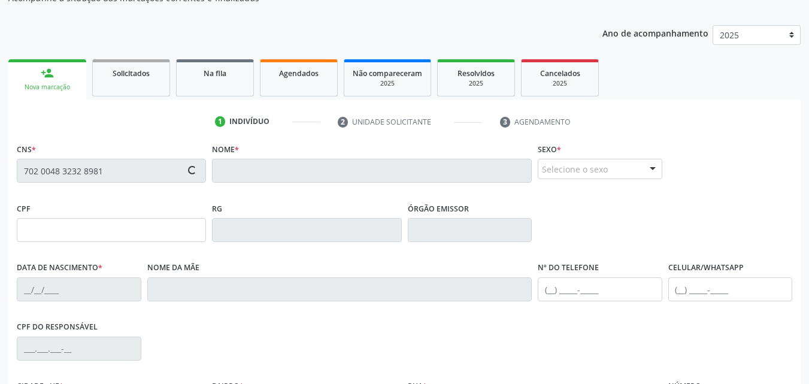
type input "1006"
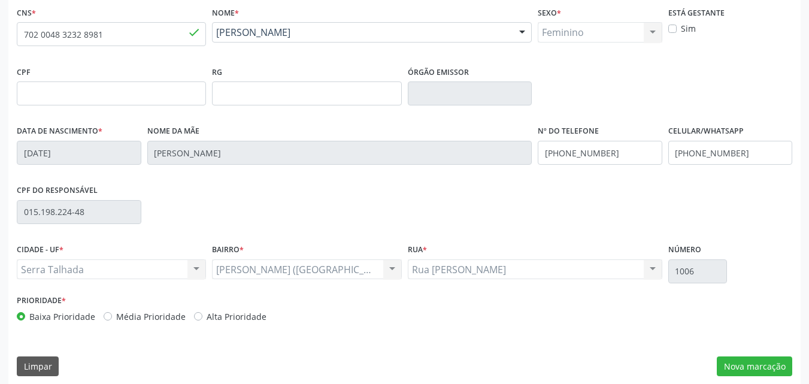
scroll to position [265, 0]
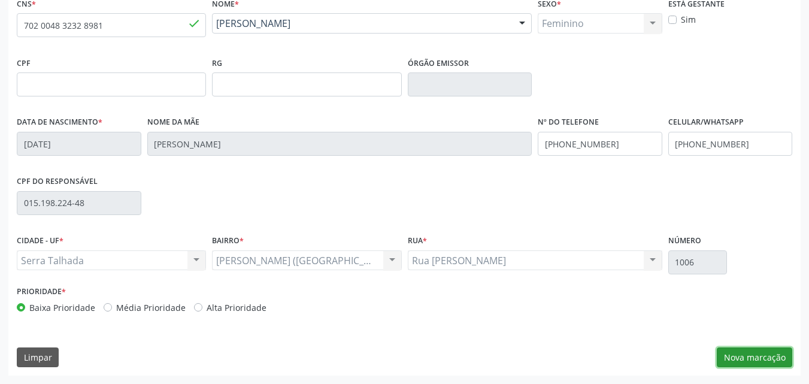
click at [735, 350] on button "Nova marcação" at bounding box center [753, 357] width 75 height 20
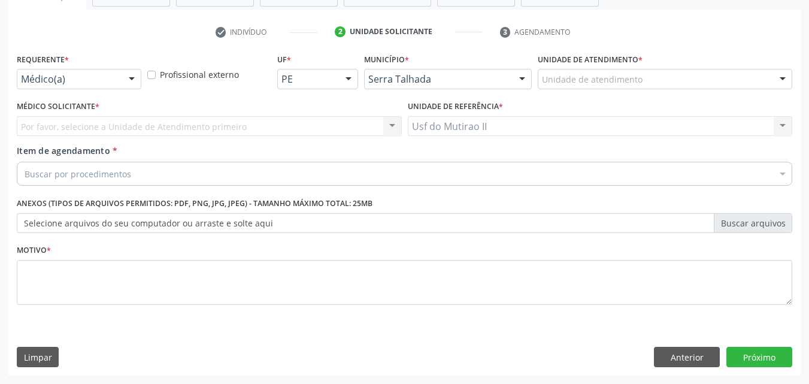
scroll to position [209, 0]
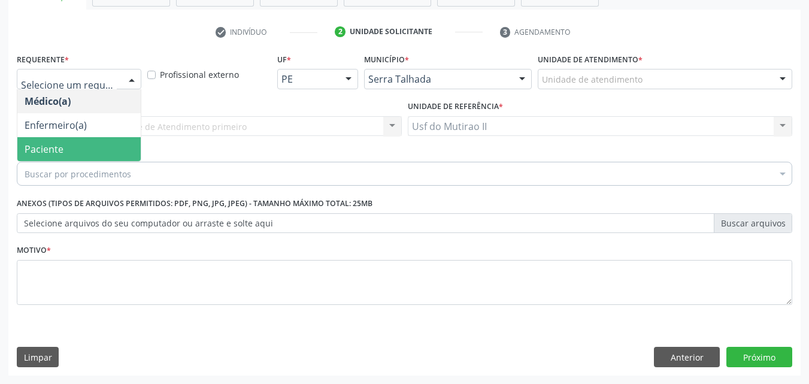
click at [84, 142] on span "Paciente" at bounding box center [78, 149] width 123 height 24
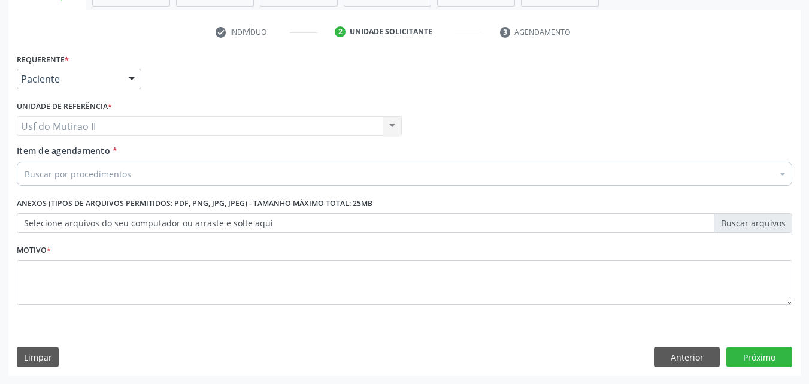
click at [144, 173] on div "Buscar por procedimentos" at bounding box center [404, 174] width 775 height 24
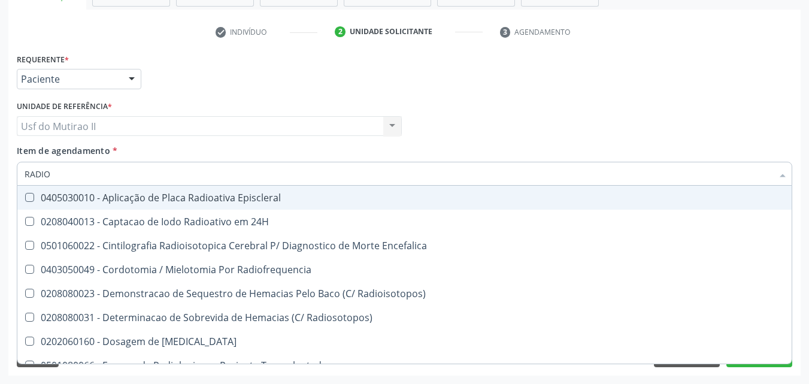
type input "RADIOG"
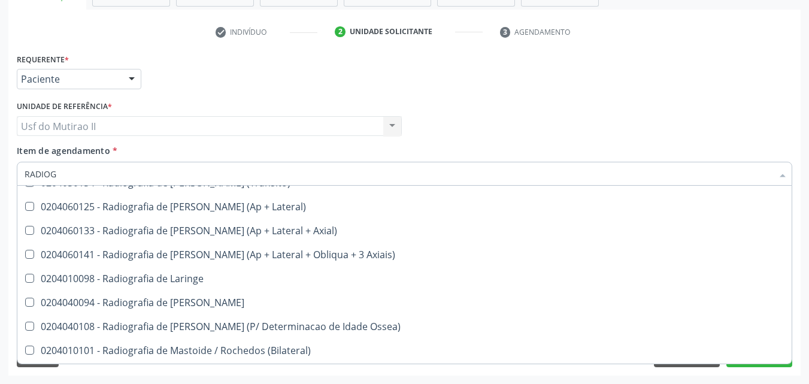
scroll to position [1137, 0]
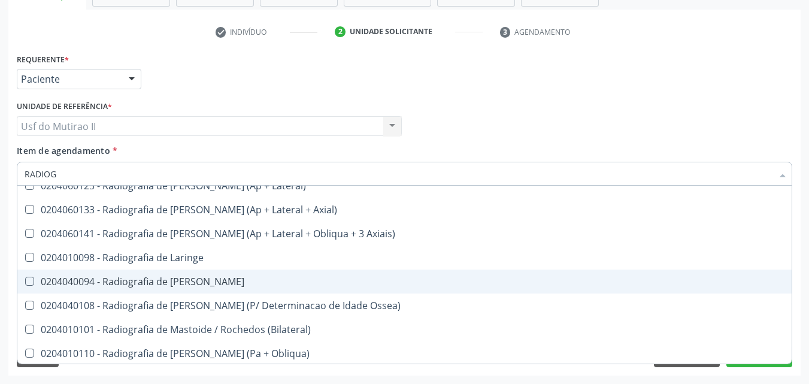
click at [174, 278] on div "0204040094 - Radiografia de [PERSON_NAME]" at bounding box center [405, 282] width 760 height 10
checkbox Mao "true"
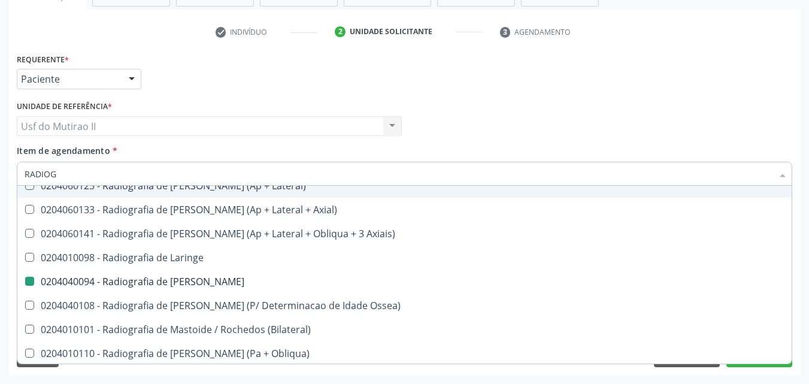
drag, startPoint x: 488, startPoint y: 115, endPoint x: 192, endPoint y: 282, distance: 340.1
click at [484, 119] on div "Médico Solicitante Por favor, selecione a Unidade de Atendimento primeiro Nenhu…" at bounding box center [404, 121] width 781 height 47
checkbox Wing\) "true"
checkbox Mao "false"
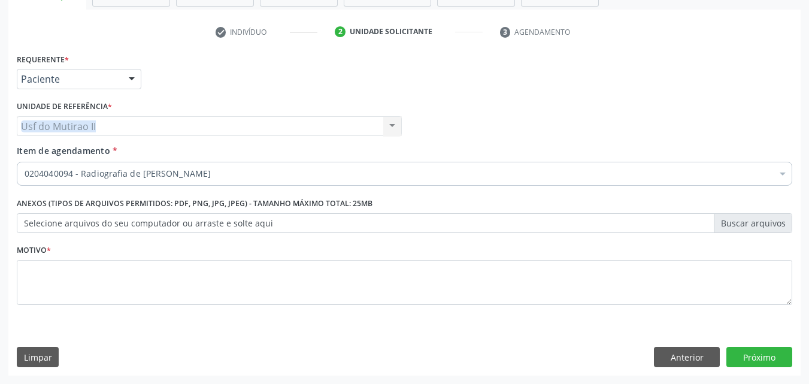
scroll to position [0, 0]
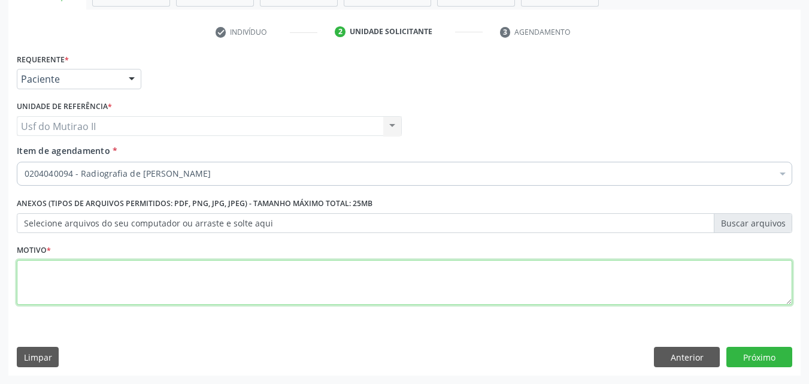
click at [163, 282] on textarea at bounding box center [404, 282] width 775 height 45
type textarea "."
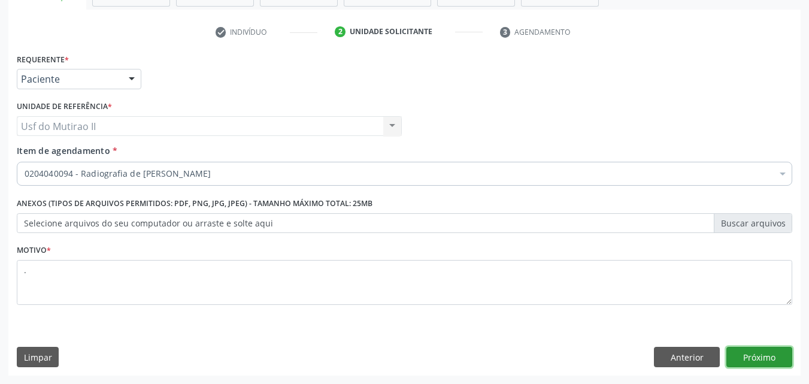
click at [770, 351] on button "Próximo" at bounding box center [759, 357] width 66 height 20
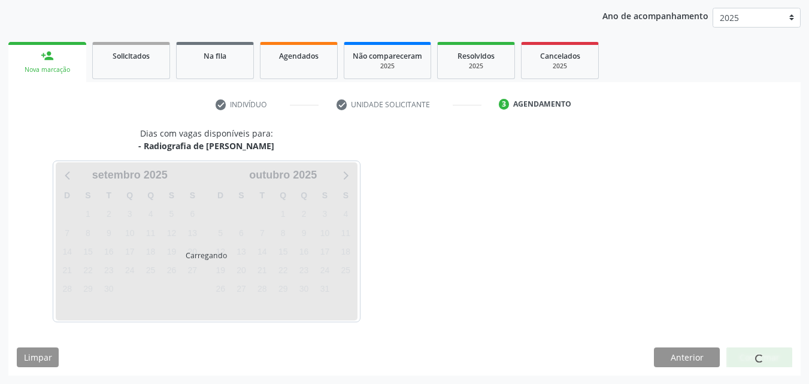
scroll to position [137, 0]
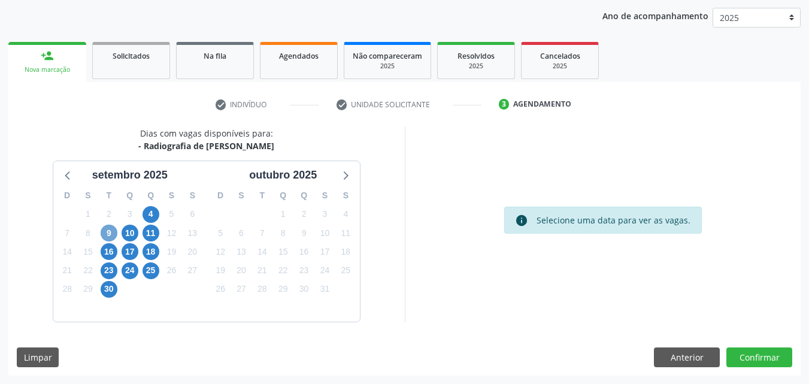
click at [108, 227] on span "9" at bounding box center [109, 232] width 17 height 17
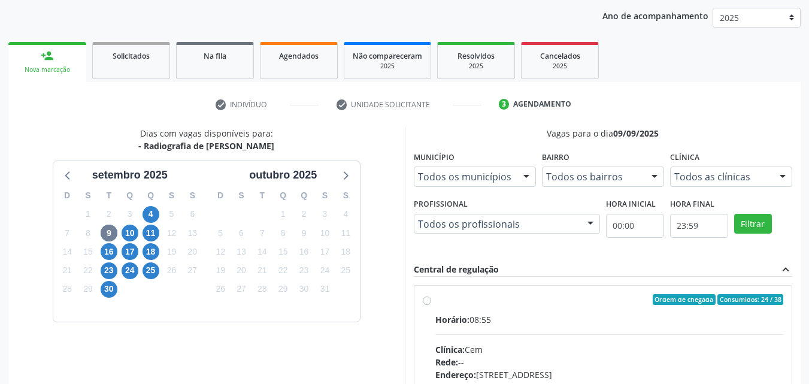
click at [561, 353] on div "Clínica: Cem" at bounding box center [609, 349] width 348 height 13
click at [431, 305] on input "Ordem de chegada Consumidos: 24 / 38 Horário: 08:55 Clínica: Cem Rede: -- Ender…" at bounding box center [427, 299] width 8 height 11
radio input "true"
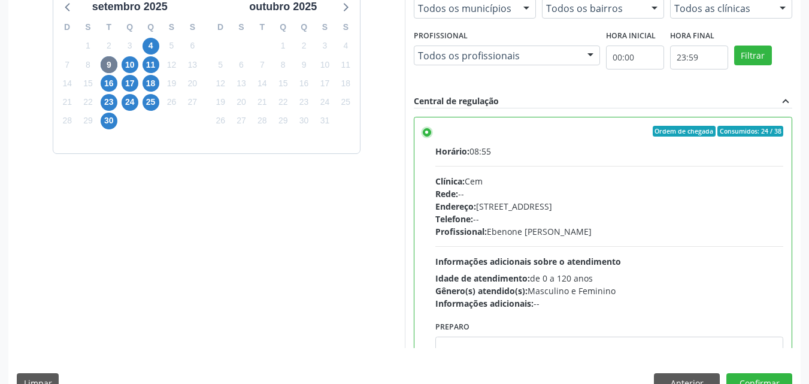
scroll to position [332, 0]
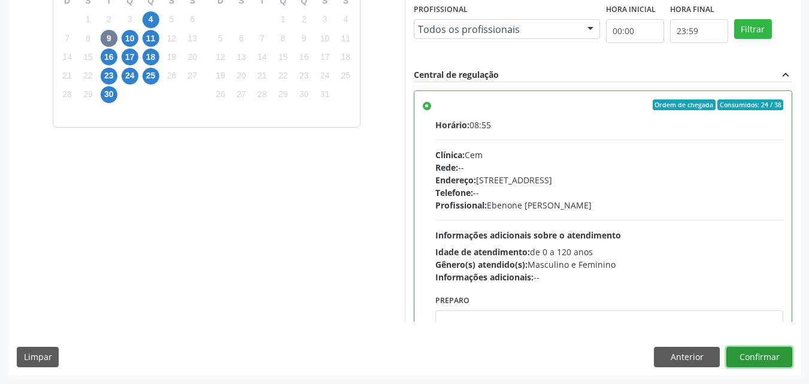
click at [740, 356] on button "Confirmar" at bounding box center [759, 357] width 66 height 20
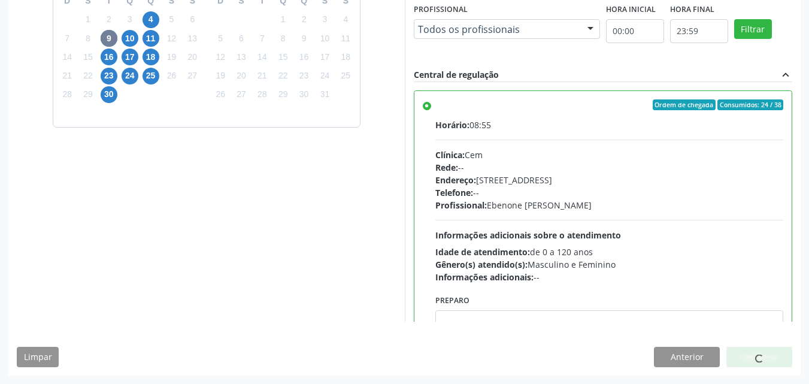
scroll to position [0, 0]
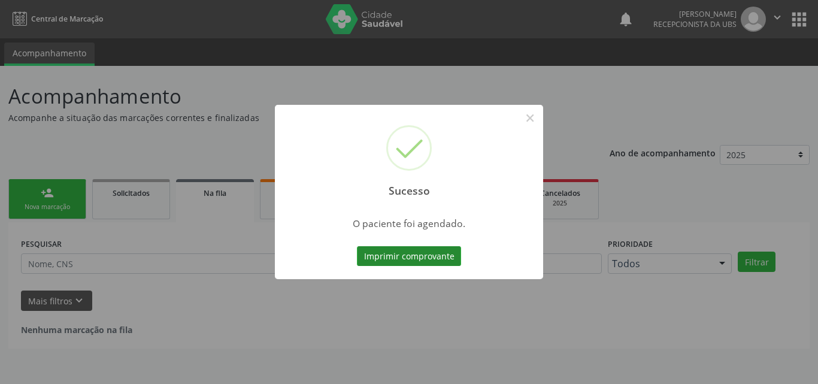
click at [432, 262] on button "Imprimir comprovante" at bounding box center [409, 256] width 104 height 20
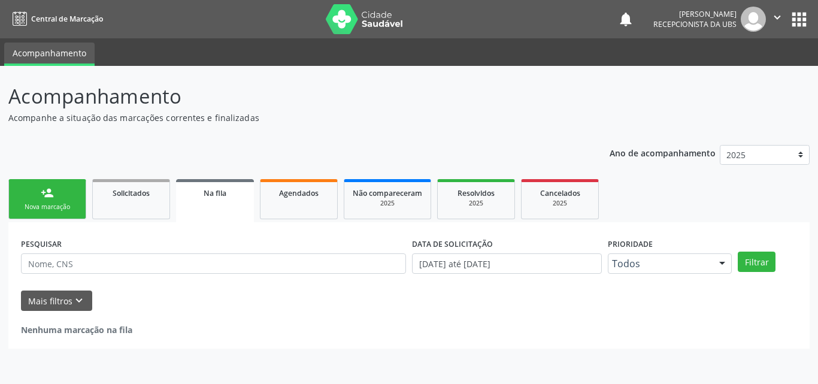
click at [65, 188] on link "person_add Nova marcação" at bounding box center [47, 199] width 78 height 40
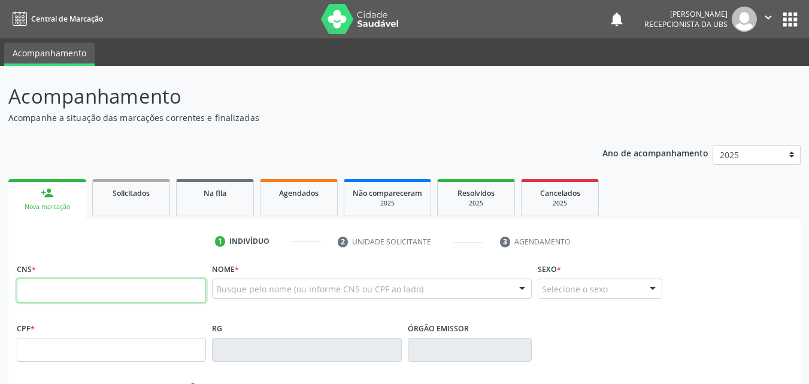
click at [29, 287] on input "text" at bounding box center [111, 290] width 189 height 24
type input "704 2017 7581 1080"
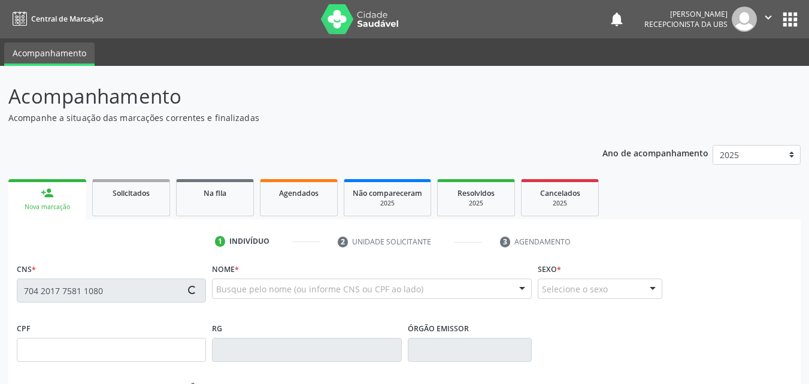
type input "028.802.304-89"
type input "[DATE]"
type input "[PERSON_NAME]"
type input "[PHONE_NUMBER]"
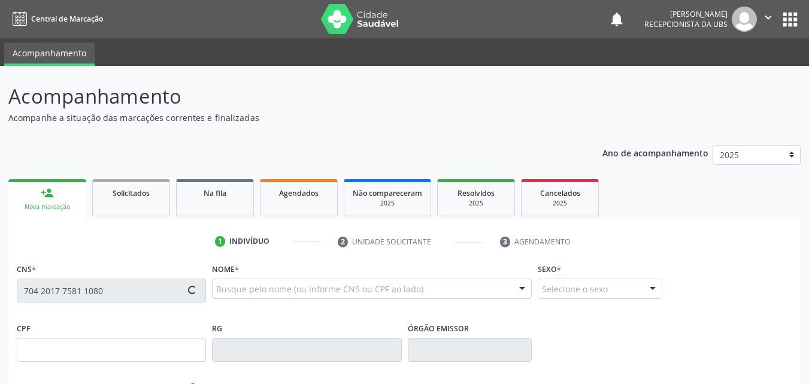
type input "007.826.424-38"
type input "S/N"
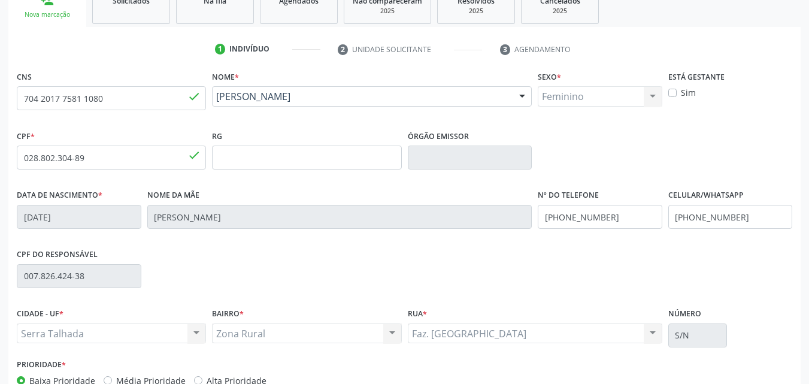
scroll to position [265, 0]
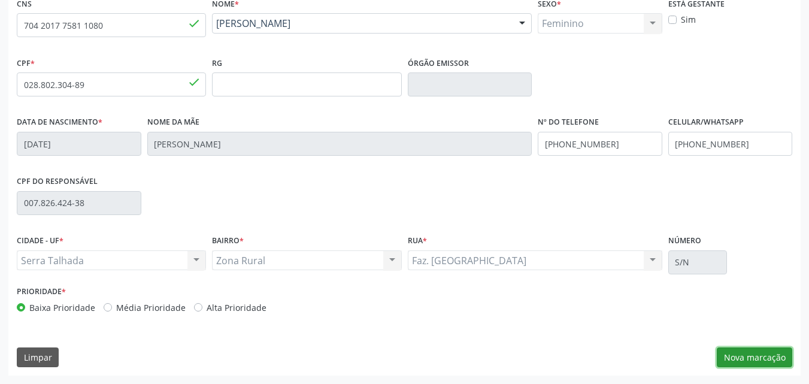
click at [769, 355] on button "Nova marcação" at bounding box center [753, 357] width 75 height 20
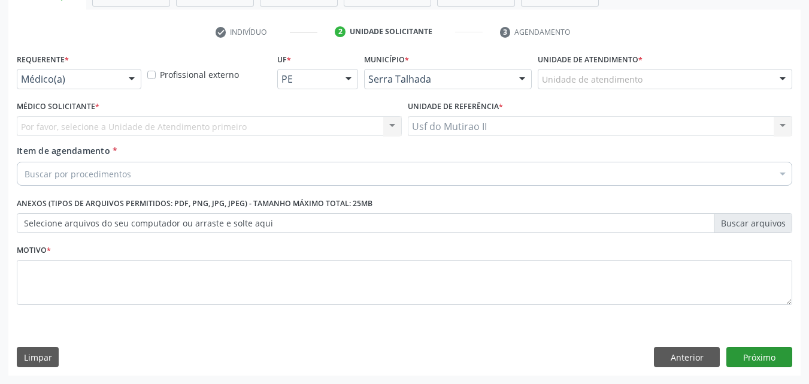
scroll to position [209, 0]
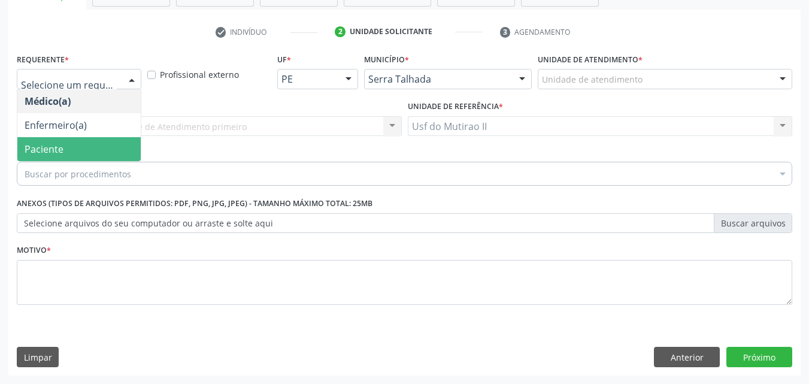
click at [54, 150] on span "Paciente" at bounding box center [44, 148] width 39 height 13
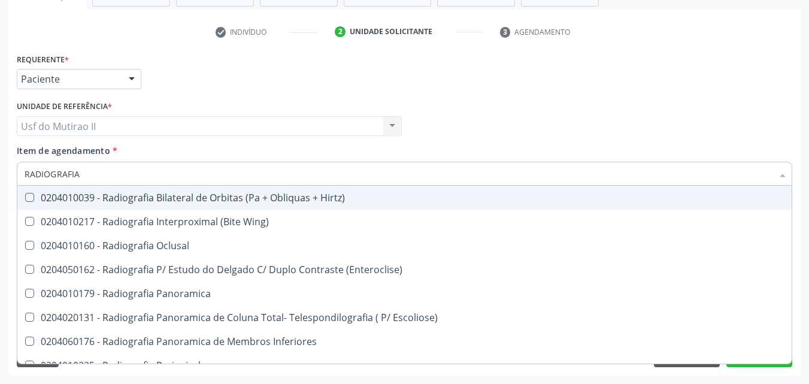
type input "RADIOGRAFIA"
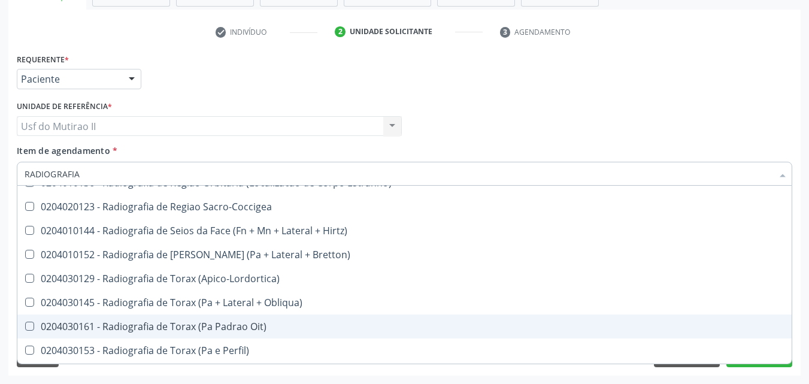
scroll to position [1496, 0]
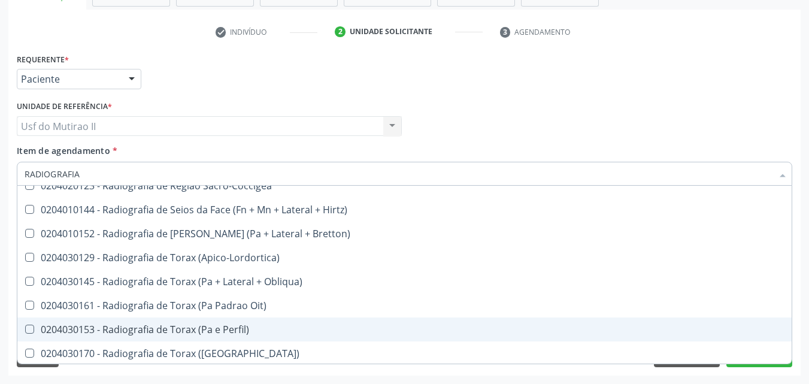
click at [195, 326] on div "0204030153 - Radiografia de Torax (Pa e Perfil)" at bounding box center [405, 329] width 760 height 10
checkbox Perfil\) "true"
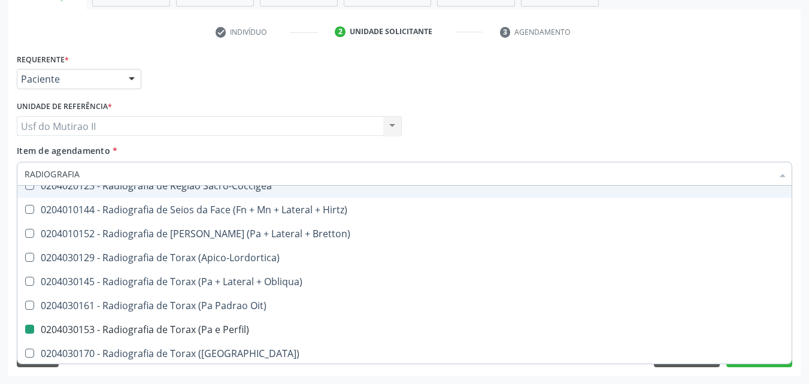
click at [356, 101] on div "Unidade de referência * Usf do Mutirao II Usf do Mutirao II Nenhum resultado en…" at bounding box center [209, 117] width 385 height 38
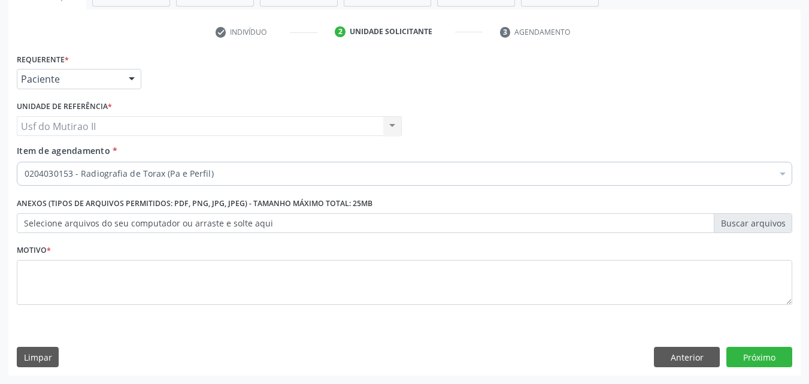
scroll to position [0, 0]
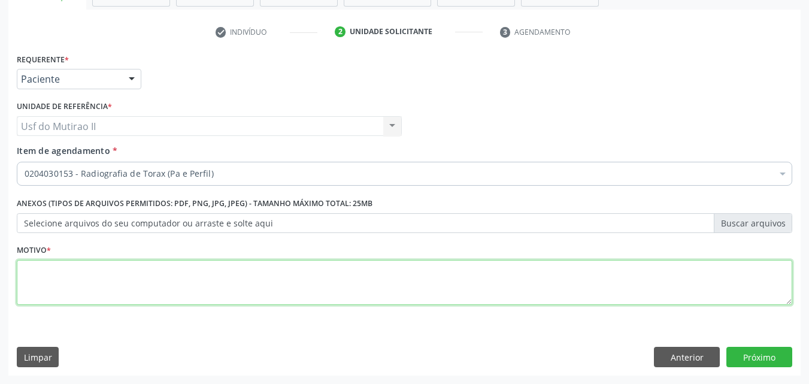
click at [328, 287] on textarea at bounding box center [404, 282] width 775 height 45
type textarea "."
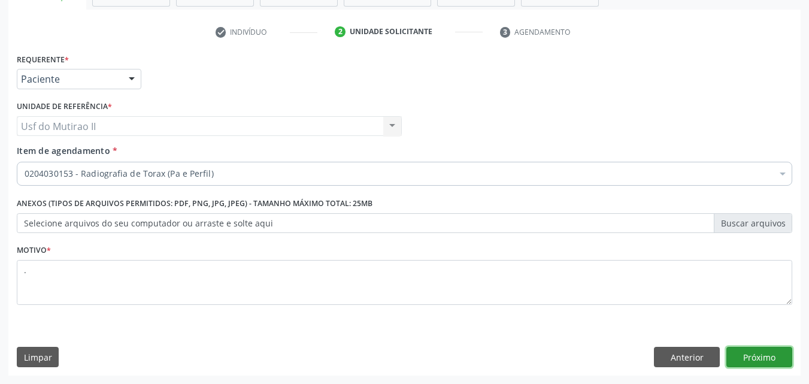
click at [754, 357] on button "Próximo" at bounding box center [759, 357] width 66 height 20
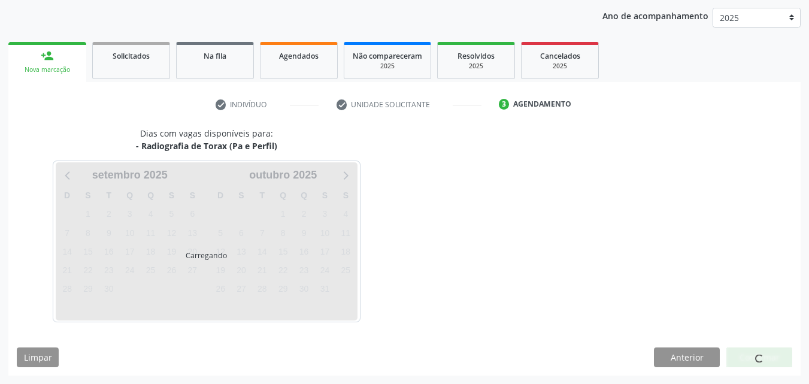
scroll to position [137, 0]
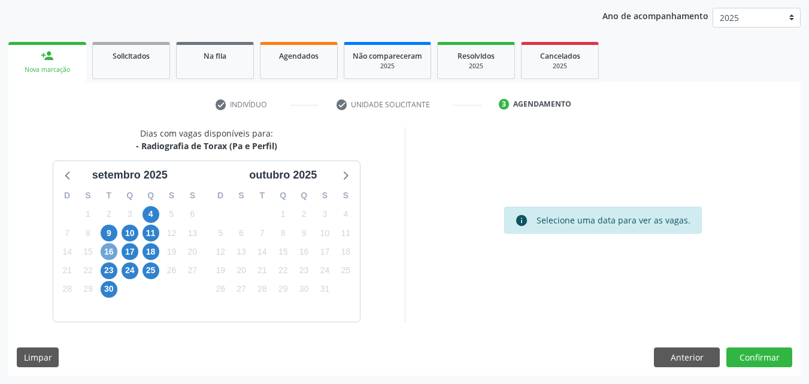
click at [108, 251] on span "16" at bounding box center [109, 251] width 17 height 17
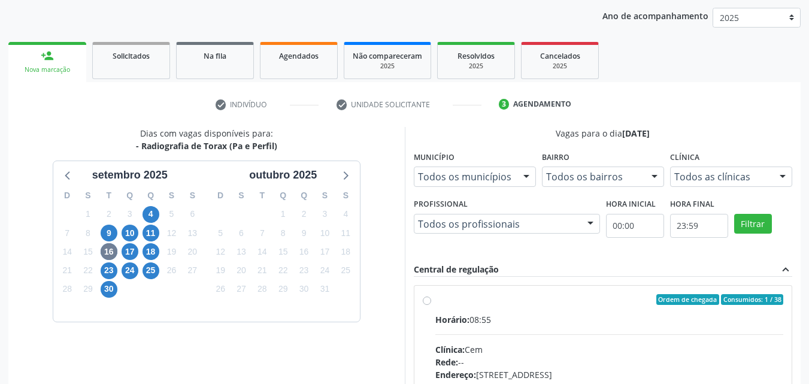
click at [469, 304] on div "Ordem de chegada Consumidos: 1 / 38" at bounding box center [609, 299] width 348 height 11
click at [431, 304] on input "Ordem de chegada Consumidos: 1 / 38 Horário: 08:55 Clínica: Cem Rede: -- Endere…" at bounding box center [427, 299] width 8 height 11
radio input "true"
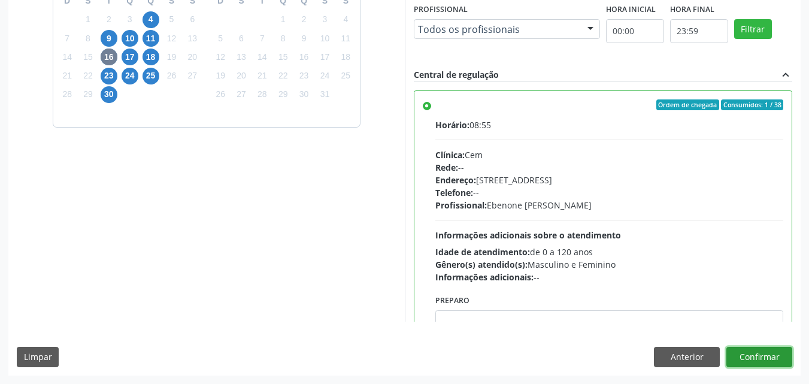
click at [766, 350] on button "Confirmar" at bounding box center [759, 357] width 66 height 20
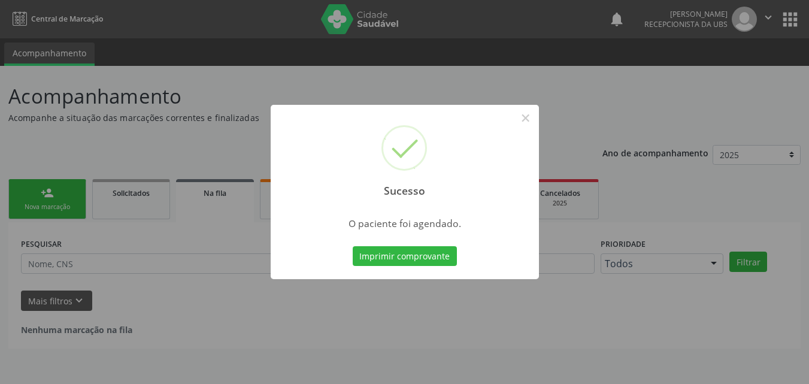
scroll to position [0, 0]
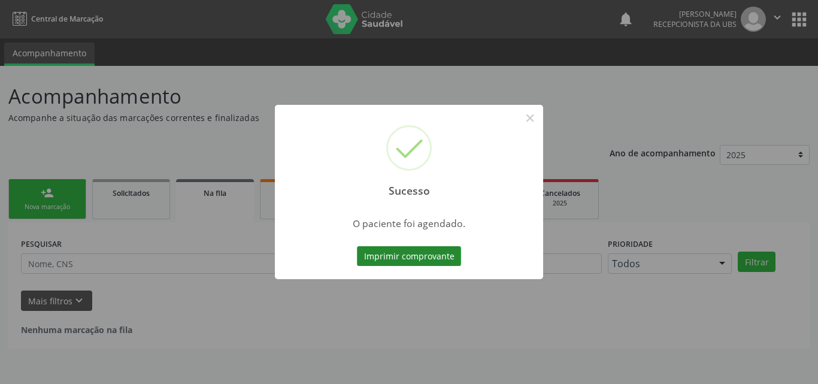
drag, startPoint x: 418, startPoint y: 244, endPoint x: 420, endPoint y: 254, distance: 9.7
click at [420, 254] on div "Imprimir comprovante Cancel" at bounding box center [409, 256] width 110 height 25
click at [420, 254] on button "Imprimir comprovante" at bounding box center [409, 256] width 104 height 20
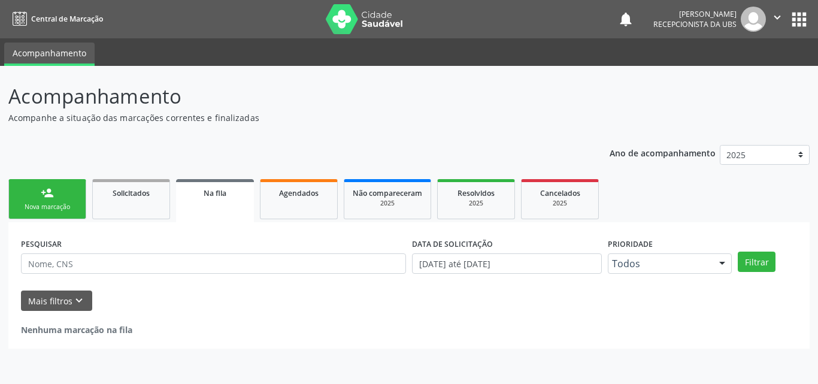
click at [48, 203] on div "Nova marcação" at bounding box center [47, 206] width 60 height 9
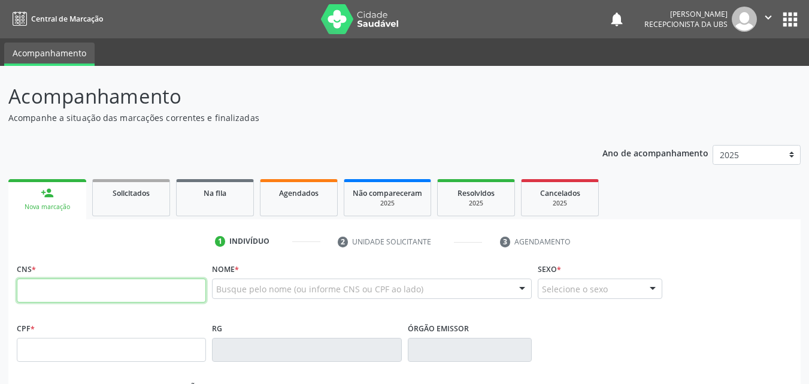
click at [59, 289] on input "text" at bounding box center [111, 290] width 189 height 24
type input "0"
type input "704 3065 9827 4294"
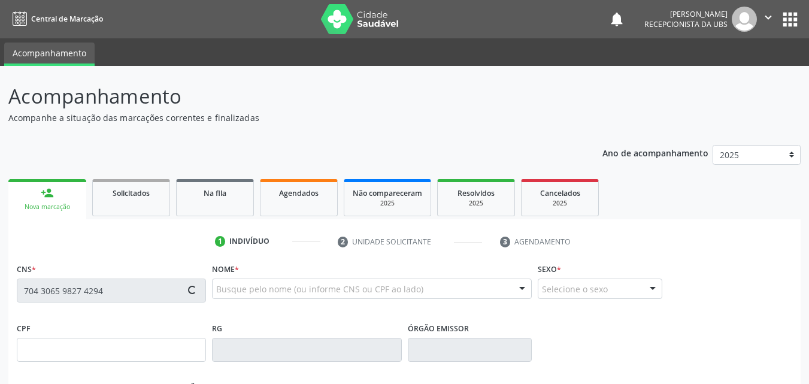
type input "011.056.234-83"
type input "[DATE]"
type input "Doralice [PERSON_NAME]"
type input "[PHONE_NUMBER]"
type input "1178"
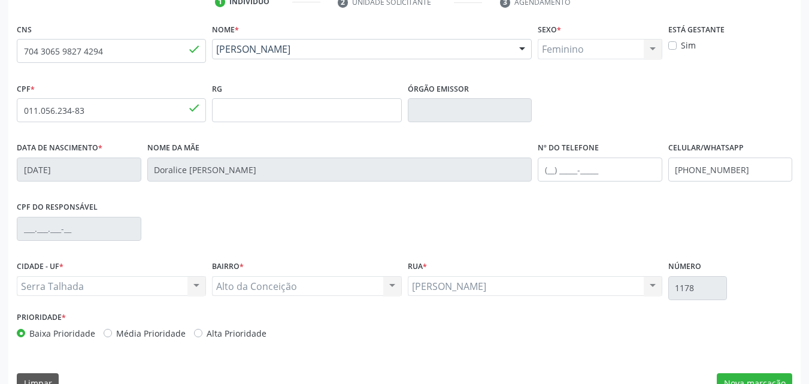
scroll to position [265, 0]
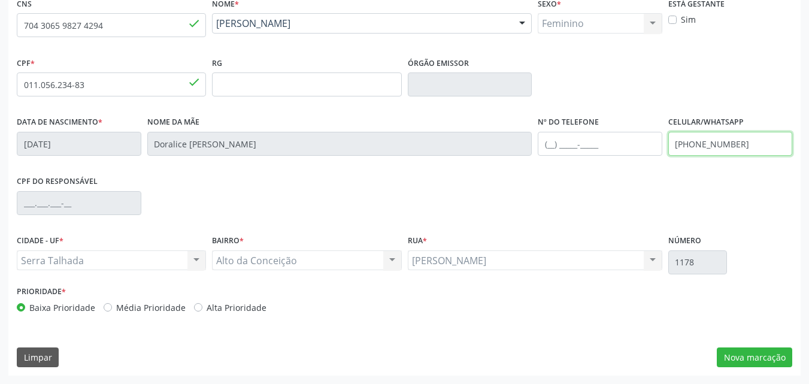
drag, startPoint x: 746, startPoint y: 147, endPoint x: 594, endPoint y: 160, distance: 153.2
click at [594, 160] on div "Data de nascimento * [DATE] Nome da mãe [PERSON_NAME] [PERSON_NAME] Nº do Telef…" at bounding box center [404, 142] width 781 height 59
type input "[PHONE_NUMBER]"
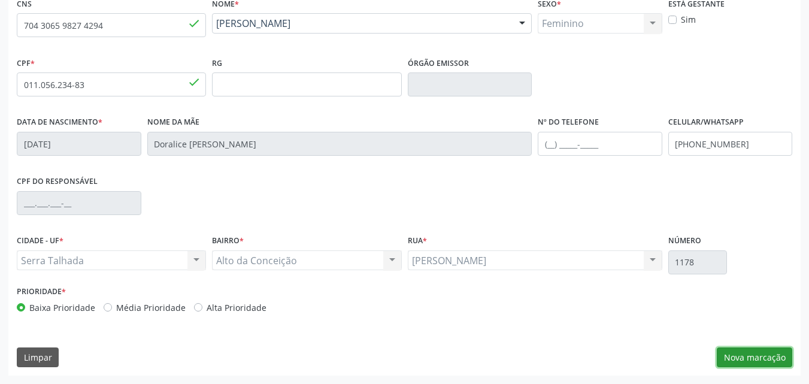
click at [762, 359] on button "Nova marcação" at bounding box center [753, 357] width 75 height 20
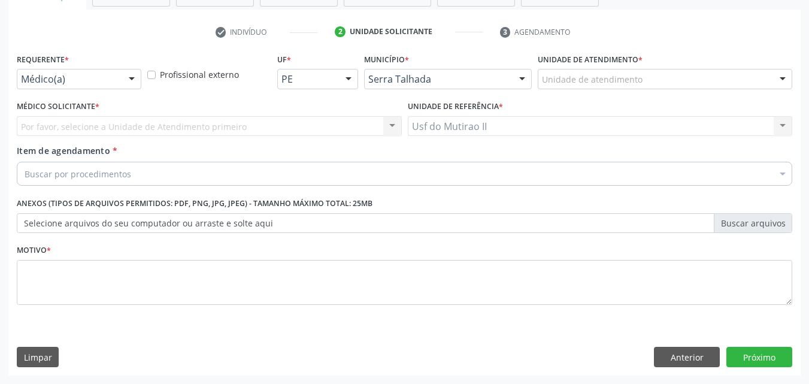
drag, startPoint x: 117, startPoint y: 83, endPoint x: 110, endPoint y: 91, distance: 11.4
click at [117, 81] on div "Médico(a)" at bounding box center [79, 79] width 124 height 20
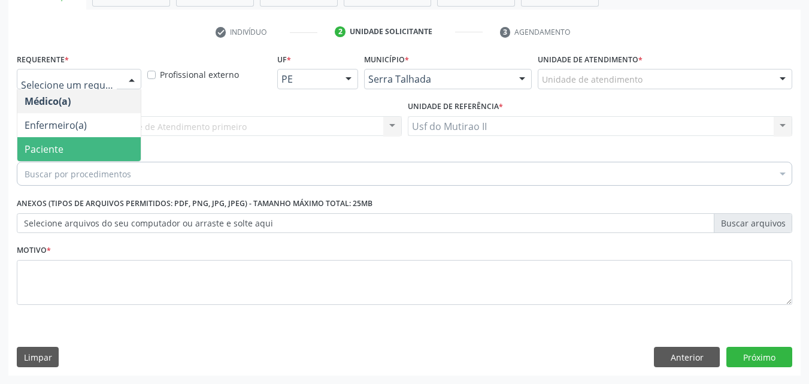
click at [81, 150] on span "Paciente" at bounding box center [78, 149] width 123 height 24
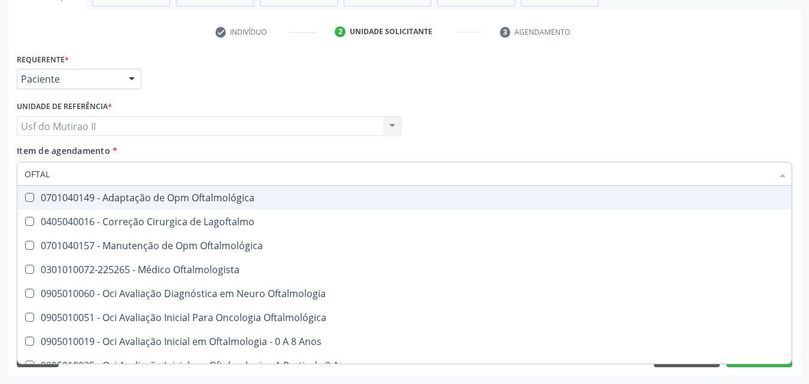
type input "OFTALM"
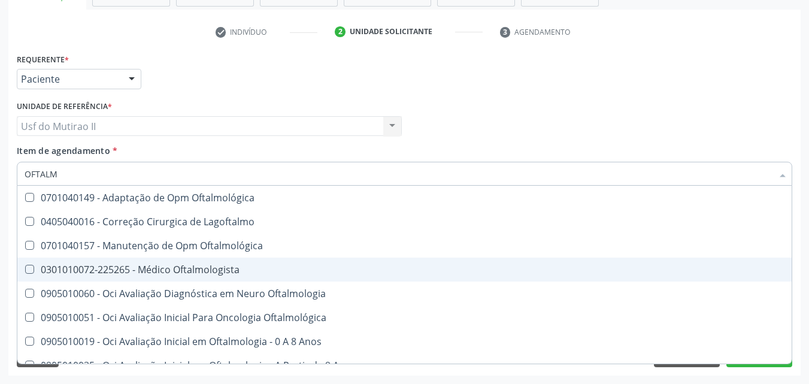
click at [142, 268] on div "0301010072-225265 - Médico Oftalmologista" at bounding box center [405, 270] width 760 height 10
checkbox Oftalmologista "true"
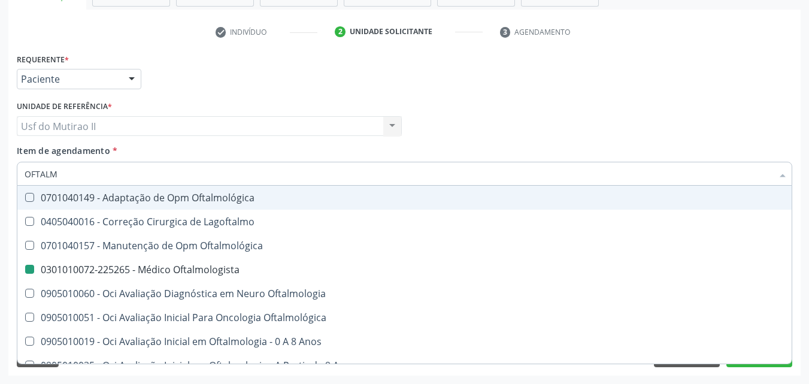
click at [750, 98] on div "Médico Solicitante Por favor, selecione a Unidade de Atendimento primeiro Nenhu…" at bounding box center [404, 121] width 781 height 47
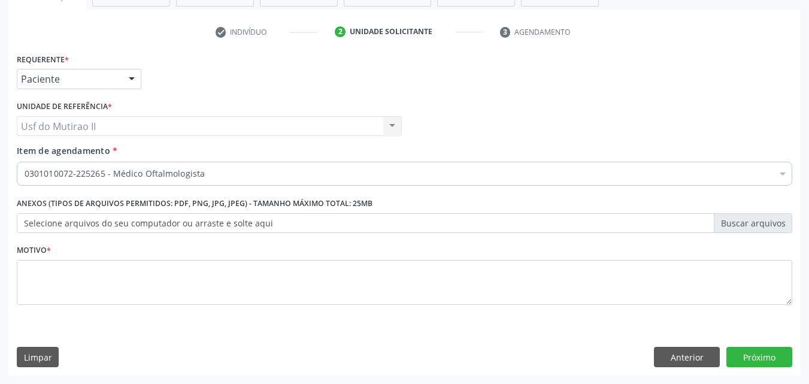
click at [746, 363] on div "Requerente * Paciente Médico(a) Enfermeiro(a) Paciente Nenhum resultado encontr…" at bounding box center [404, 212] width 792 height 325
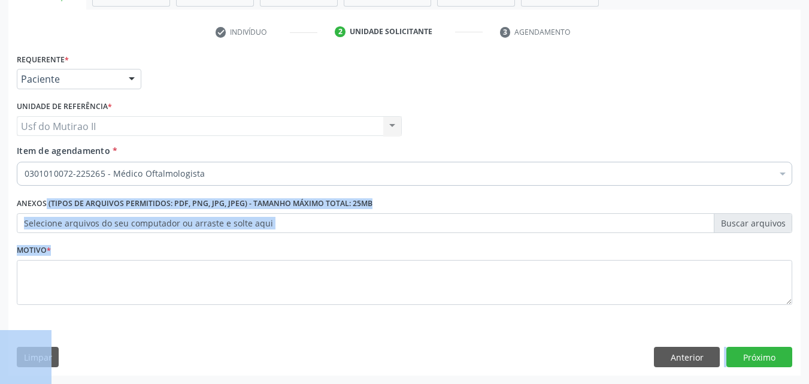
scroll to position [0, 0]
click at [746, 363] on button "Próximo" at bounding box center [759, 357] width 66 height 20
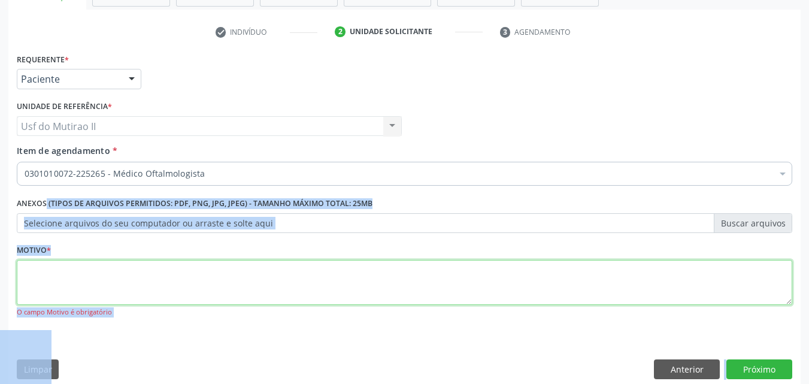
click at [407, 260] on textarea at bounding box center [404, 282] width 775 height 45
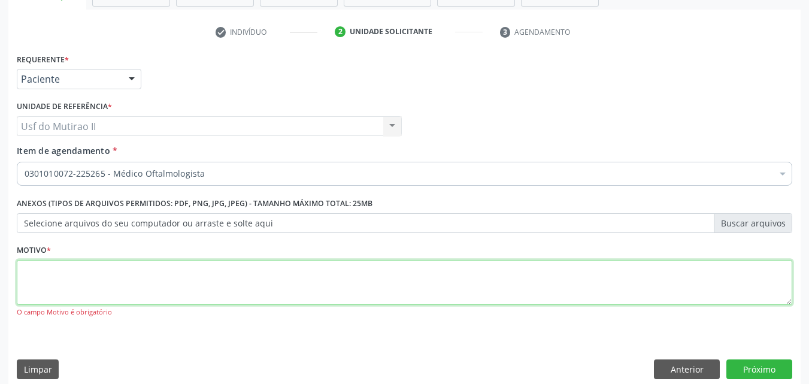
click at [402, 277] on textarea at bounding box center [404, 282] width 775 height 45
type textarea "."
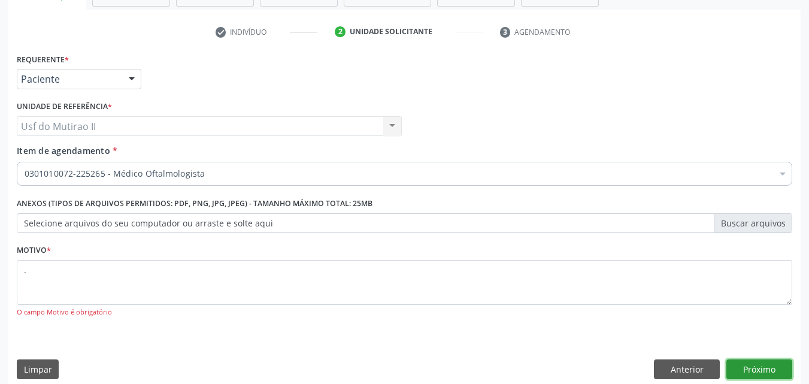
click at [752, 363] on button "Próximo" at bounding box center [759, 369] width 66 height 20
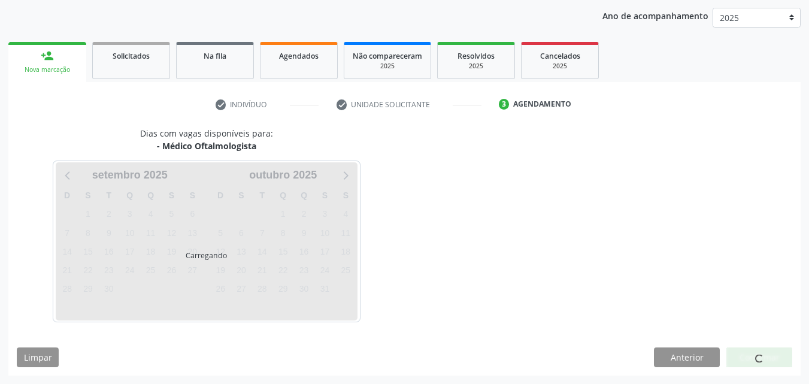
scroll to position [137, 0]
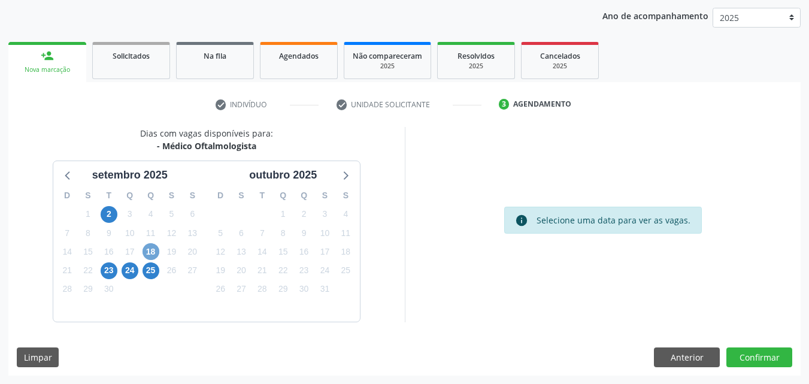
click at [153, 252] on span "18" at bounding box center [150, 251] width 17 height 17
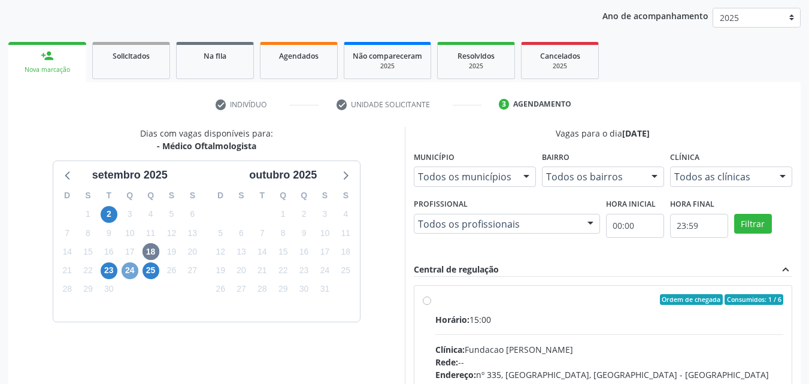
click at [126, 272] on span "24" at bounding box center [130, 270] width 17 height 17
click at [502, 317] on div "Horário: 11:00" at bounding box center [609, 319] width 348 height 13
click at [431, 305] on input "Ordem de chegada Consumidos: 3 / 6 Horário: 11:00 Clínica: Fundacao [PERSON_NAM…" at bounding box center [427, 299] width 8 height 11
radio input "true"
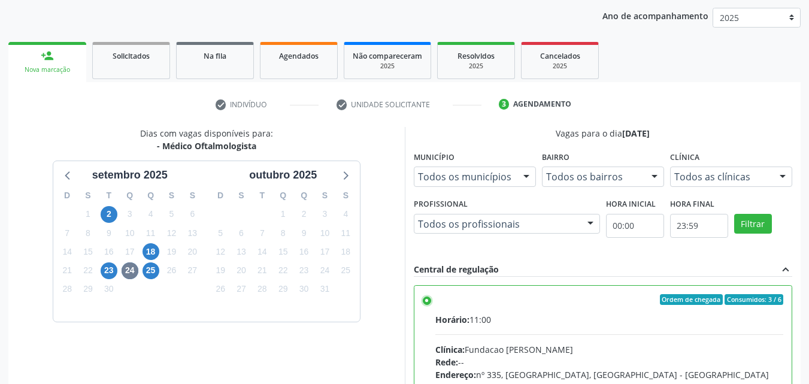
scroll to position [332, 0]
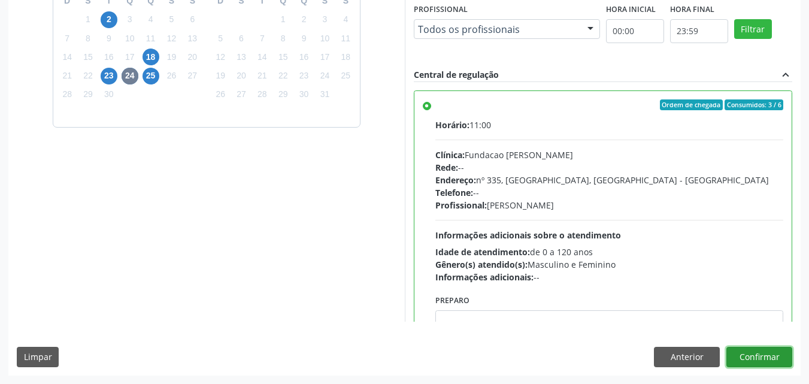
click at [784, 353] on button "Confirmar" at bounding box center [759, 357] width 66 height 20
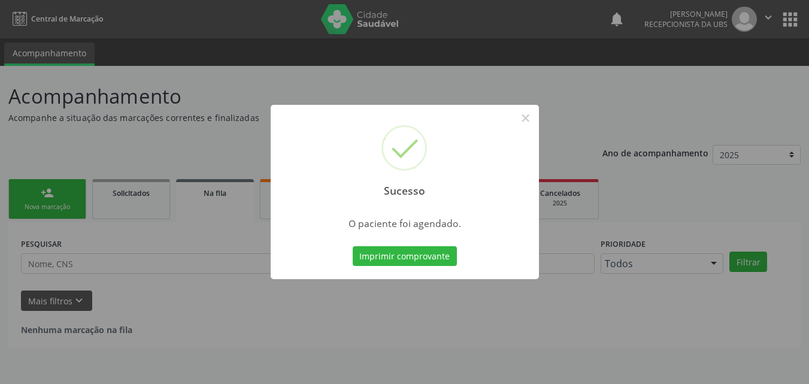
scroll to position [0, 0]
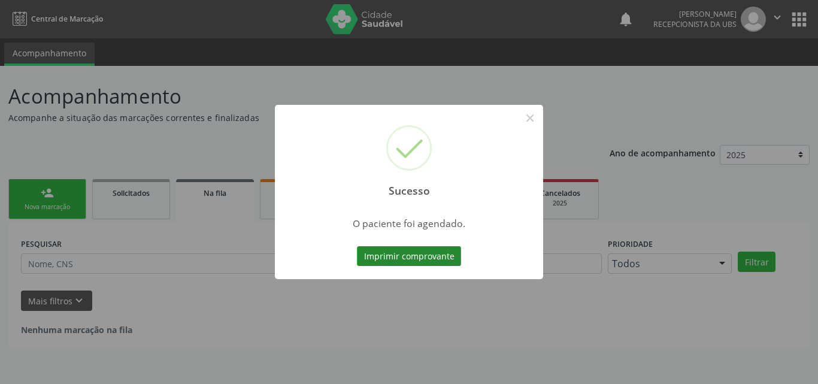
click at [381, 264] on button "Imprimir comprovante" at bounding box center [409, 256] width 104 height 20
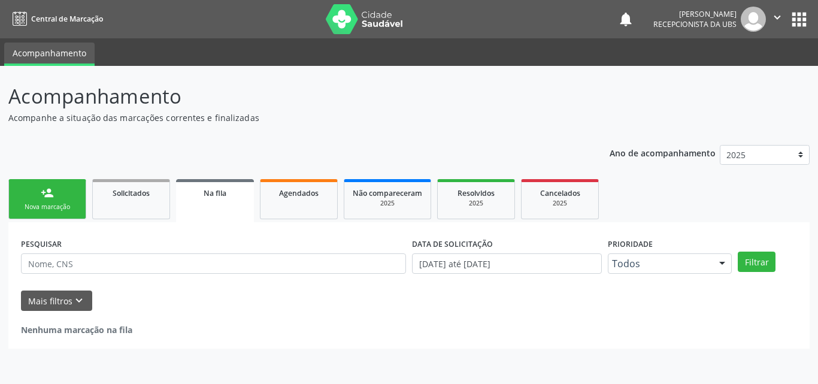
click at [60, 206] on div "Nova marcação" at bounding box center [47, 206] width 60 height 9
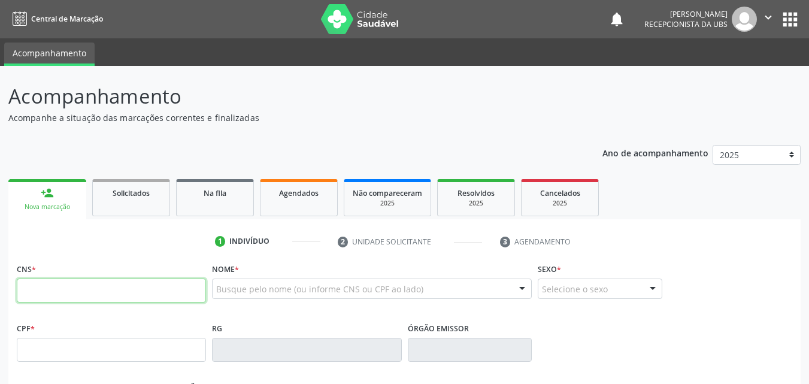
click at [35, 290] on input "text" at bounding box center [111, 290] width 189 height 24
type input "700 0094 7488 1604"
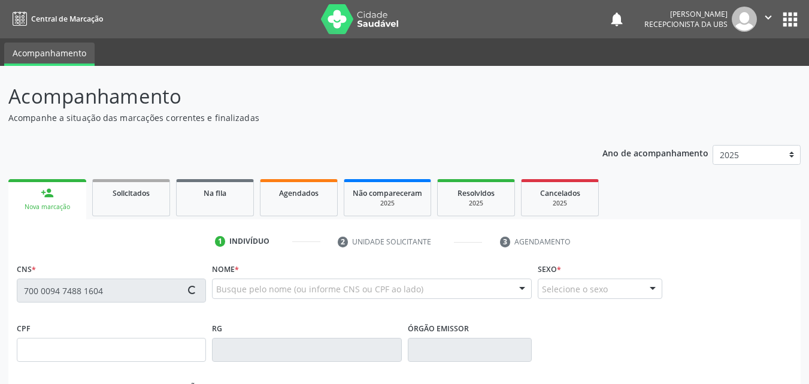
type input "[DATE]"
type input "Rosalia Resende de [GEOGRAPHIC_DATA]"
type input "[PHONE_NUMBER]"
type input "1400"
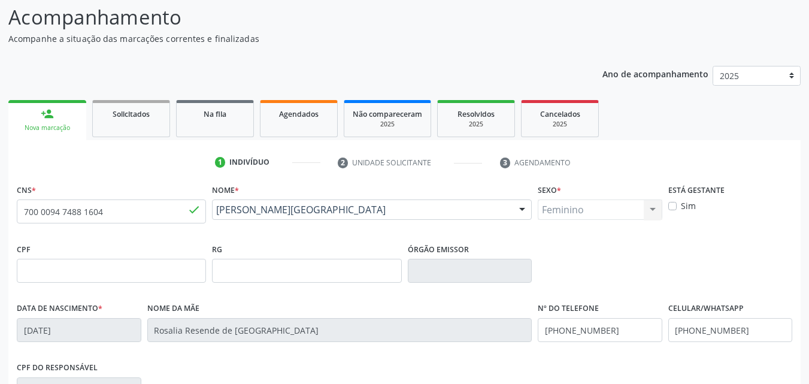
scroll to position [265, 0]
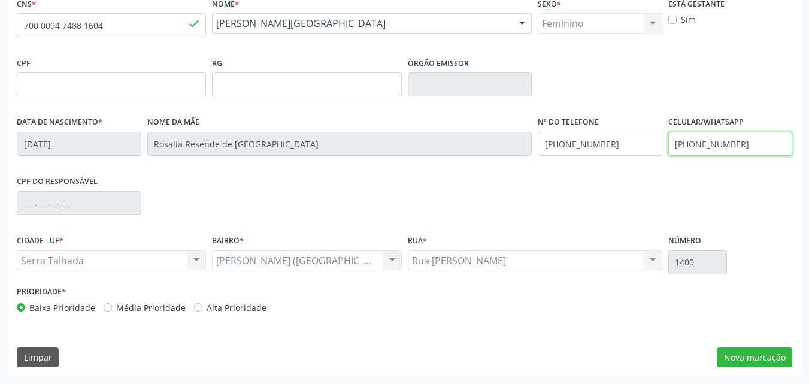
drag, startPoint x: 764, startPoint y: 143, endPoint x: 529, endPoint y: 179, distance: 238.0
click at [529, 179] on div "CNS * 700 0094 7488 1604 done Nome * [PERSON_NAME][GEOGRAPHIC_DATA] [PERSON_NAM…" at bounding box center [404, 158] width 775 height 327
type input "[PHONE_NUMBER]"
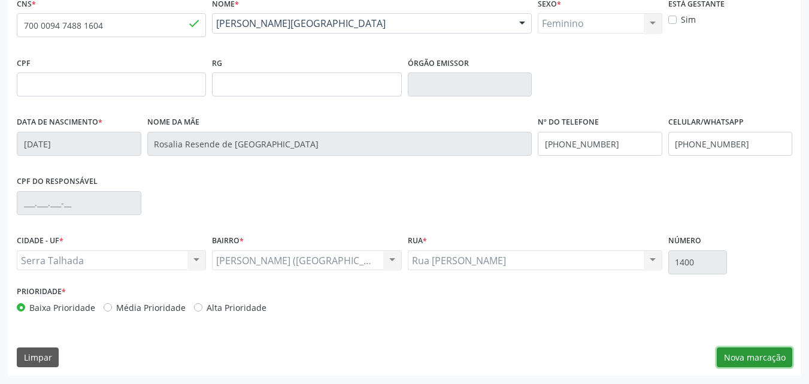
click at [732, 361] on button "Nova marcação" at bounding box center [753, 357] width 75 height 20
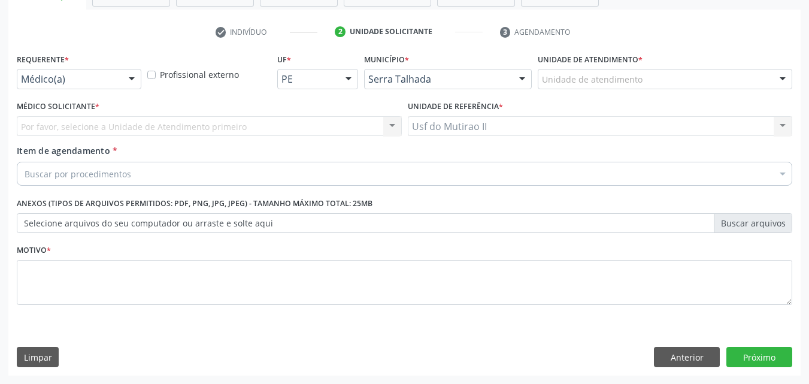
scroll to position [209, 0]
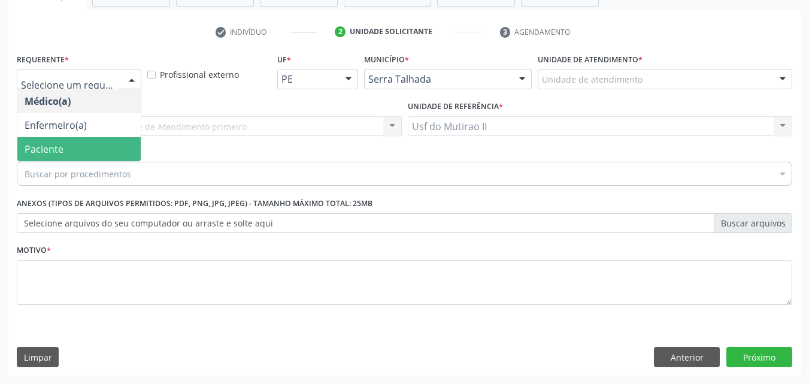
drag, startPoint x: 66, startPoint y: 140, endPoint x: 50, endPoint y: 151, distance: 19.4
click at [66, 140] on span "Paciente" at bounding box center [78, 149] width 123 height 24
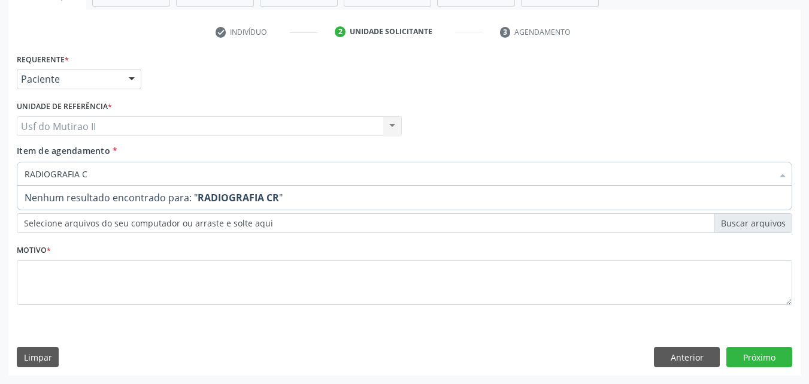
type input "RADIOGRAFIA"
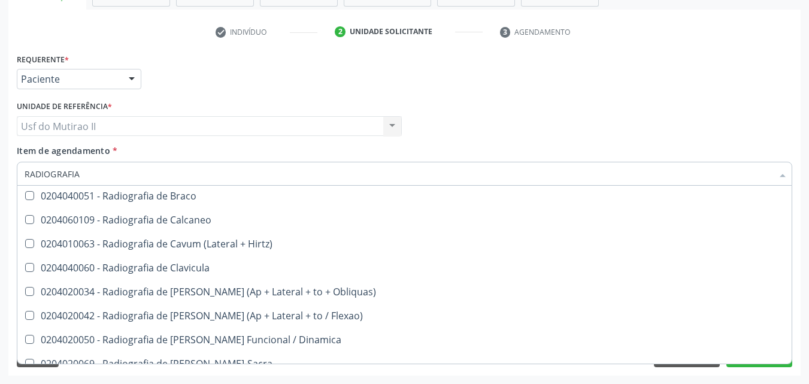
scroll to position [599, 0]
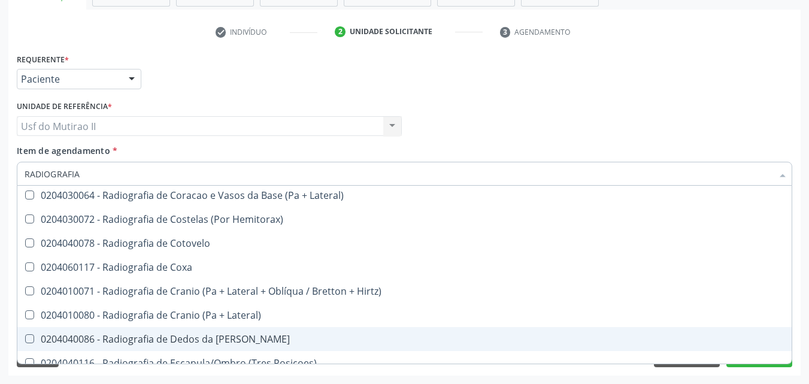
scroll to position [838, 0]
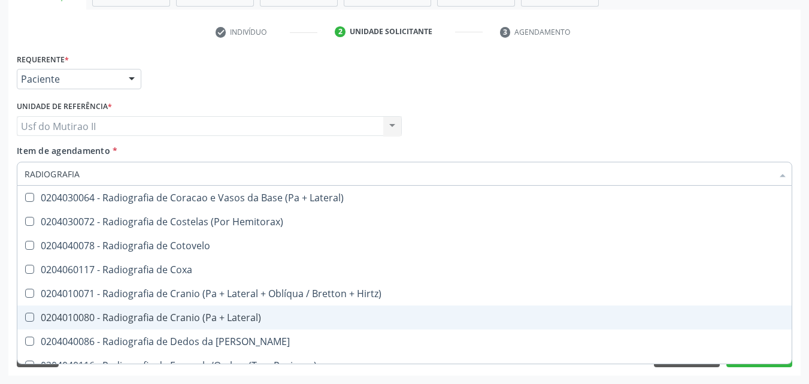
click at [217, 315] on div "0204010080 - Radiografia de Cranio (Pa + Lateral)" at bounding box center [405, 317] width 760 height 10
checkbox Lateral\) "true"
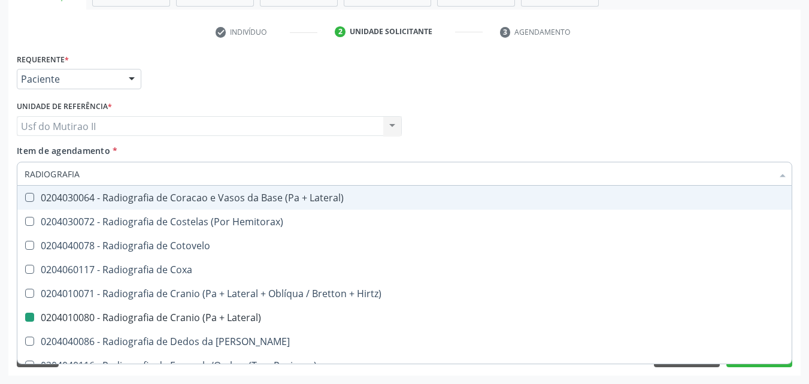
click at [693, 108] on div "Médico Solicitante Por favor, selecione a Unidade de Atendimento primeiro Nenhu…" at bounding box center [404, 121] width 781 height 47
checkbox Wing\) "true"
checkbox Lateral\) "false"
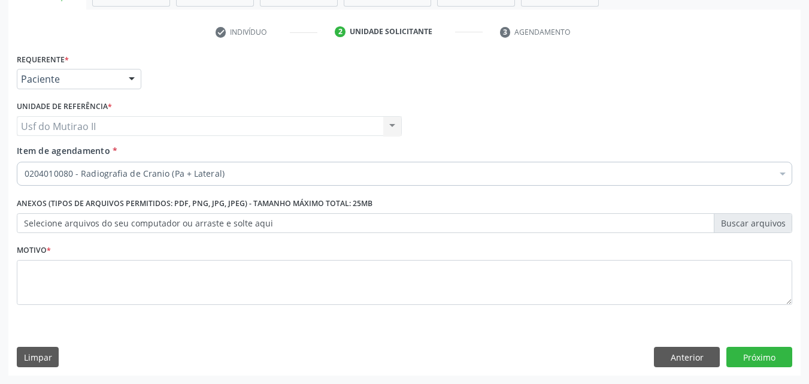
scroll to position [0, 0]
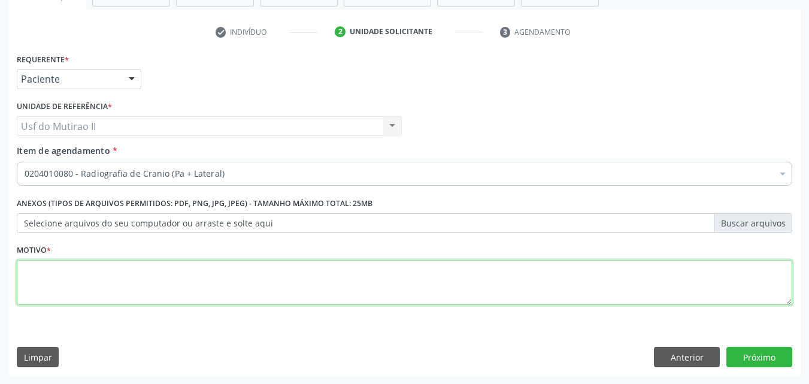
click at [425, 277] on textarea at bounding box center [404, 282] width 775 height 45
type textarea "."
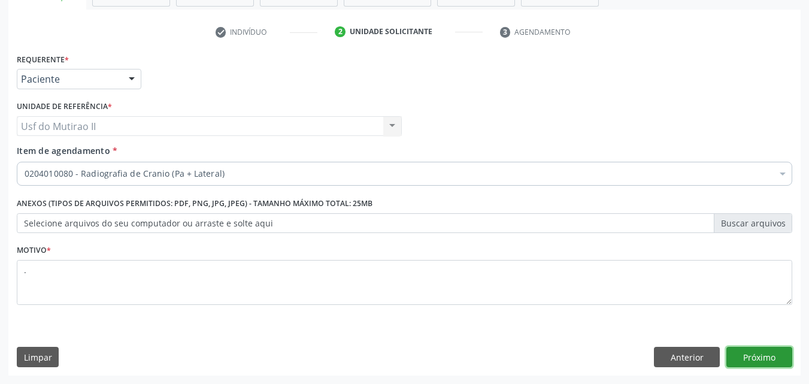
click at [769, 362] on button "Próximo" at bounding box center [759, 357] width 66 height 20
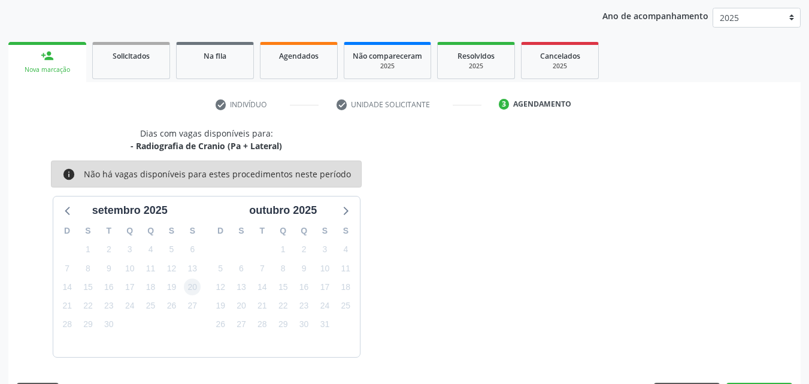
scroll to position [172, 0]
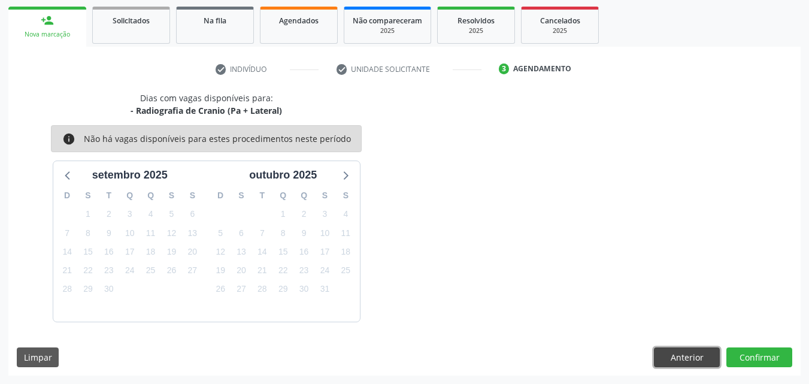
click at [697, 353] on button "Anterior" at bounding box center [687, 357] width 66 height 20
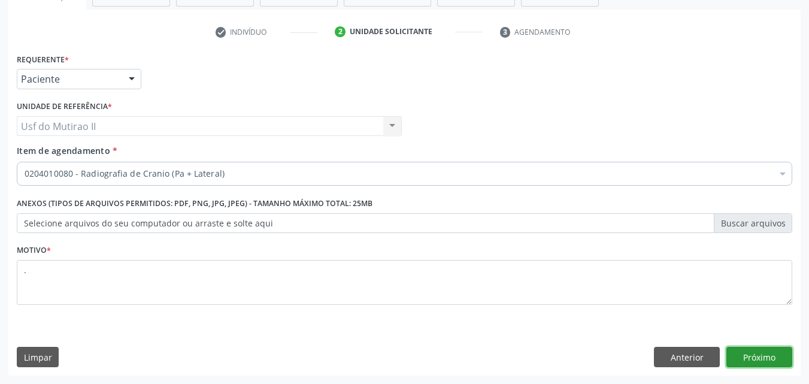
click at [746, 356] on button "Próximo" at bounding box center [759, 357] width 66 height 20
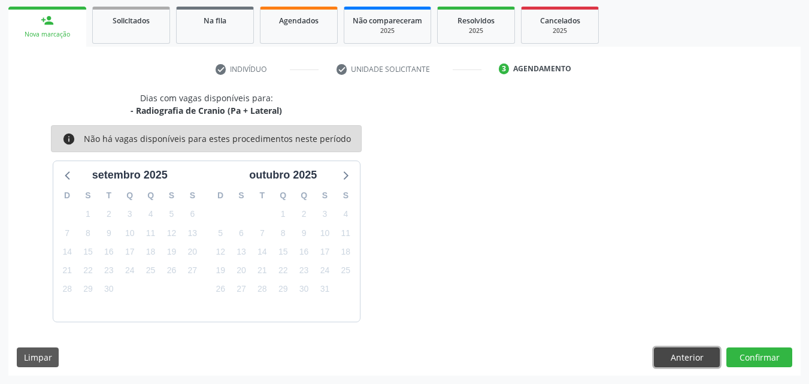
click at [676, 355] on button "Anterior" at bounding box center [687, 357] width 66 height 20
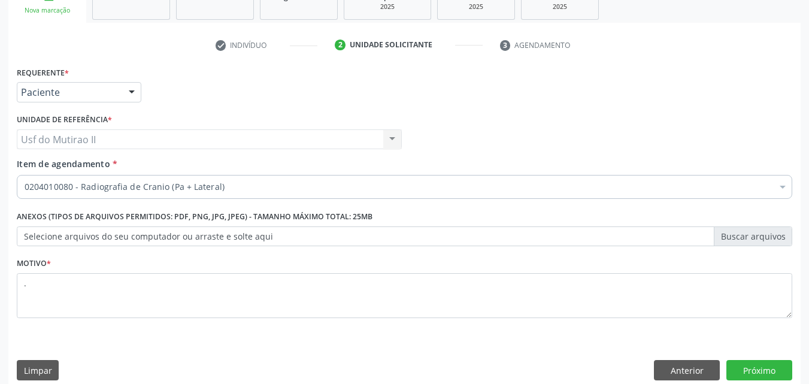
scroll to position [209, 0]
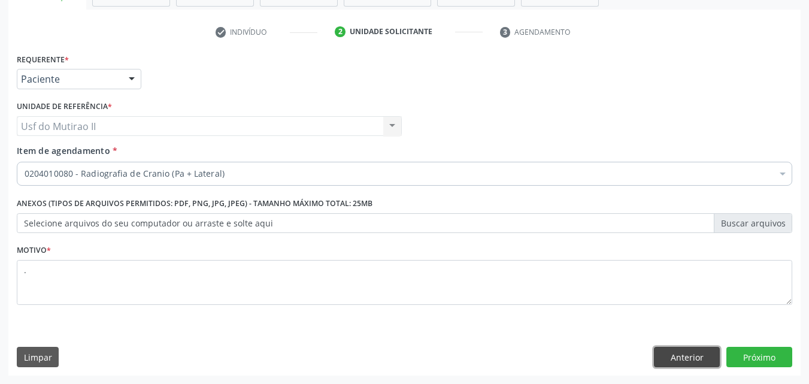
click at [669, 356] on button "Anterior" at bounding box center [687, 357] width 66 height 20
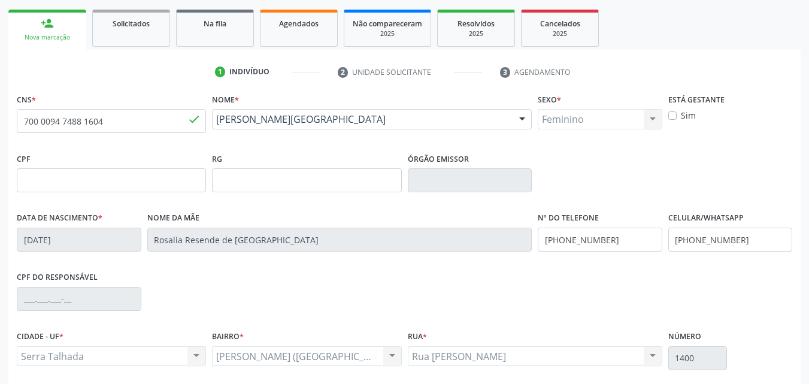
scroll to position [150, 0]
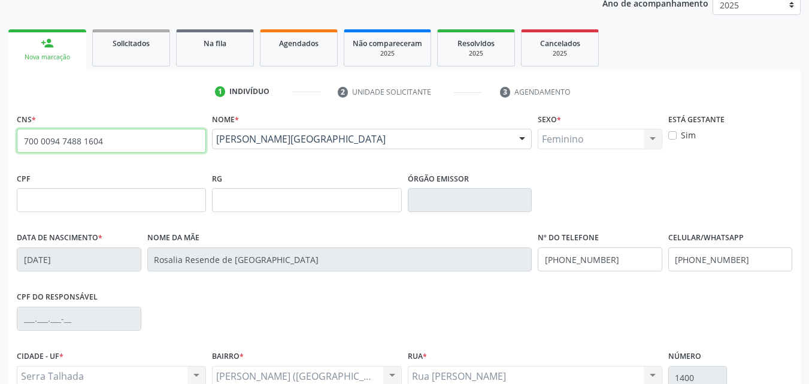
drag, startPoint x: 131, startPoint y: 142, endPoint x: 0, endPoint y: 148, distance: 131.2
click at [0, 148] on div "Acompanhamento Acompanhe a situação das marcações correntes e finalizadas Relat…" at bounding box center [404, 207] width 809 height 583
type input "209 1384 9612 0002"
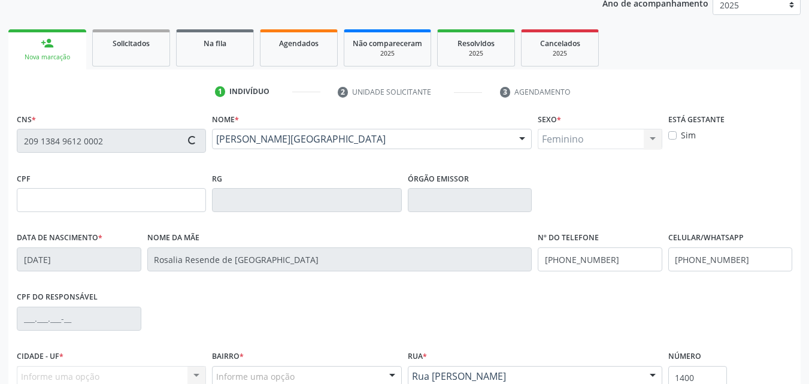
type input "044.487.654-58"
type input "15/09/1983"
type input "Jovelina Germina de Lima"
type input "(87) 99884-6524"
type input "70"
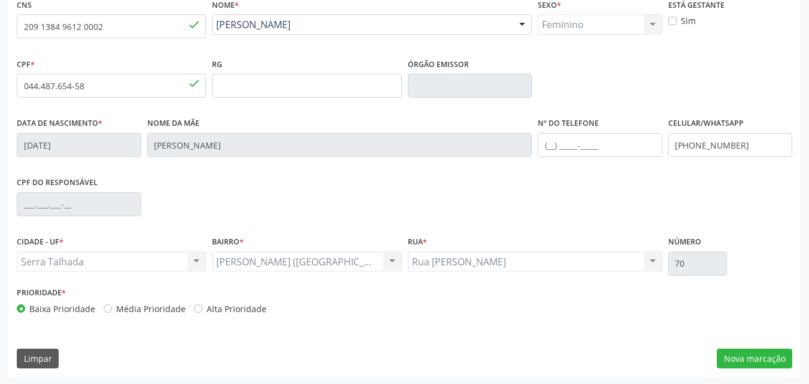
scroll to position [265, 0]
drag, startPoint x: 755, startPoint y: 138, endPoint x: 663, endPoint y: 145, distance: 92.4
click at [663, 145] on div "Data de nascimento * 15/09/1983 Nome da mãe Jovelina Germina de Lima Nº do Tele…" at bounding box center [404, 142] width 781 height 59
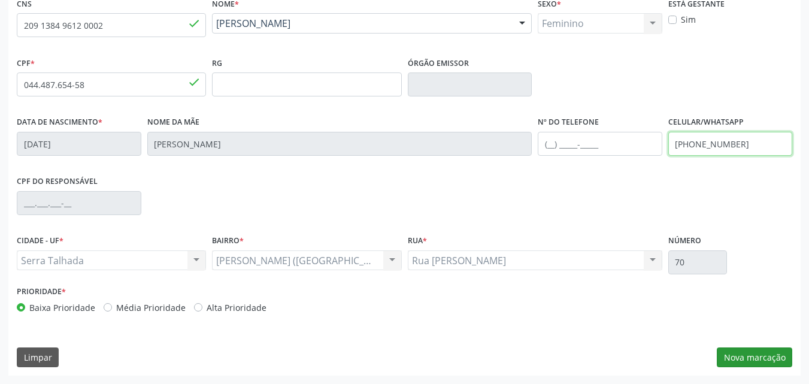
type input "(87) 98846-5242"
click at [776, 355] on button "Nova marcação" at bounding box center [753, 357] width 75 height 20
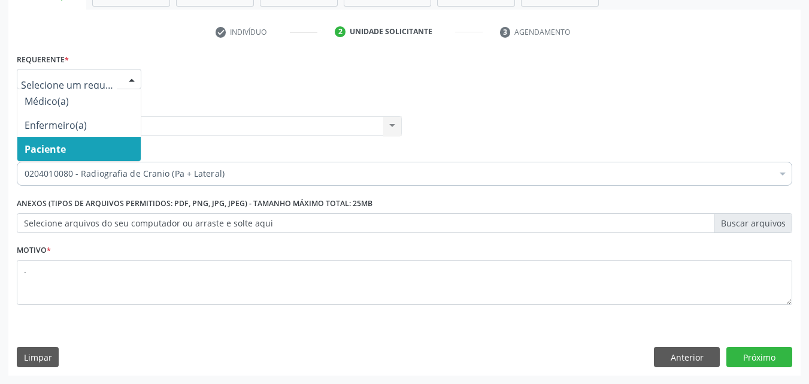
click at [68, 148] on span "Paciente" at bounding box center [78, 149] width 123 height 24
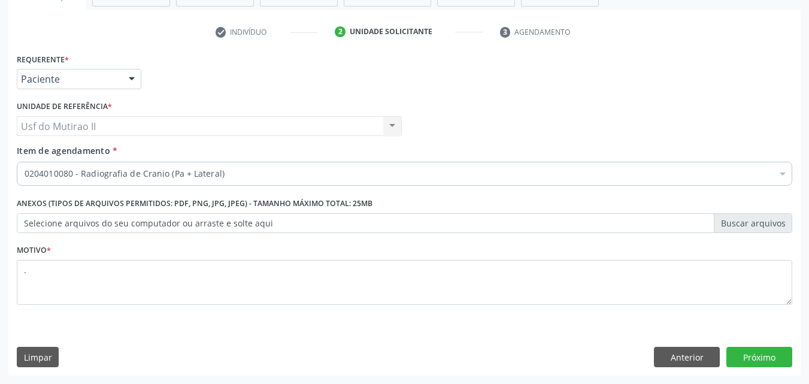
drag, startPoint x: 229, startPoint y: 181, endPoint x: 227, endPoint y: 171, distance: 9.7
click at [228, 179] on div "0204010080 - Radiografia de Cranio (Pa + Lateral)" at bounding box center [404, 174] width 775 height 24
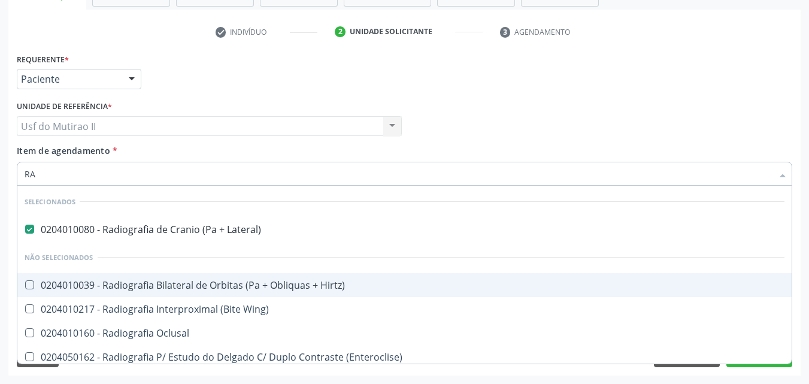
type input "R"
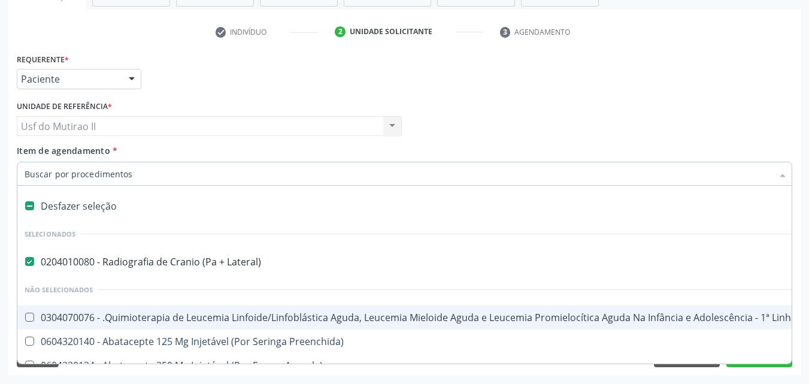
type input "R"
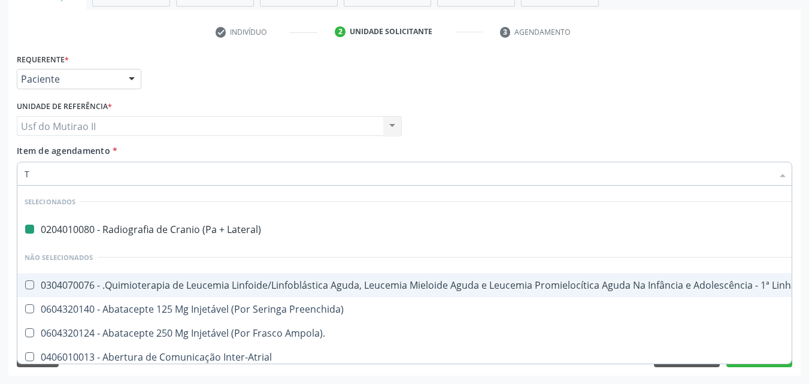
type input "TO"
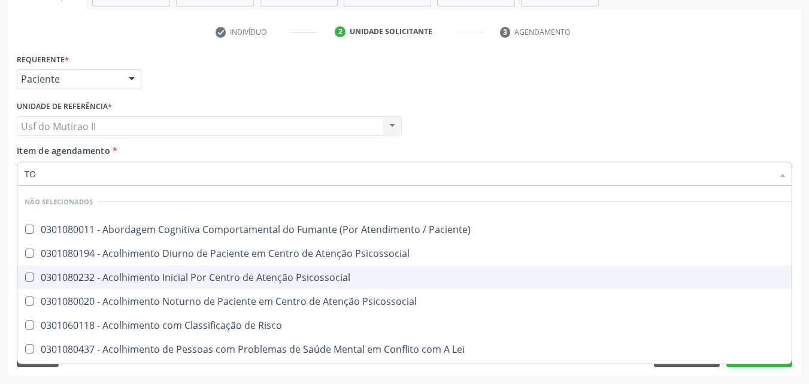
checkbox Paciente\) "false"
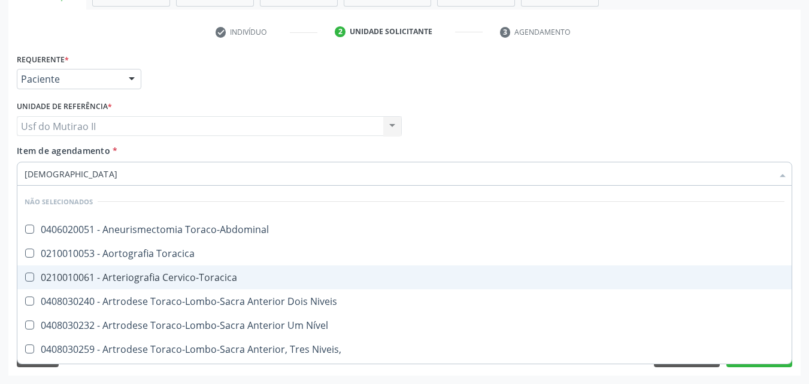
type input "TORAC"
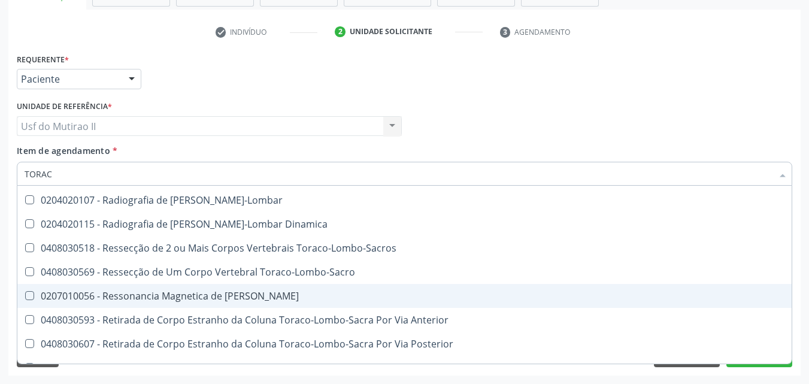
scroll to position [718, 0]
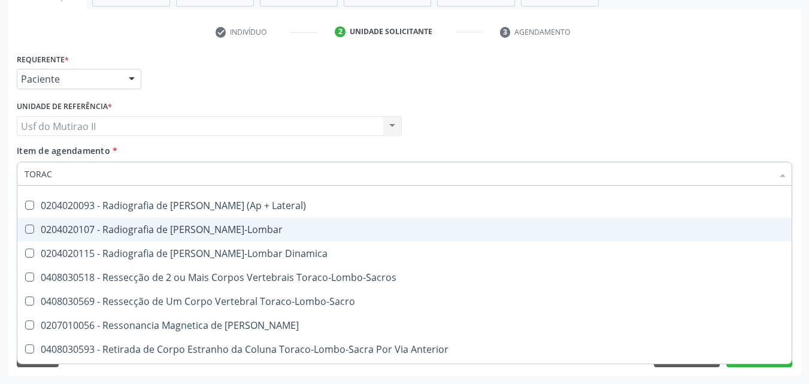
click at [170, 227] on div "0204020107 - Radiografia de [PERSON_NAME]-Lombar" at bounding box center [405, 229] width 760 height 10
checkbox Toraco-Lombar "true"
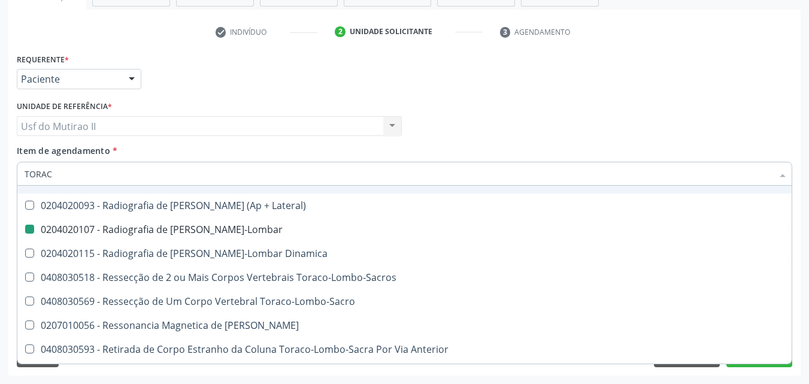
click at [438, 127] on div "Médico Solicitante Por favor, selecione a Unidade de Atendimento primeiro Nenhu…" at bounding box center [404, 121] width 781 height 47
checkbox Toraco-Abdominal "true"
checkbox Toraco-Lombar "false"
checkbox Toracica "true"
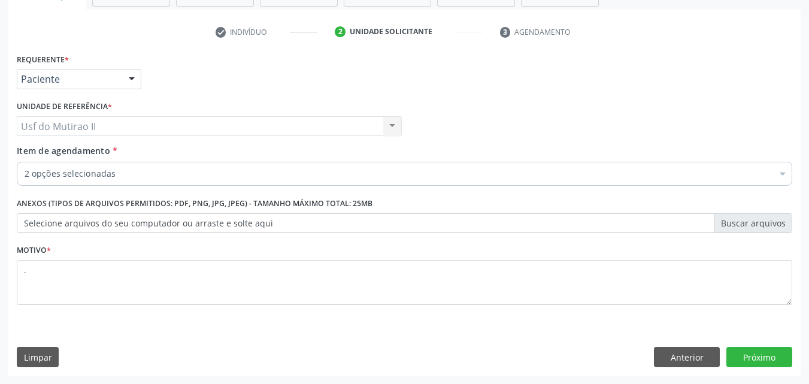
scroll to position [0, 0]
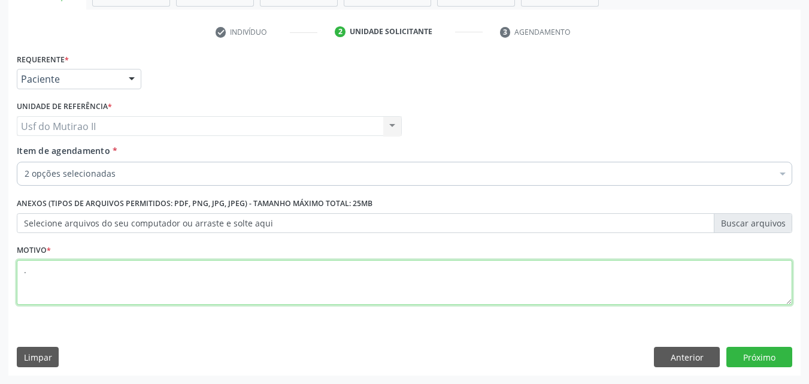
click at [271, 297] on textarea "." at bounding box center [404, 282] width 775 height 45
type textarea ".."
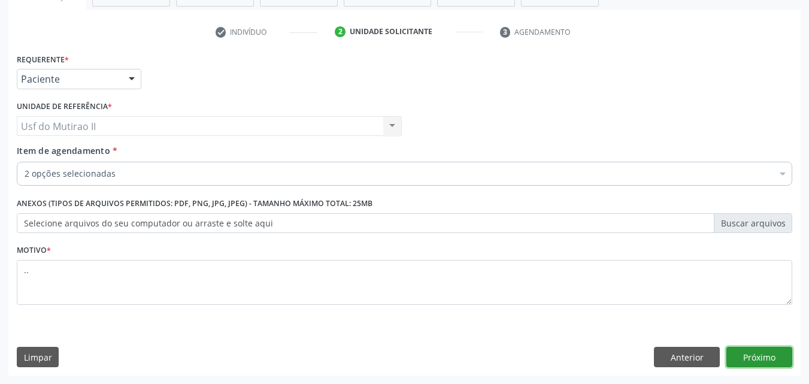
drag, startPoint x: 756, startPoint y: 365, endPoint x: 755, endPoint y: 356, distance: 9.6
click at [755, 356] on button "Próximo" at bounding box center [759, 357] width 66 height 20
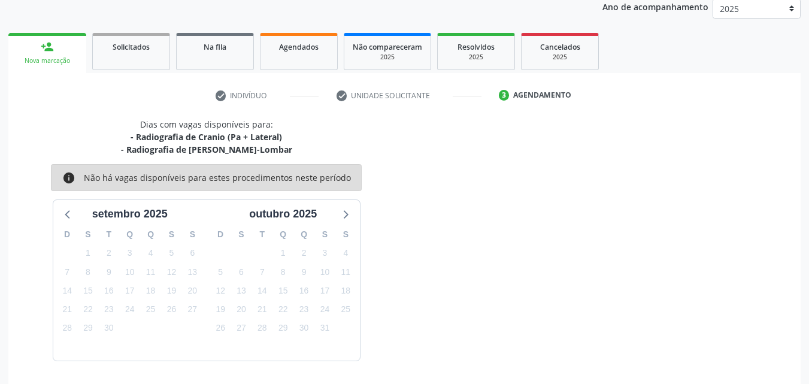
scroll to position [125, 0]
